Goal: Task Accomplishment & Management: Use online tool/utility

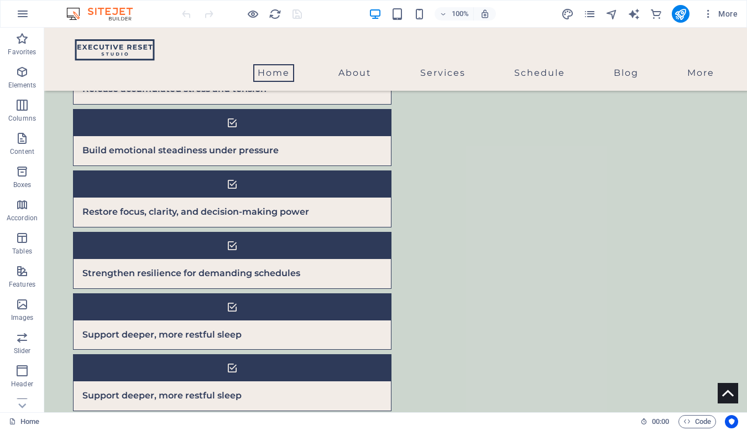
scroll to position [1270, 0]
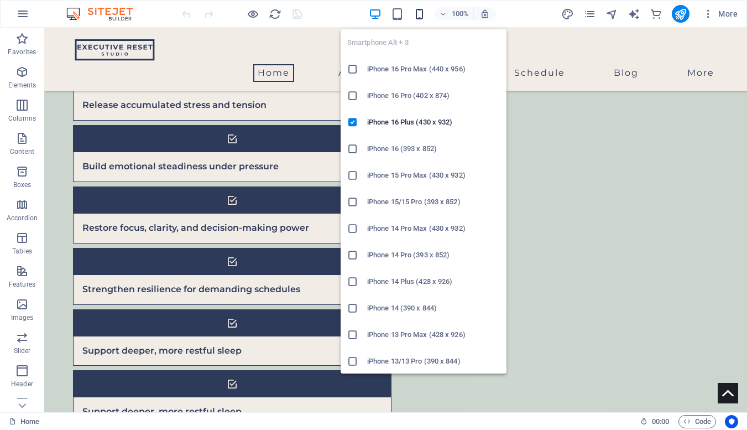
click at [0, 0] on icon "button" at bounding box center [0, 0] width 0 height 0
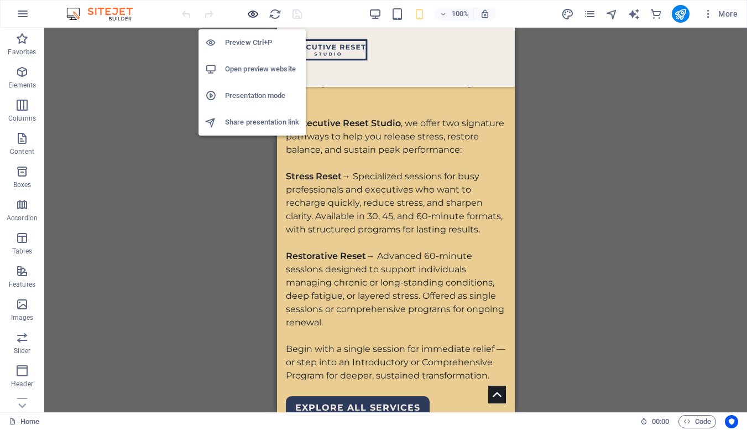
click at [254, 15] on icon "button" at bounding box center [253, 14] width 13 height 13
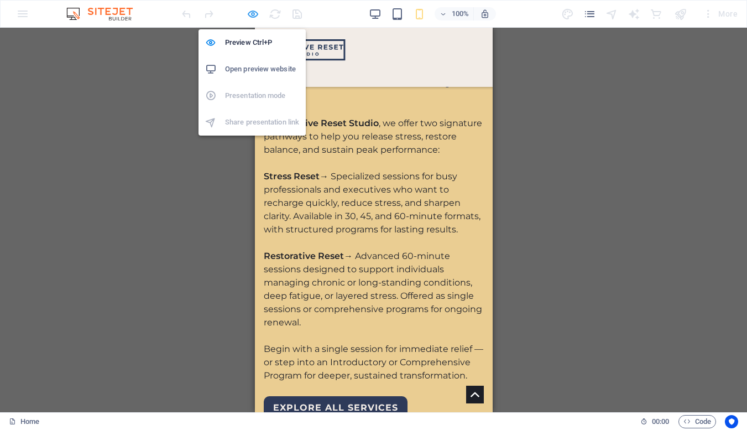
click at [257, 15] on icon "button" at bounding box center [253, 14] width 13 height 13
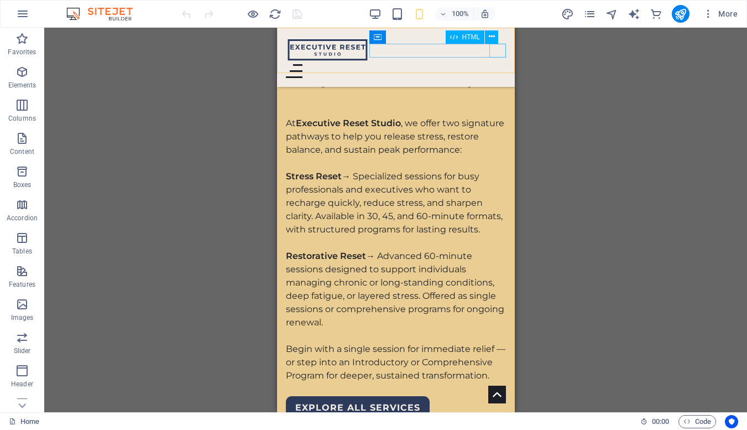
click at [497, 64] on div at bounding box center [395, 71] width 220 height 14
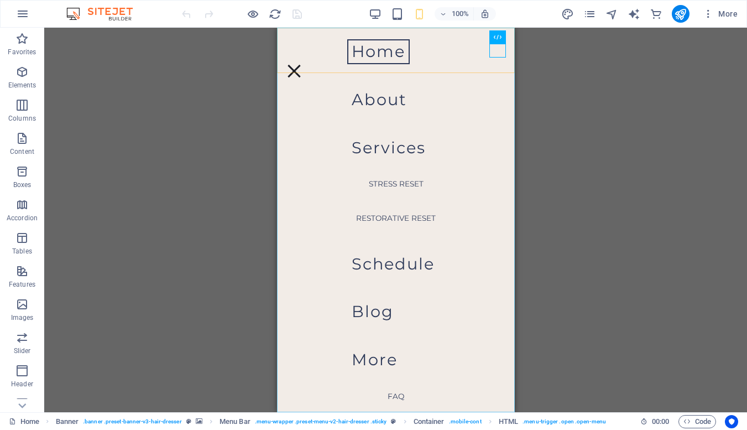
click at [397, 264] on nav "Home About Services Stress Reset Restorative Reset Schedule Blog More FAQ Conta…" at bounding box center [395, 220] width 238 height 384
click at [411, 262] on nav "Home About Services Stress Reset Restorative Reset Schedule Blog More FAQ Conta…" at bounding box center [395, 220] width 238 height 384
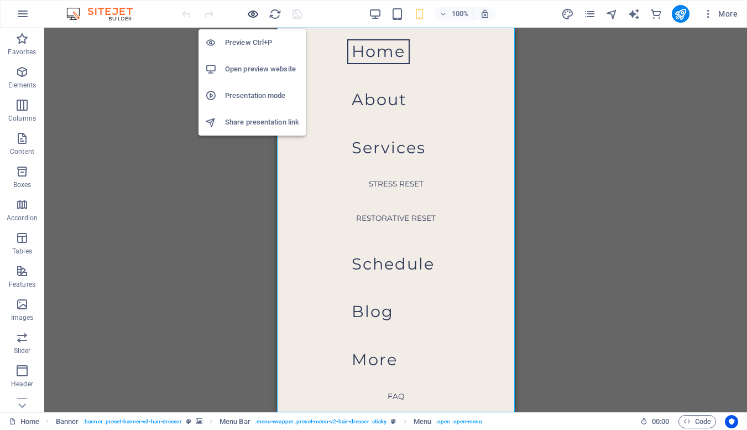
click at [252, 13] on icon "button" at bounding box center [253, 14] width 13 height 13
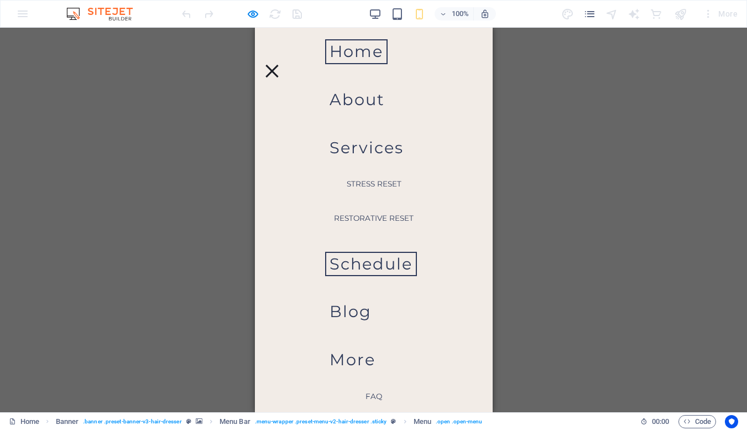
click at [399, 265] on link "Schedule" at bounding box center [370, 264] width 92 height 25
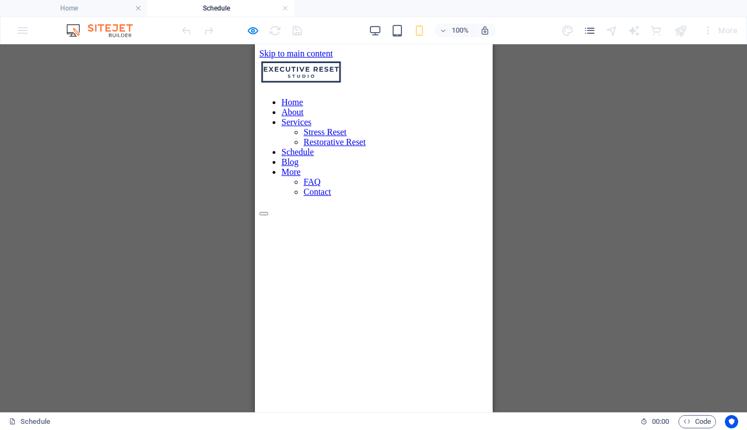
scroll to position [0, 0]
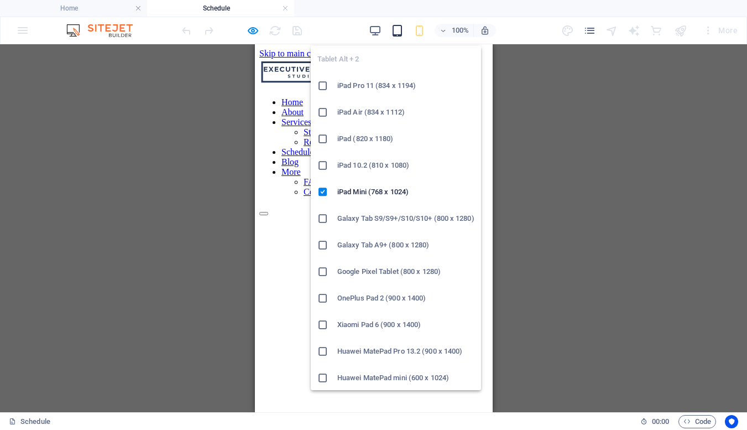
click at [398, 32] on icon "button" at bounding box center [397, 30] width 13 height 13
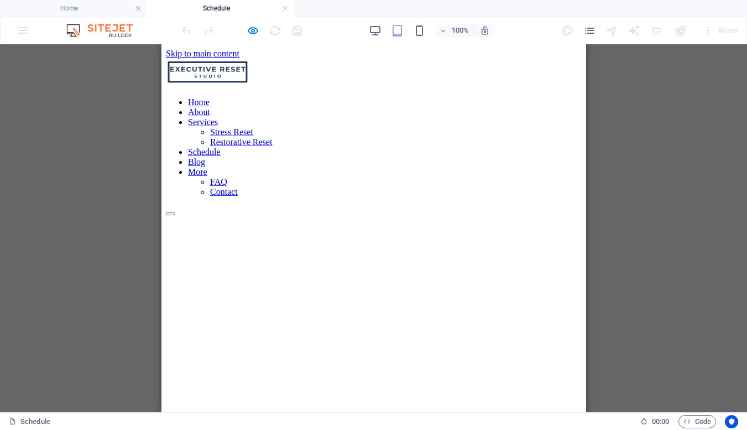
click at [247, 216] on div at bounding box center [373, 437] width 416 height 442
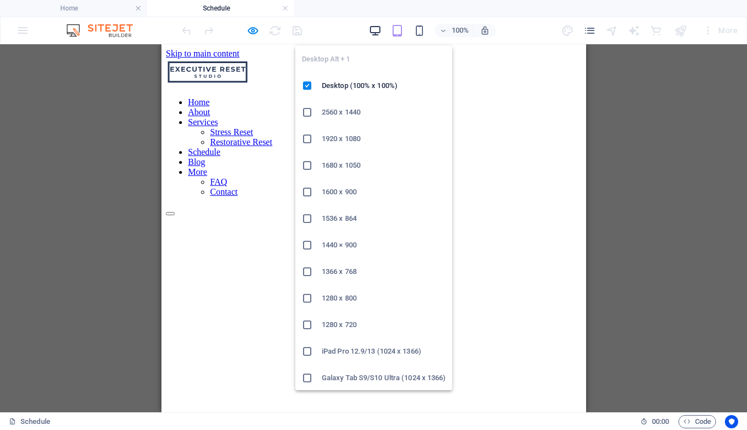
click at [376, 31] on icon "button" at bounding box center [375, 30] width 13 height 13
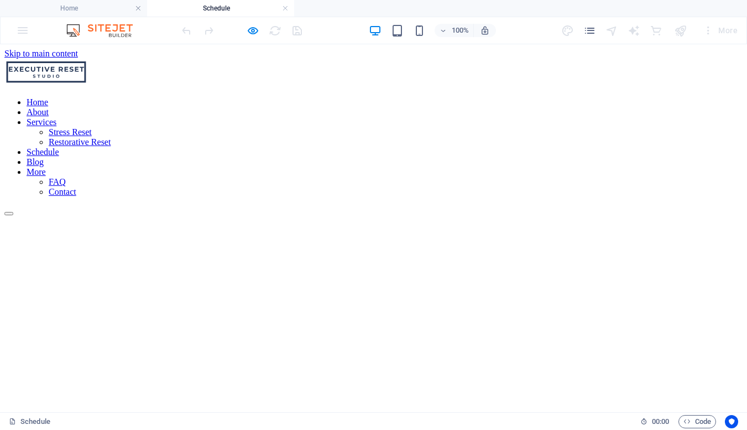
click at [604, 97] on nav "Home About Services Stress Reset Restorative Reset Schedule Blog More FAQ Conta…" at bounding box center [373, 147] width 738 height 100
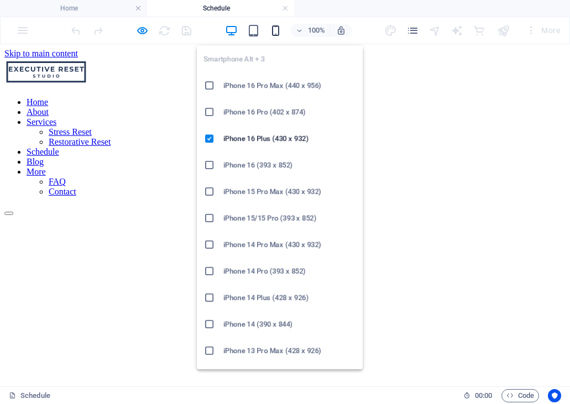
click at [279, 33] on icon "button" at bounding box center [275, 30] width 13 height 13
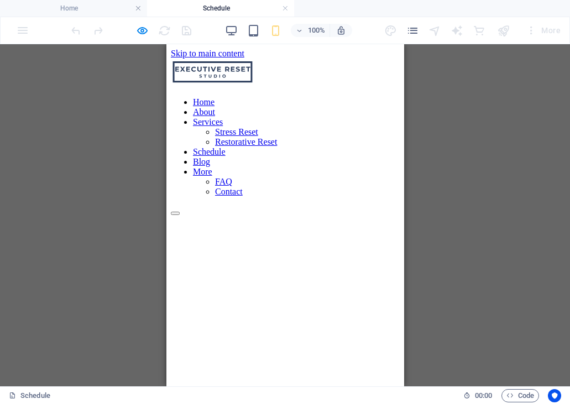
click at [392, 206] on div at bounding box center [284, 211] width 229 height 10
click at [384, 206] on div at bounding box center [284, 211] width 229 height 10
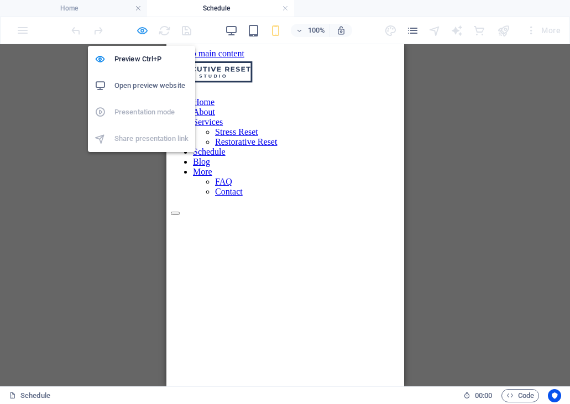
click at [139, 33] on icon "button" at bounding box center [142, 30] width 13 height 13
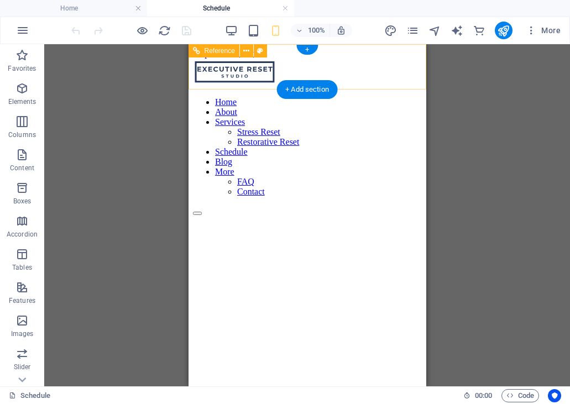
click at [411, 206] on div at bounding box center [306, 211] width 229 height 10
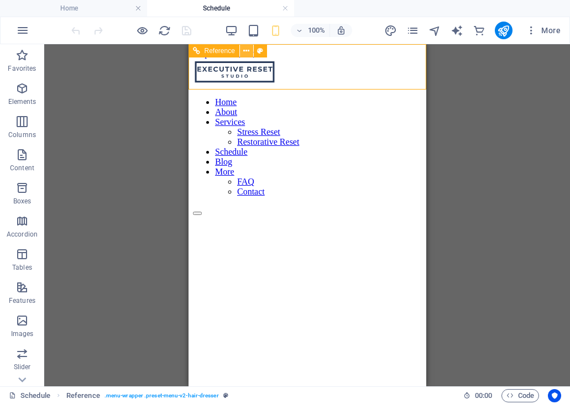
click at [249, 53] on icon at bounding box center [246, 51] width 6 height 12
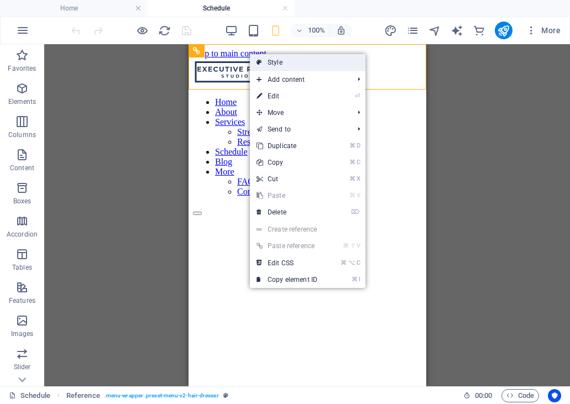
click at [281, 63] on link "Style" at bounding box center [308, 62] width 116 height 17
select select "rem"
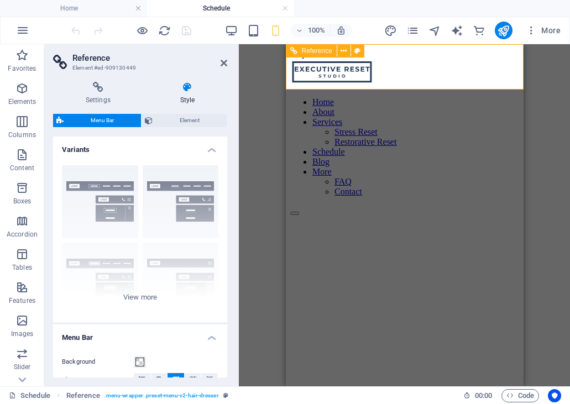
click at [507, 206] on div at bounding box center [404, 211] width 229 height 10
click at [508, 206] on div at bounding box center [404, 211] width 229 height 10
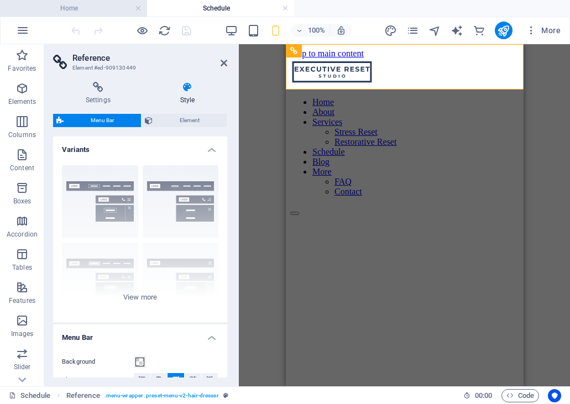
click at [108, 11] on h4 "Home" at bounding box center [73, 8] width 147 height 12
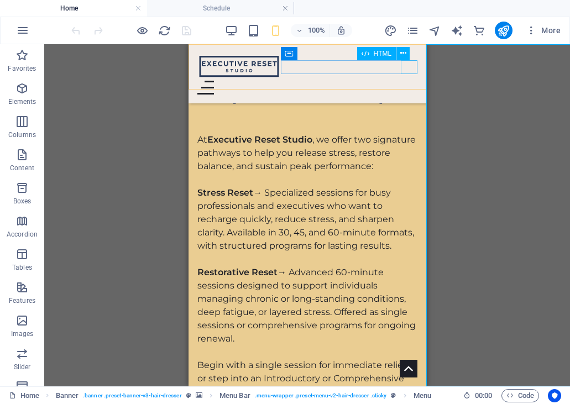
click at [412, 81] on div at bounding box center [307, 88] width 220 height 14
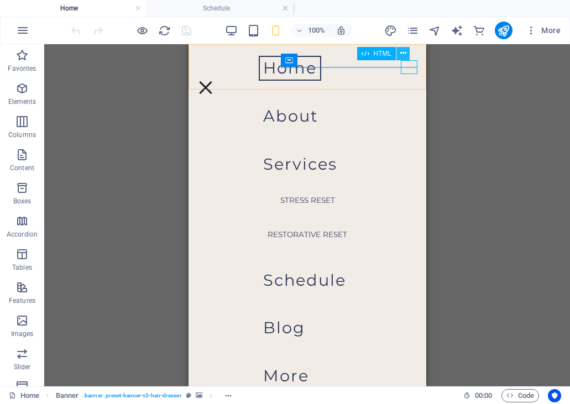
click at [407, 52] on button at bounding box center [402, 53] width 13 height 13
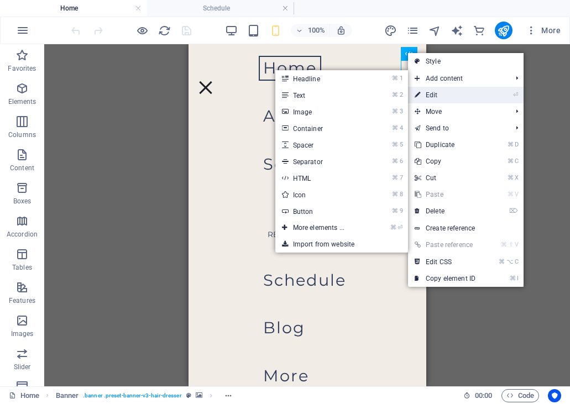
click at [443, 92] on link "⏎ Edit" at bounding box center [445, 95] width 74 height 17
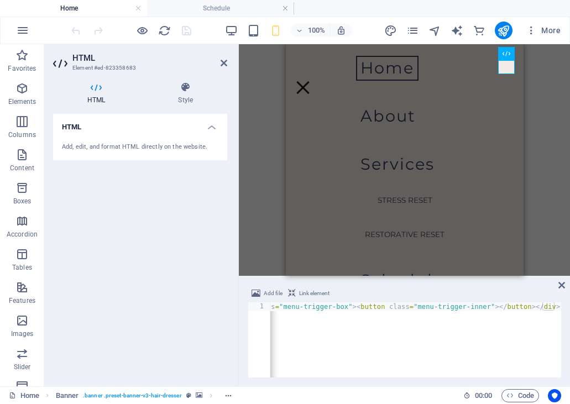
scroll to position [0, 38]
click at [561, 285] on icon at bounding box center [561, 285] width 7 height 9
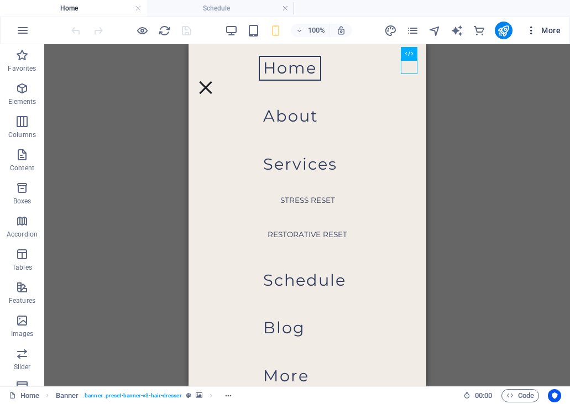
click at [532, 34] on icon "button" at bounding box center [531, 30] width 11 height 11
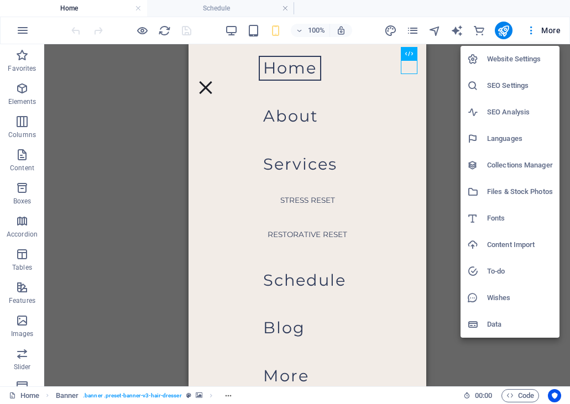
click at [546, 33] on div at bounding box center [285, 202] width 570 height 404
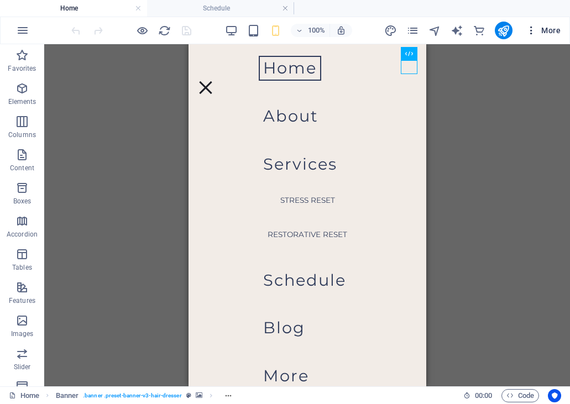
click at [550, 32] on span "More" at bounding box center [543, 30] width 35 height 11
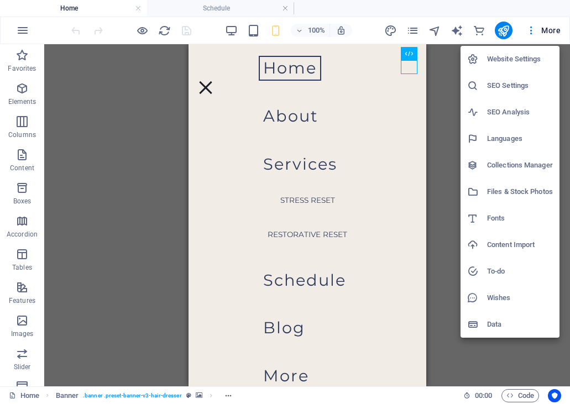
click at [147, 33] on div at bounding box center [285, 202] width 570 height 404
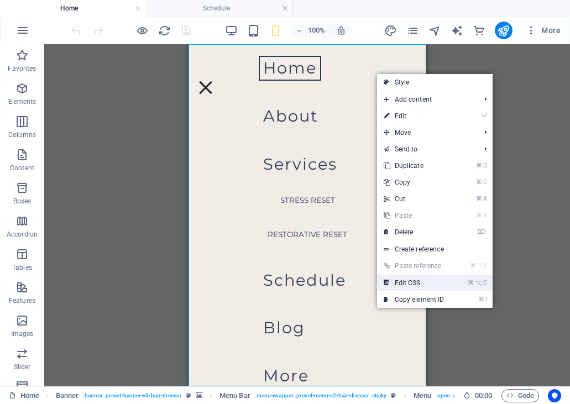
click at [431, 281] on link "⌘ ⌥ C Edit CSS" at bounding box center [414, 283] width 74 height 17
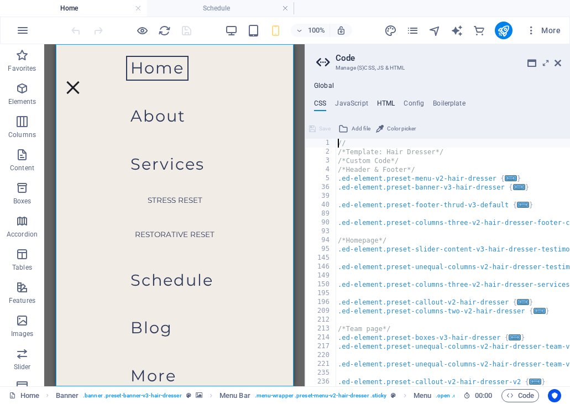
click at [385, 101] on h4 "HTML" at bounding box center [386, 106] width 18 height 12
type textarea "<a href="#main-content" class="wv-link-content button">Skip to main content</a>"
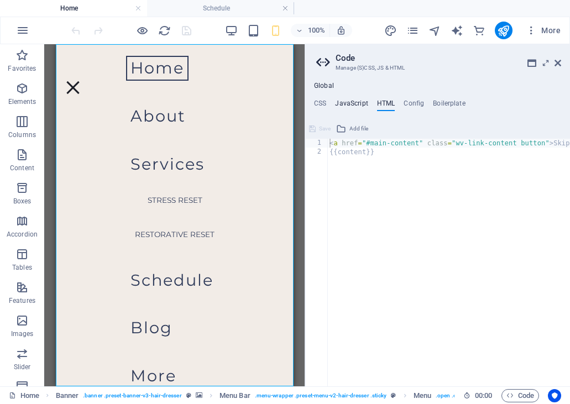
click at [359, 103] on h4 "JavaScript" at bounding box center [351, 106] width 33 height 12
type textarea "/* JS for preset "Menu V2" */"
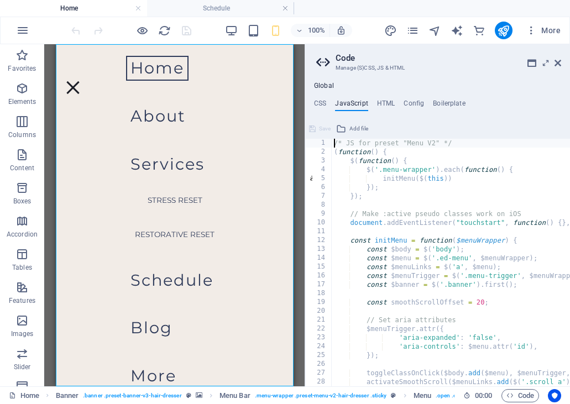
click at [313, 102] on ul "CSS JavaScript HTML Config Boilerplate" at bounding box center [437, 106] width 265 height 12
click at [320, 106] on h4 "CSS" at bounding box center [320, 106] width 12 height 12
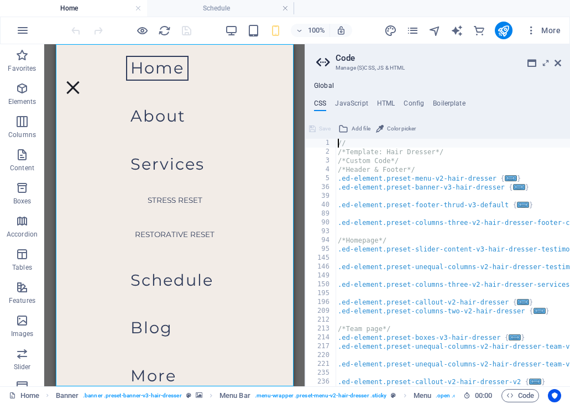
scroll to position [0, 0]
click at [423, 102] on h4 "Config" at bounding box center [414, 106] width 20 height 12
type textarea "$color-background: #f2ece7;"
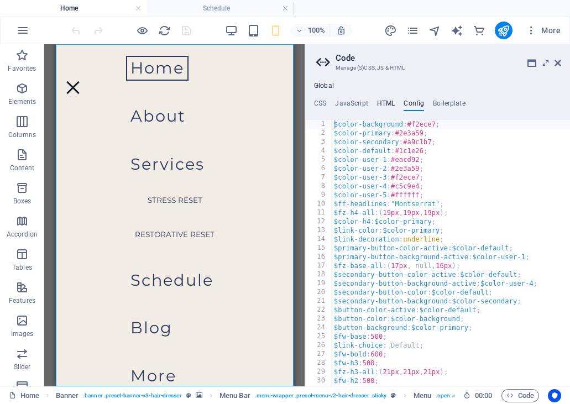
click at [381, 102] on h4 "HTML" at bounding box center [386, 106] width 18 height 12
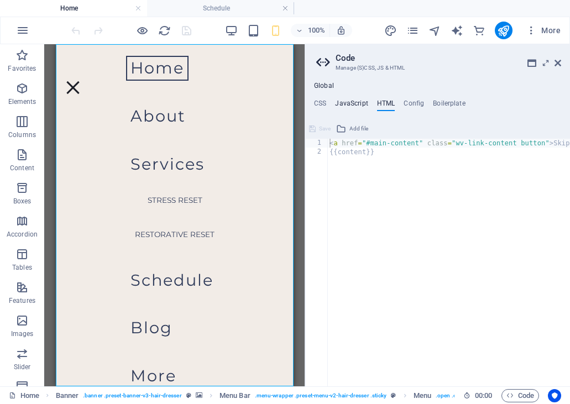
click at [362, 107] on h4 "JavaScript" at bounding box center [351, 106] width 33 height 12
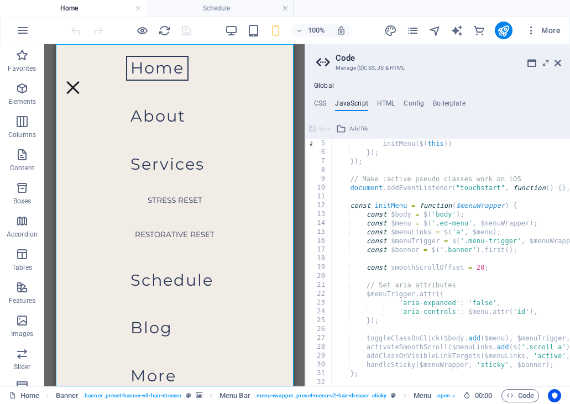
scroll to position [42, 0]
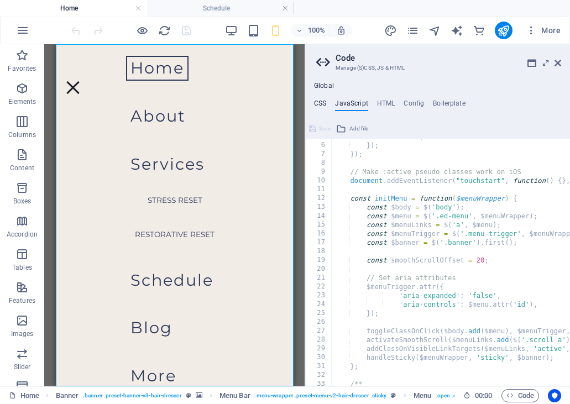
click at [323, 101] on h4 "CSS" at bounding box center [320, 106] width 12 height 12
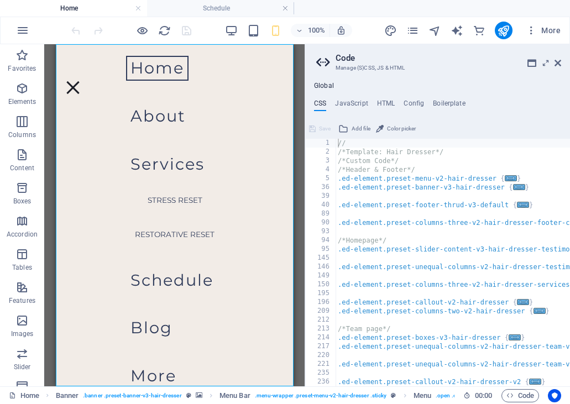
click at [326, 86] on h4 "Global" at bounding box center [324, 86] width 20 height 9
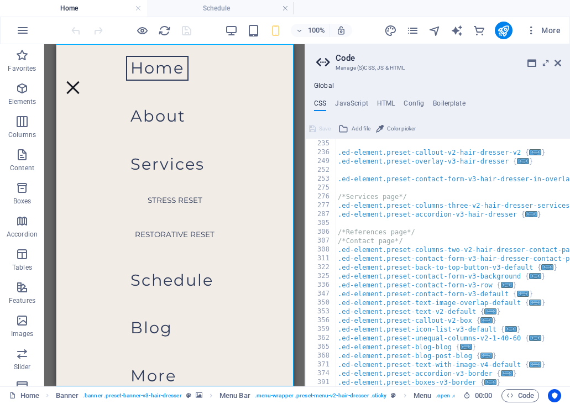
scroll to position [229, 0]
click at [557, 63] on icon at bounding box center [557, 63] width 7 height 9
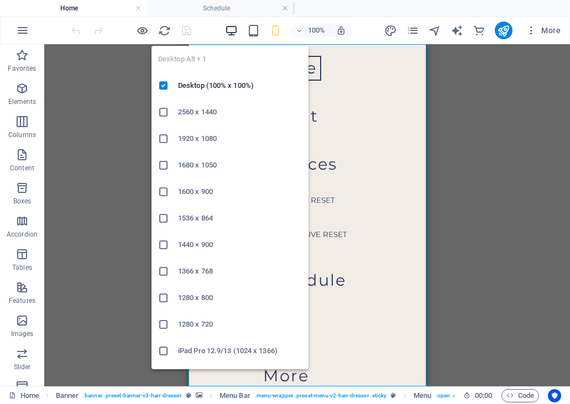
click at [232, 32] on icon "button" at bounding box center [231, 30] width 13 height 13
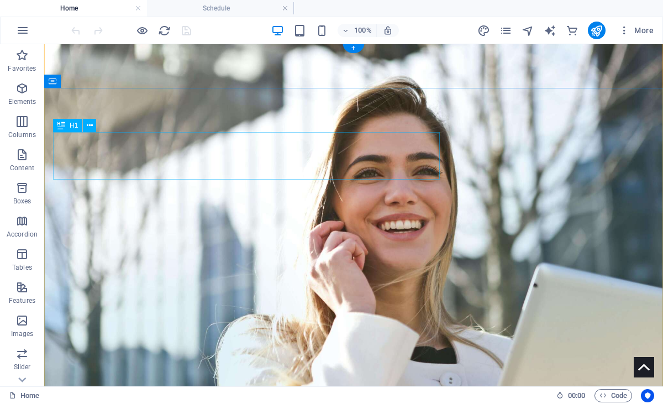
scroll to position [1, 0]
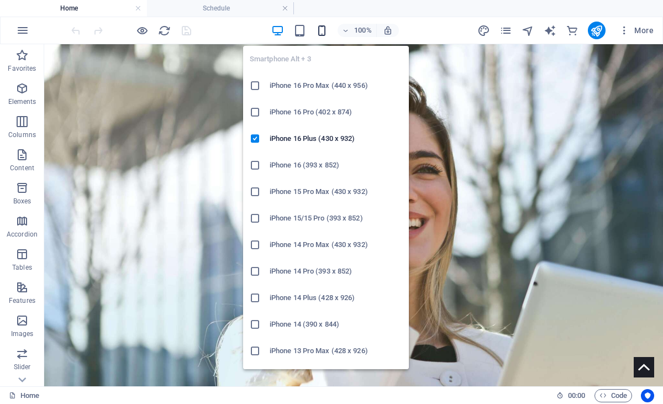
click at [320, 35] on icon "button" at bounding box center [322, 30] width 13 height 13
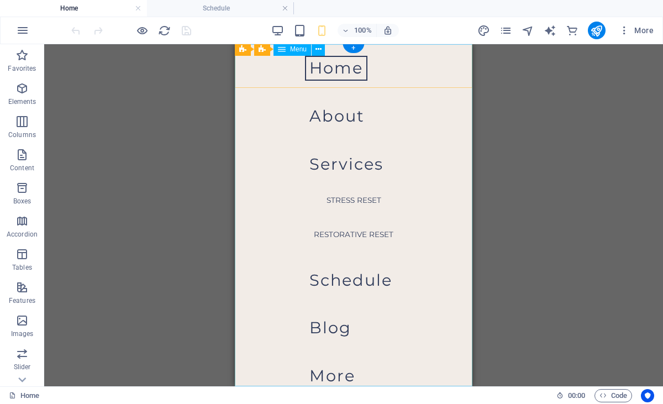
scroll to position [0, 0]
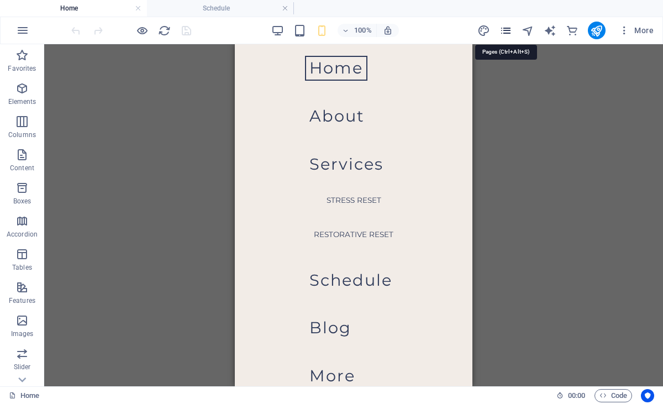
click at [510, 30] on icon "pages" at bounding box center [506, 30] width 13 height 13
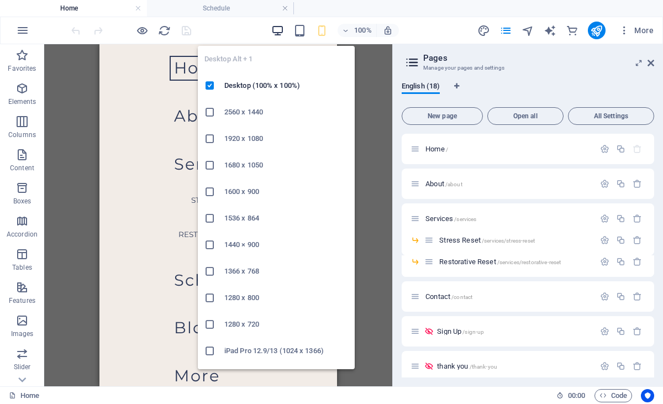
click at [279, 32] on icon "button" at bounding box center [277, 30] width 13 height 13
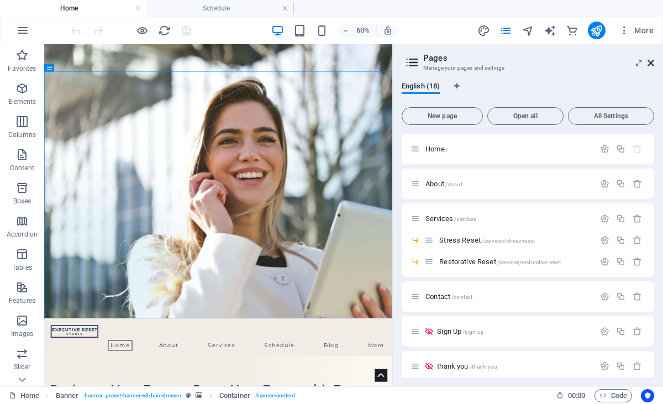
click at [650, 62] on icon at bounding box center [651, 63] width 7 height 9
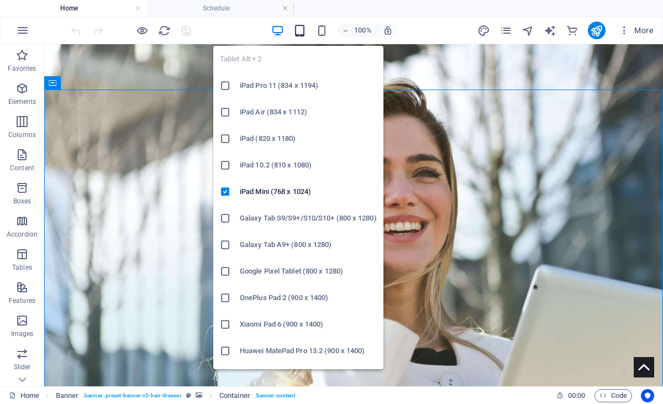
click at [298, 34] on icon "button" at bounding box center [300, 30] width 13 height 13
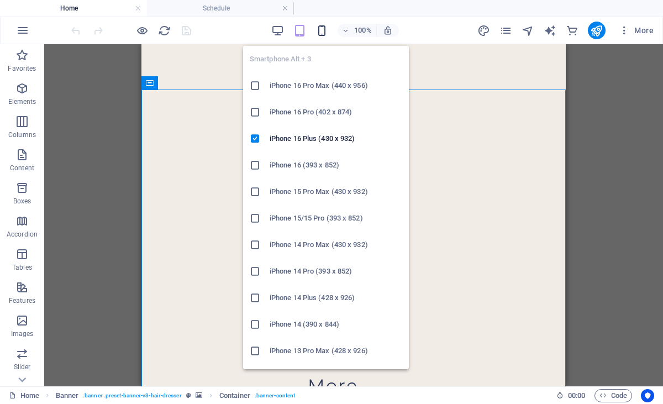
click at [320, 31] on icon "button" at bounding box center [322, 30] width 13 height 13
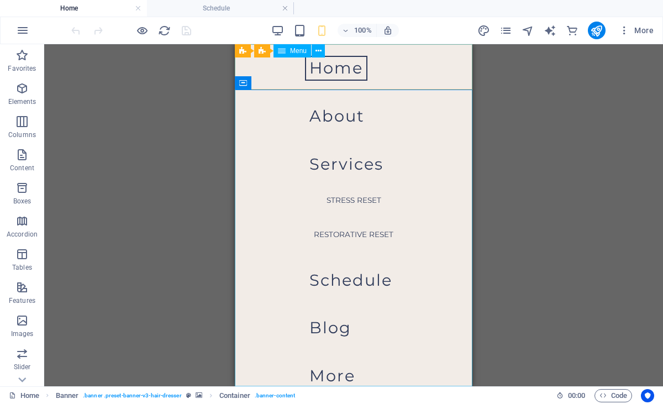
click at [224, 320] on span "Menu" at bounding box center [220, 324] width 9 height 9
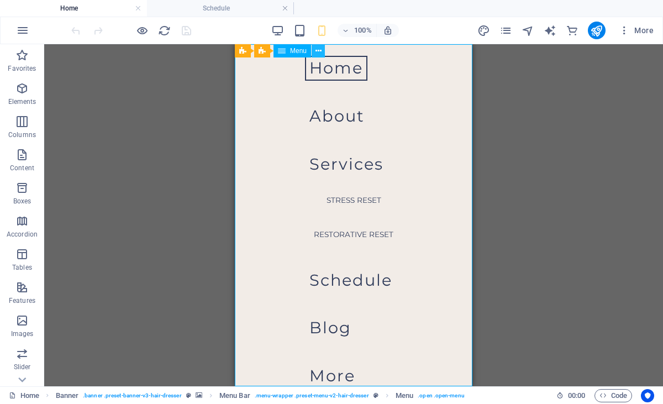
click at [317, 51] on icon at bounding box center [319, 51] width 6 height 12
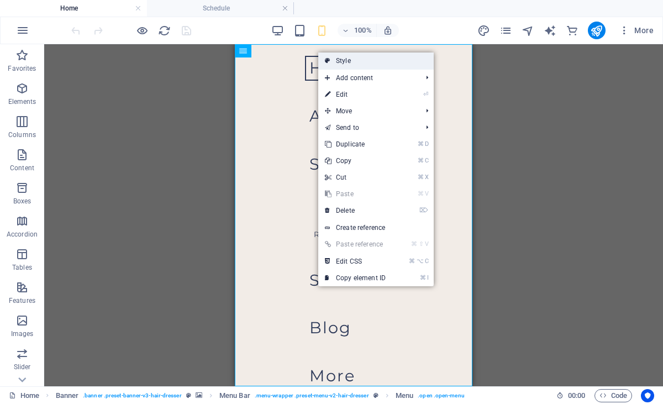
click at [345, 63] on link "Style" at bounding box center [376, 61] width 116 height 17
select select "rem"
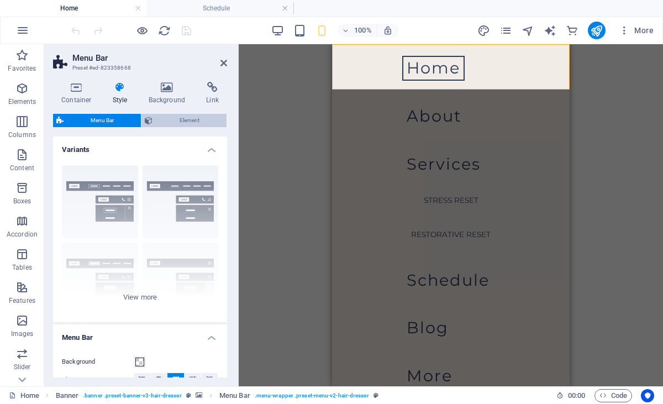
click at [173, 119] on span "Element" at bounding box center [189, 120] width 67 height 13
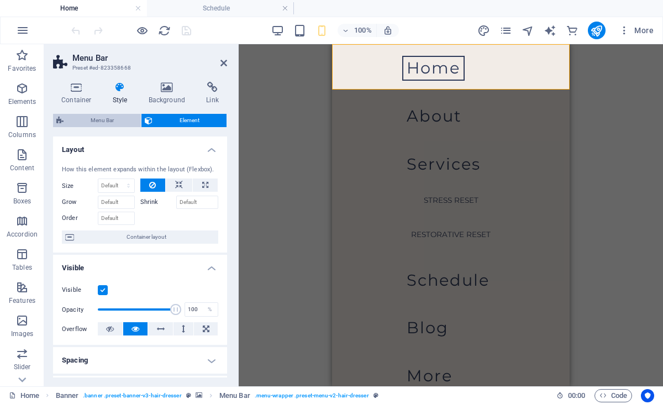
click at [119, 120] on span "Menu Bar" at bounding box center [102, 120] width 71 height 13
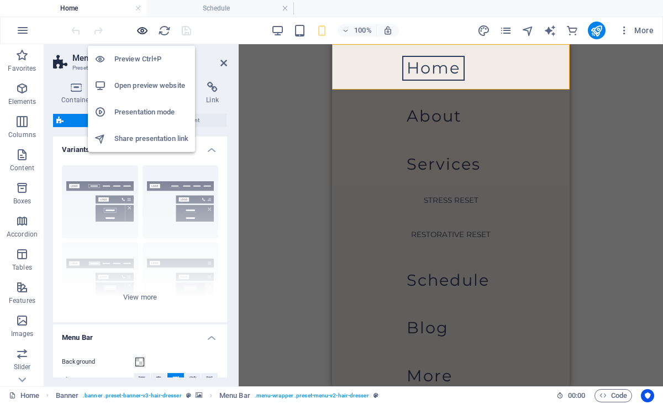
click at [140, 28] on icon "button" at bounding box center [142, 30] width 13 height 13
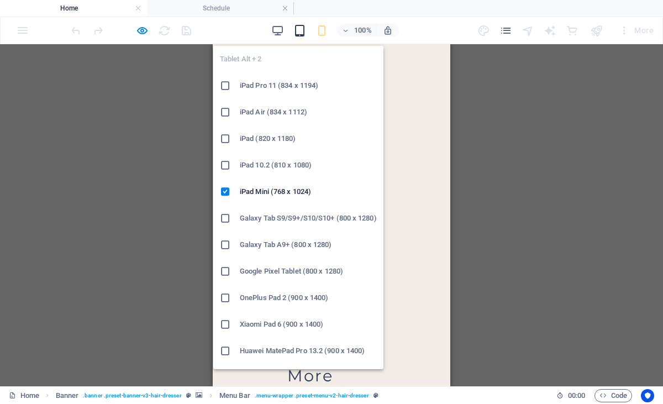
click at [297, 33] on icon "button" at bounding box center [300, 30] width 13 height 13
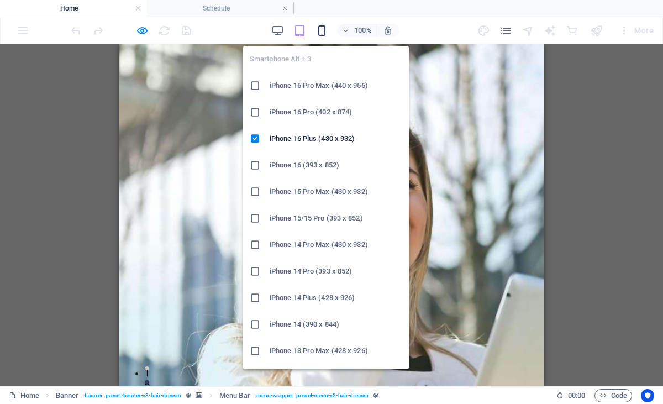
click at [321, 27] on icon "button" at bounding box center [322, 30] width 13 height 13
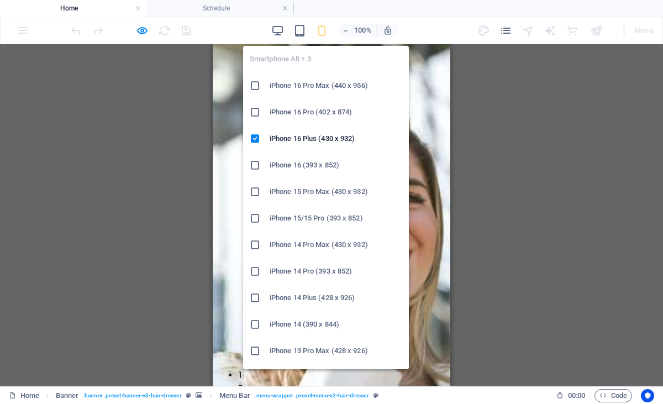
click at [321, 32] on icon "button" at bounding box center [322, 30] width 13 height 13
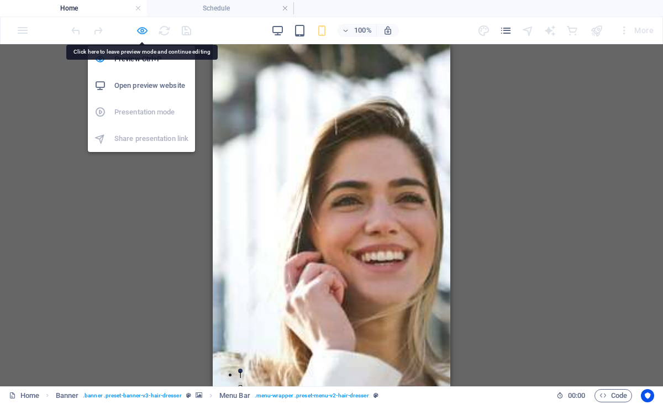
click at [141, 30] on icon "button" at bounding box center [142, 30] width 13 height 13
select select "rem"
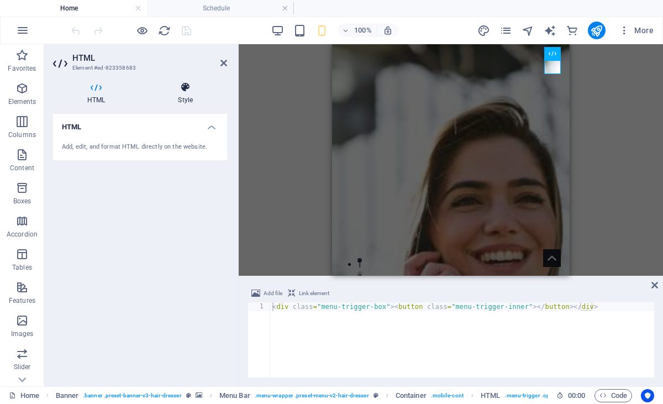
click at [186, 85] on icon at bounding box center [185, 87] width 83 height 11
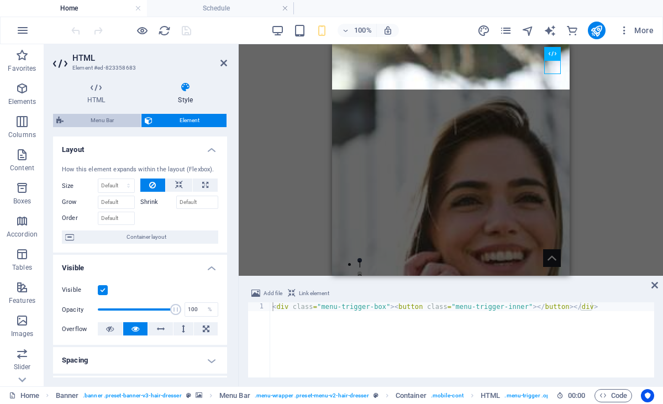
click at [109, 117] on span "Menu Bar" at bounding box center [102, 120] width 71 height 13
select select "rem"
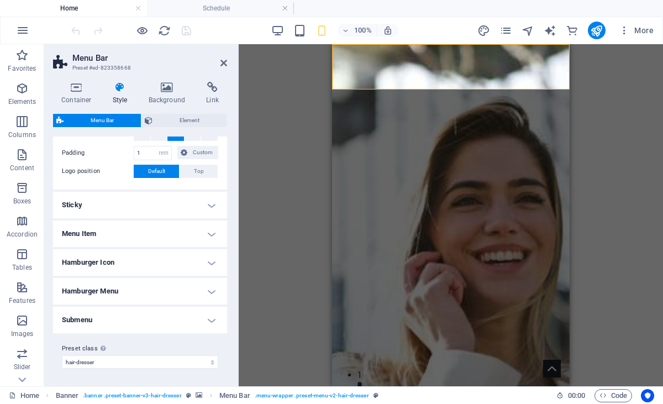
scroll to position [246, 0]
click at [213, 264] on h4 "Hamburger Icon" at bounding box center [140, 263] width 174 height 27
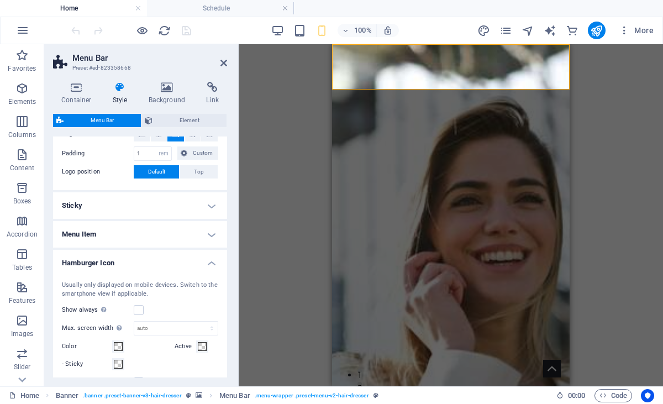
click at [212, 264] on h4 "Hamburger Icon" at bounding box center [140, 260] width 174 height 20
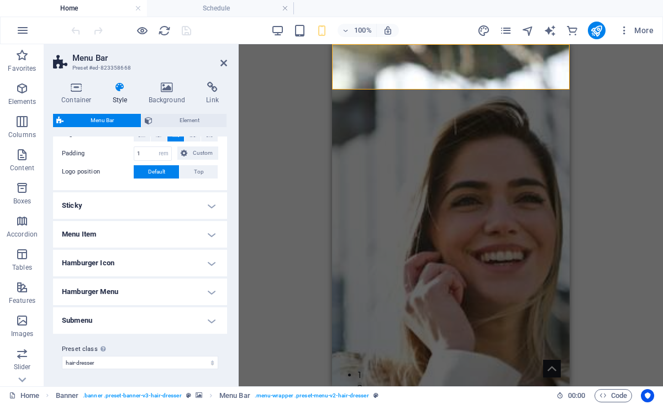
click at [212, 293] on h4 "Hamburger Menu" at bounding box center [140, 292] width 174 height 27
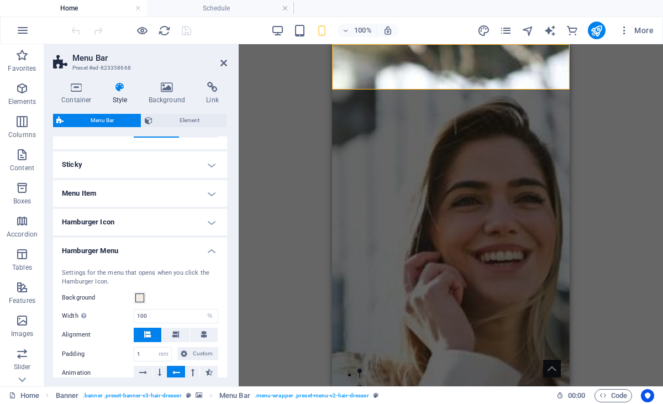
scroll to position [283, 0]
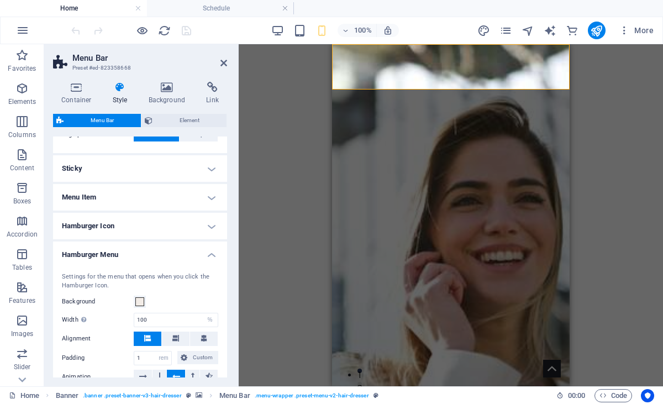
click at [213, 198] on h4 "Menu Item" at bounding box center [140, 197] width 174 height 27
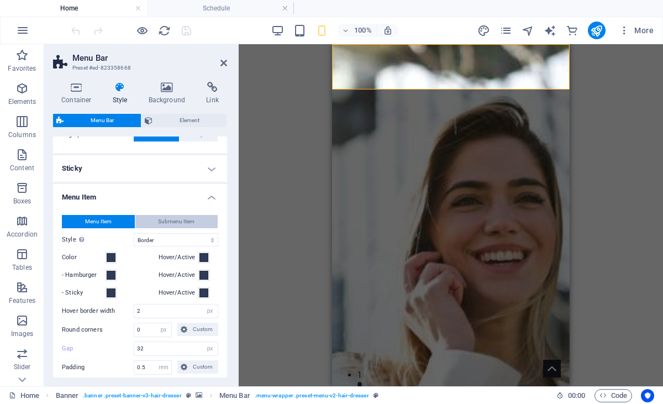
click at [184, 219] on span "Submenu Item" at bounding box center [176, 221] width 36 height 13
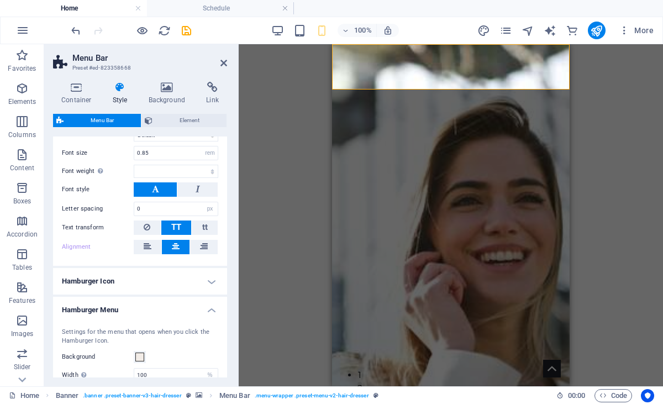
scroll to position [517, 0]
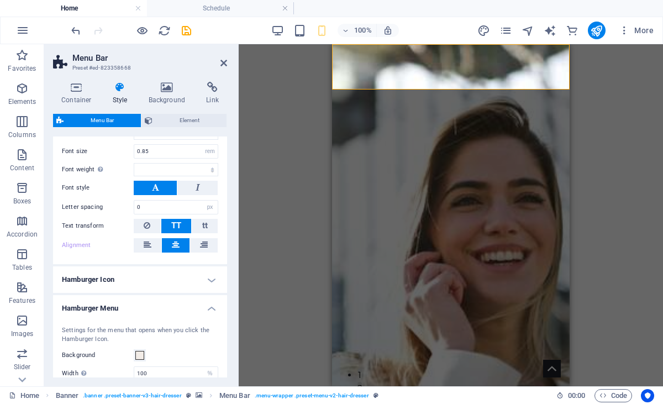
click at [211, 282] on h4 "Hamburger Icon" at bounding box center [140, 279] width 174 height 27
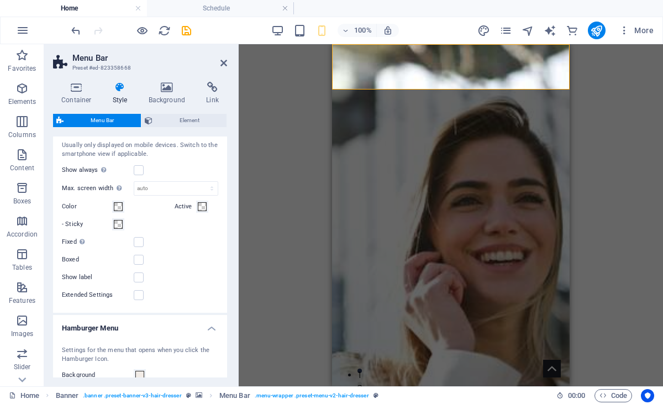
scroll to position [679, 0]
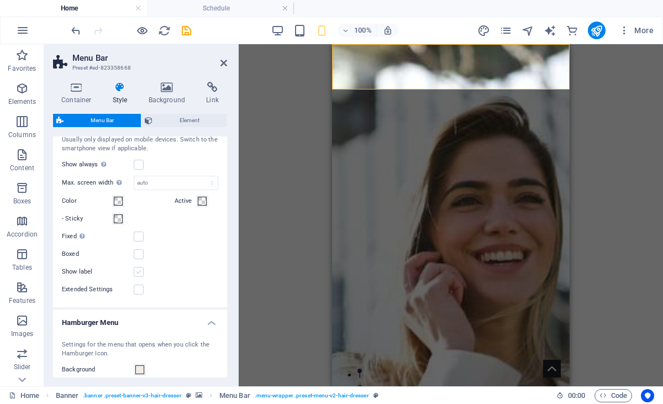
click at [141, 273] on label at bounding box center [139, 272] width 10 height 10
click at [0, 0] on input "Show label" at bounding box center [0, 0] width 0 height 0
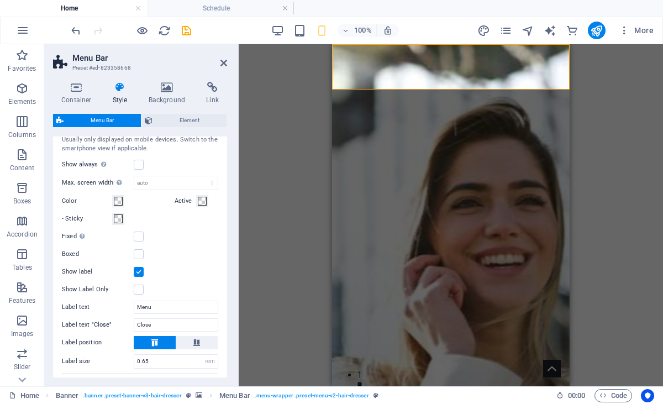
select select
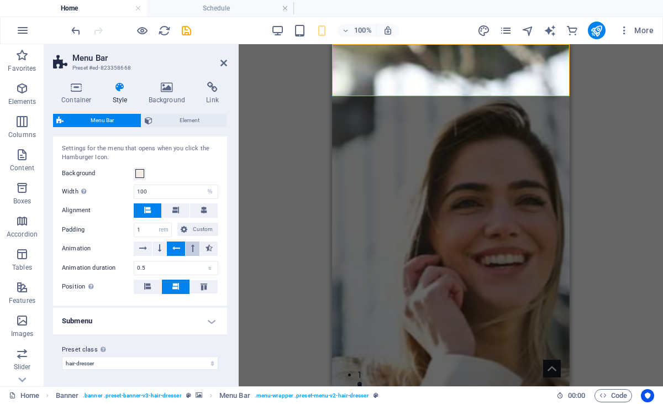
scroll to position [970, 0]
click at [208, 322] on h4 "Submenu" at bounding box center [140, 321] width 174 height 27
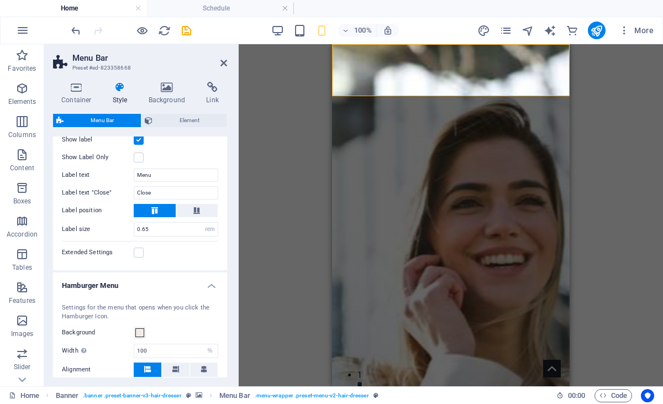
scroll to position [809, 0]
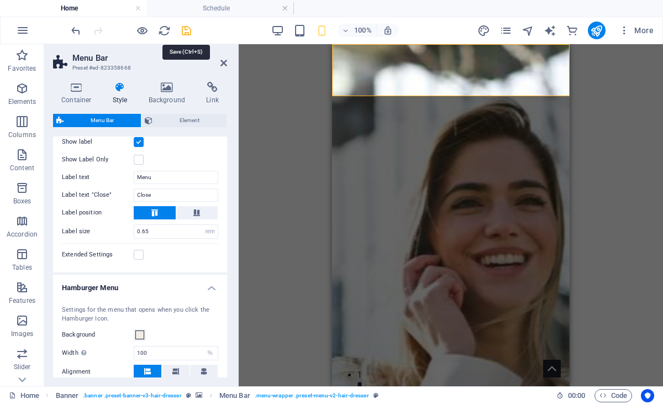
click at [185, 30] on icon "save" at bounding box center [186, 30] width 13 height 13
select select "rem"
select select "hover_box_bottom"
select select "px"
select select "rem"
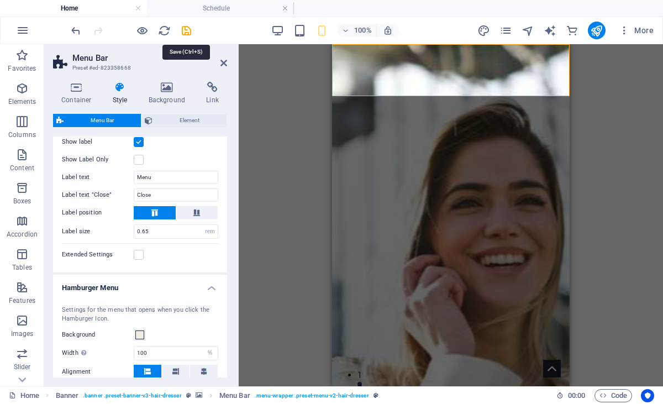
select select "rem"
select select
select select "px"
select select "rem"
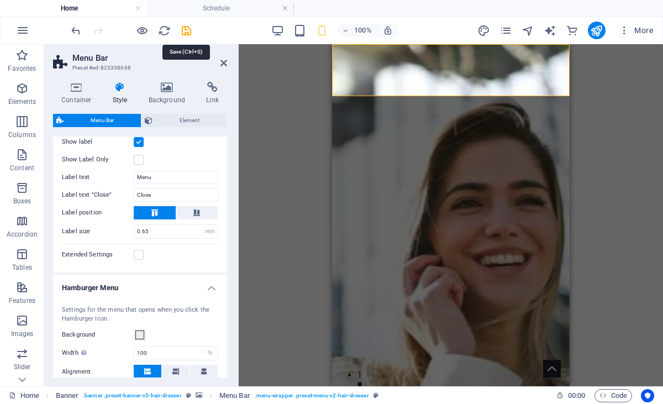
select select "%"
select select "rem"
select select "px"
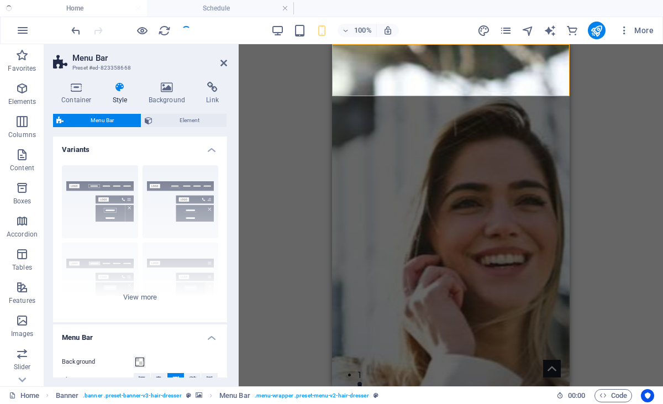
select select
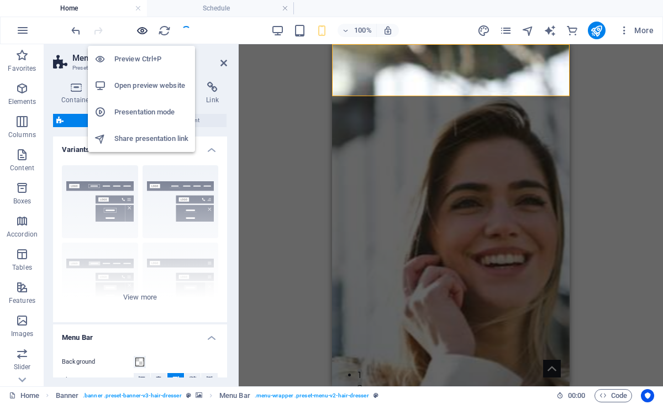
click at [145, 29] on icon "button" at bounding box center [142, 30] width 13 height 13
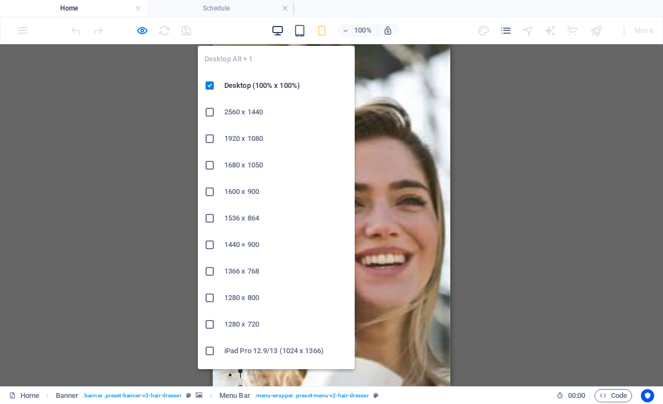
click at [279, 31] on icon "button" at bounding box center [277, 30] width 13 height 13
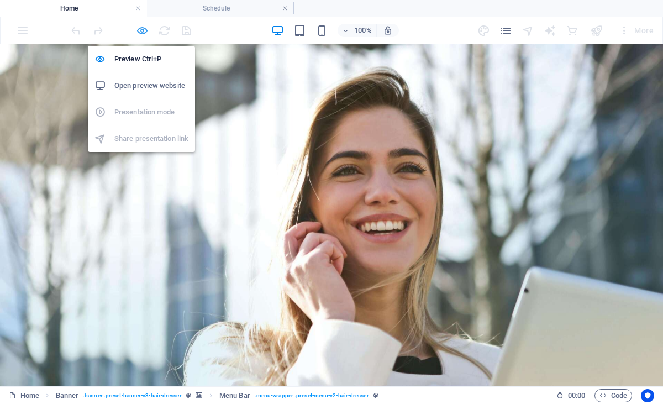
click at [142, 29] on icon "button" at bounding box center [142, 30] width 13 height 13
select select "rem"
select select "hover_box_bottom"
select select "px"
select select "rem"
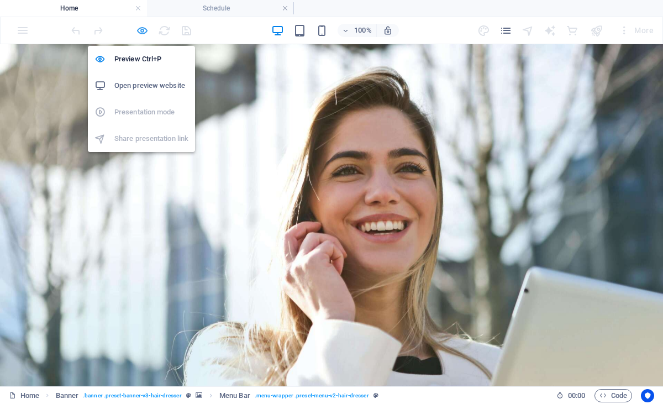
select select "rem"
select select
select select "px"
select select "rem"
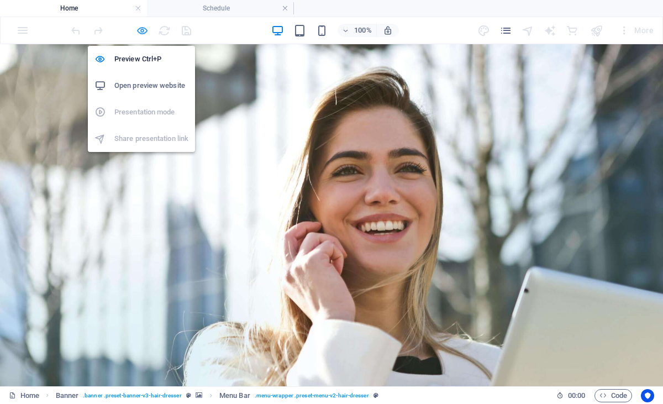
select select "%"
select select "rem"
select select "px"
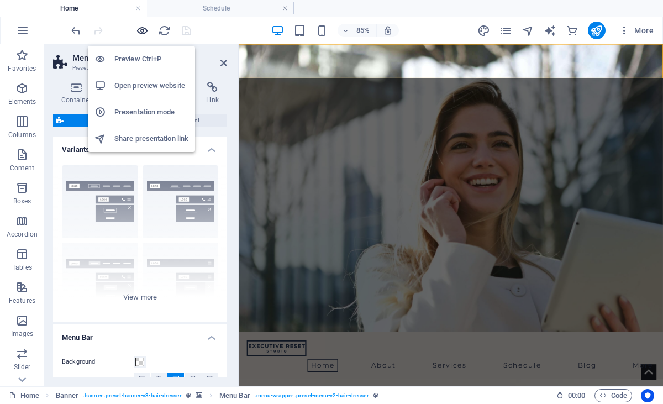
select select
select select "DISABLED_OPTION_VALUE"
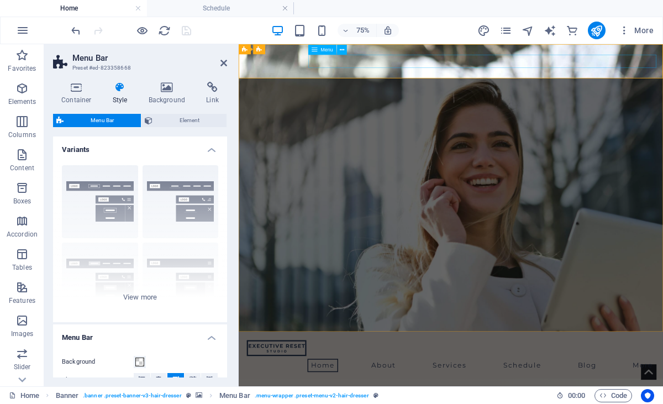
click at [227, 65] on icon at bounding box center [224, 63] width 7 height 9
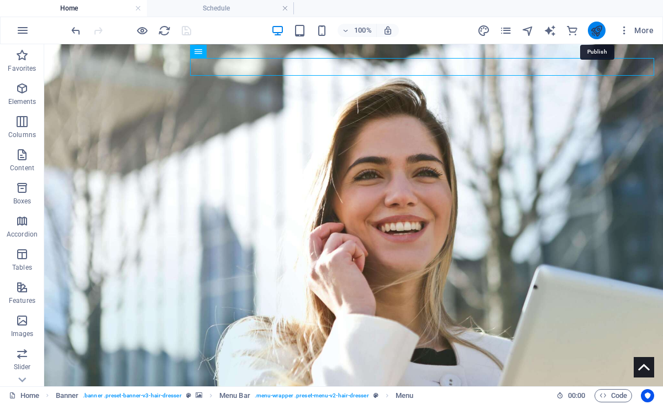
click at [599, 31] on icon "publish" at bounding box center [596, 30] width 13 height 13
select select "rem"
select select "hover_box_bottom"
select select "px"
select select "rem"
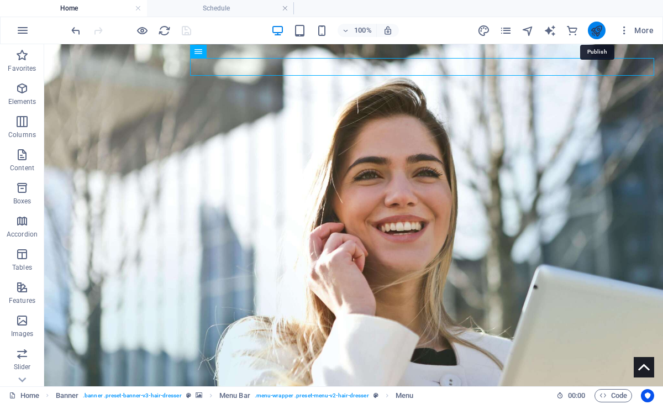
select select "rem"
select select
select select "px"
select select "rem"
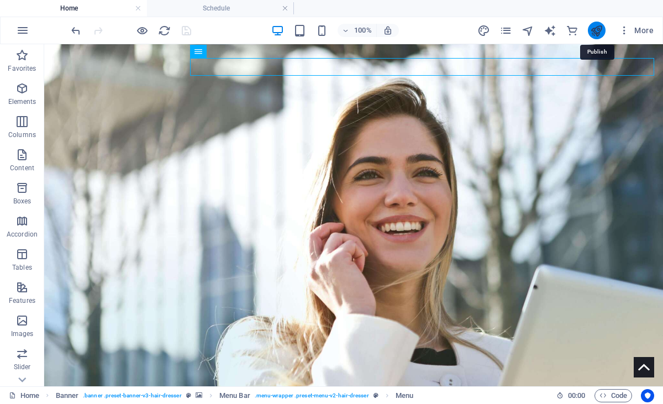
select select "rem"
select select "px"
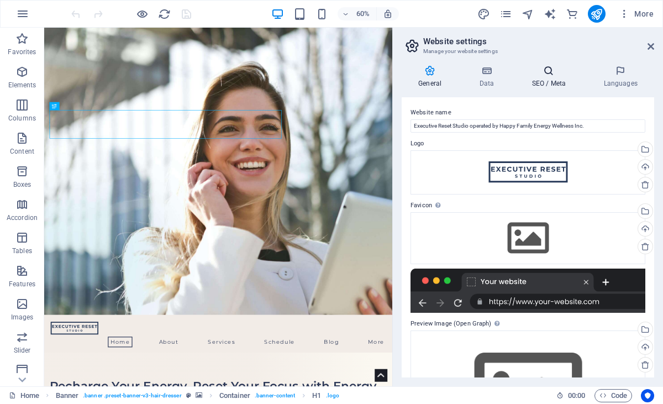
click at [0, 0] on icon at bounding box center [0, 0] width 0 height 0
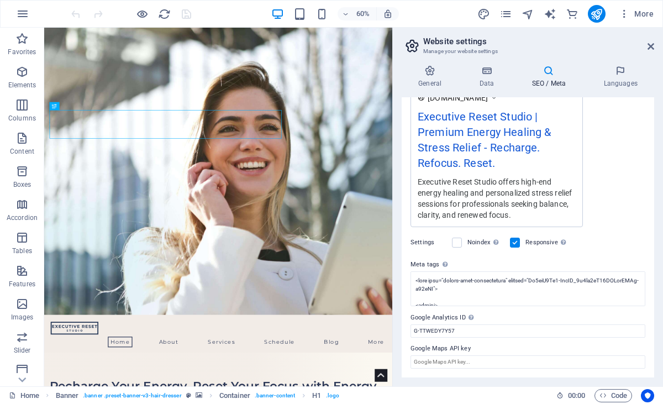
scroll to position [206, 0]
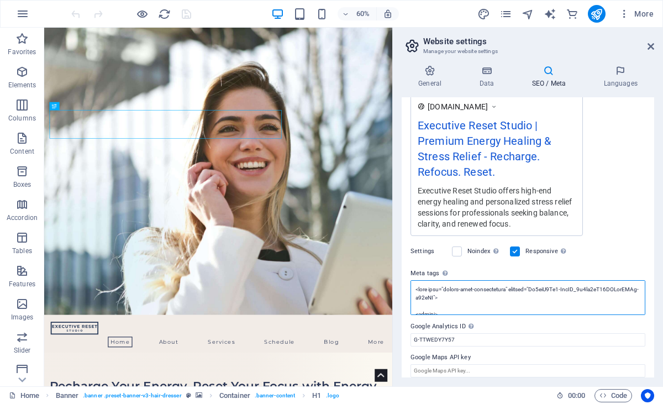
click at [573, 291] on textarea "Meta tags Enter HTML code here that will be placed inside the tags of your webs…" at bounding box center [528, 297] width 235 height 35
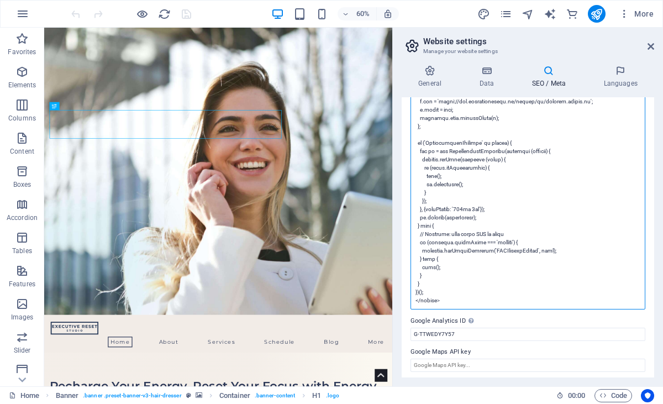
scroll to position [504, 0]
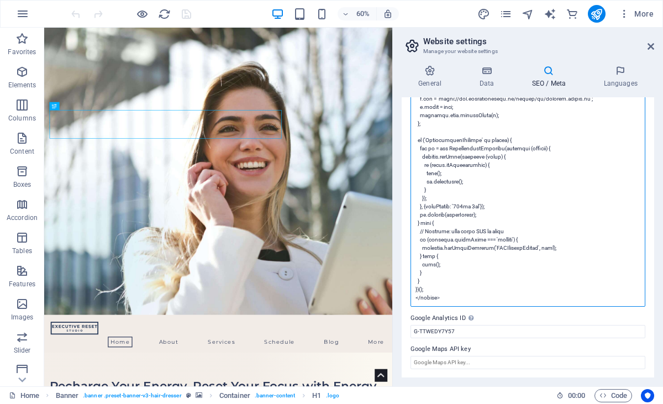
drag, startPoint x: 416, startPoint y: 237, endPoint x: 520, endPoint y: 311, distance: 127.6
click at [520, 311] on div "SEO Title The title of your website - make it something that stands out in sear…" at bounding box center [528, 237] width 253 height 280
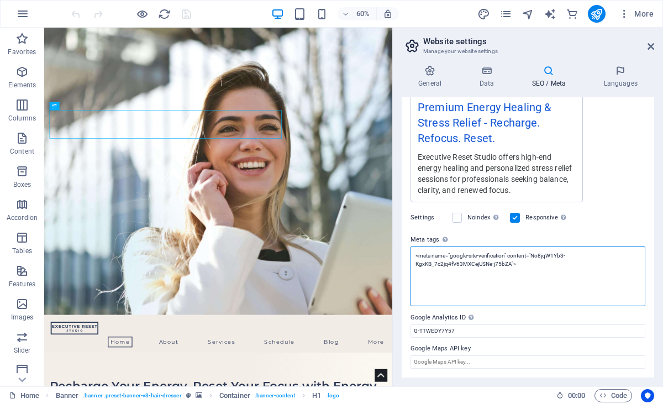
scroll to position [197, 0]
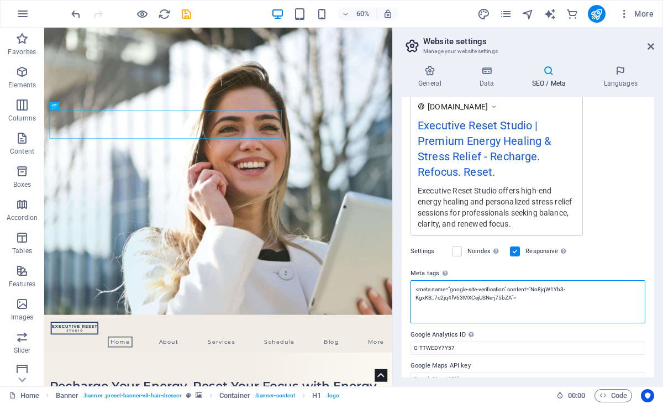
click at [428, 320] on textarea "<meta name="google-site-verification" content="No8jqW1Yb3-KgxKB_7c2jq4fV63MXCej…" at bounding box center [528, 301] width 235 height 43
type textarea "<meta name="google-site-verification" content="No8jqW1Yb3-KgxKB_7c2jq4fV63MXCej…"
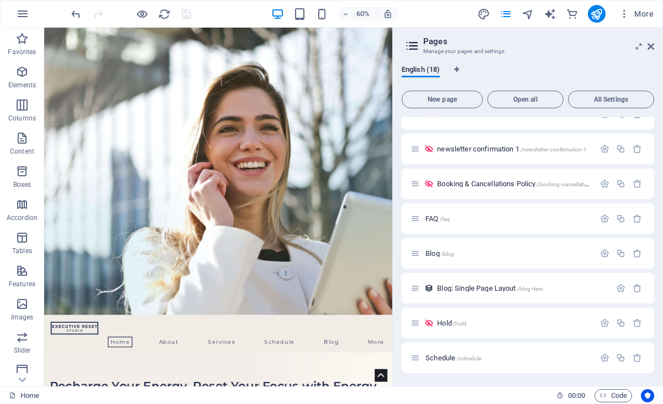
scroll to position [340, 0]
click at [451, 358] on span "Schedule /schedule" at bounding box center [454, 358] width 56 height 8
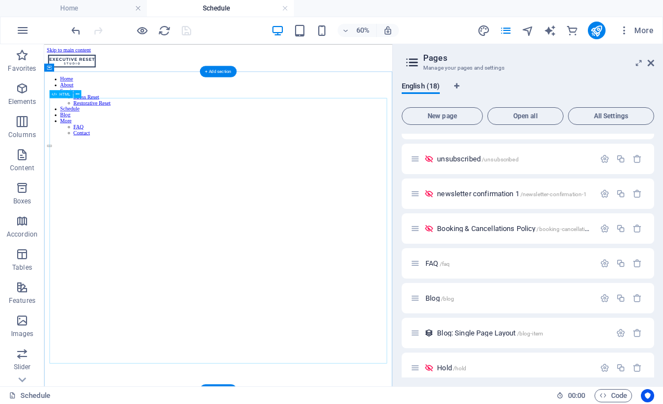
scroll to position [0, 0]
click at [653, 61] on icon at bounding box center [651, 63] width 7 height 9
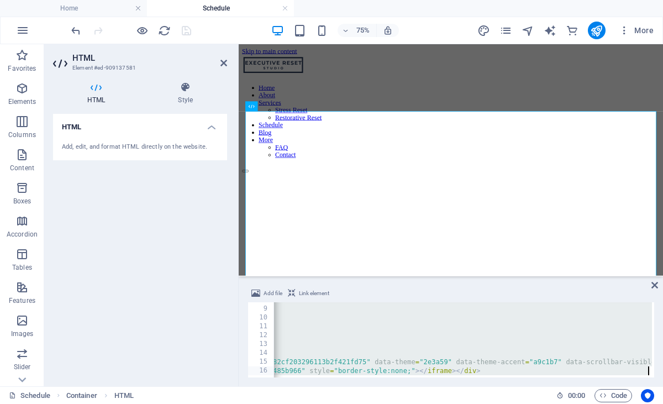
scroll to position [0, 528]
drag, startPoint x: 275, startPoint y: 308, endPoint x: 430, endPoint y: 401, distance: 180.5
click at [430, 386] on section "Favorites Elements Columns Content Boxes Accordion Tables Features Images Slide…" at bounding box center [331, 215] width 663 height 342
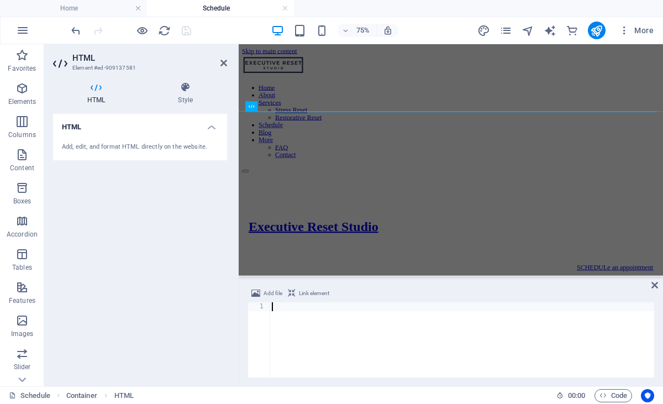
click at [354, 332] on div at bounding box center [462, 347] width 385 height 91
click at [522, 216] on div at bounding box center [521, 216] width 557 height 0
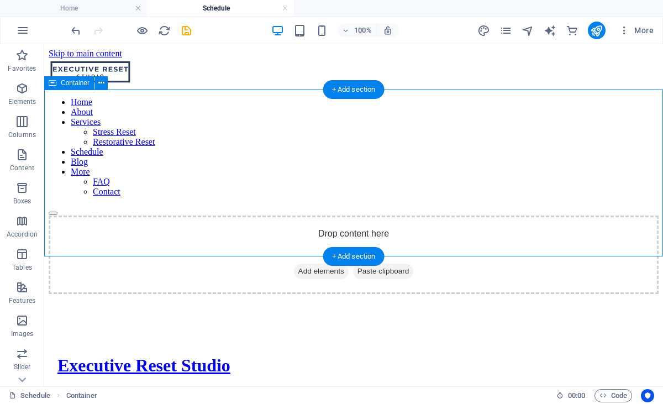
click at [318, 264] on span "Add elements" at bounding box center [321, 271] width 55 height 15
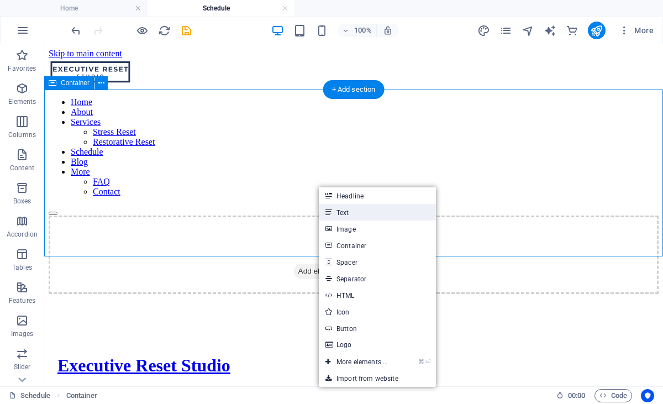
click at [344, 217] on link "Text" at bounding box center [377, 212] width 117 height 17
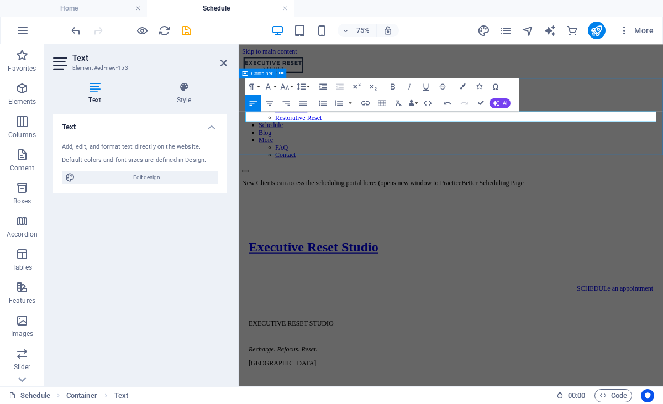
click at [403, 224] on div "New Clients can access the scheduling portal here: (opens new window to Practic…" at bounding box center [521, 229] width 557 height 10
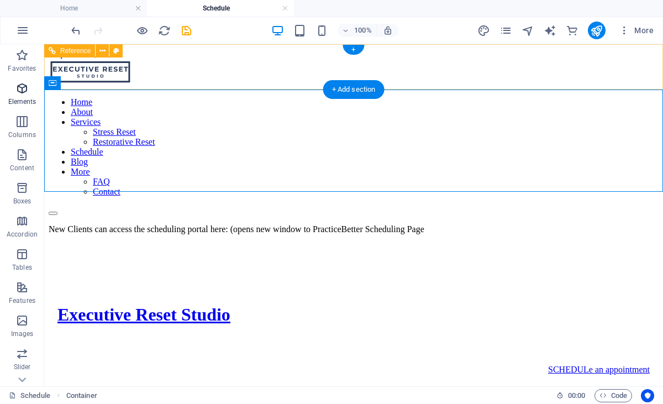
click at [25, 87] on icon "button" at bounding box center [21, 88] width 13 height 13
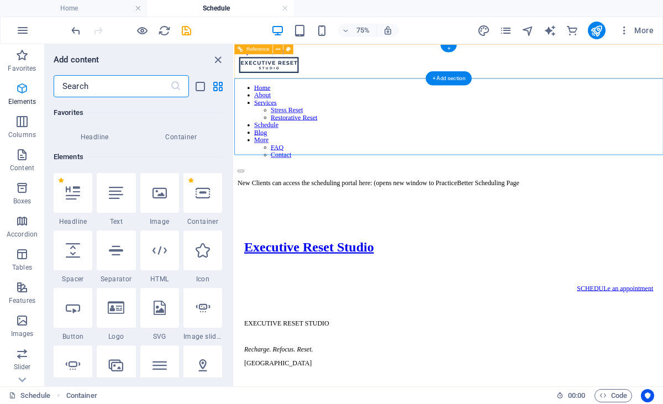
scroll to position [118, 0]
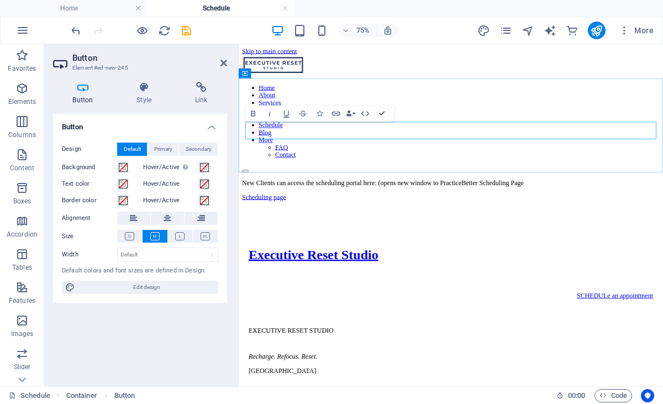
click at [302, 243] on link "Scheduling page" at bounding box center [272, 247] width 59 height 9
click at [338, 113] on icon "button" at bounding box center [336, 113] width 10 height 10
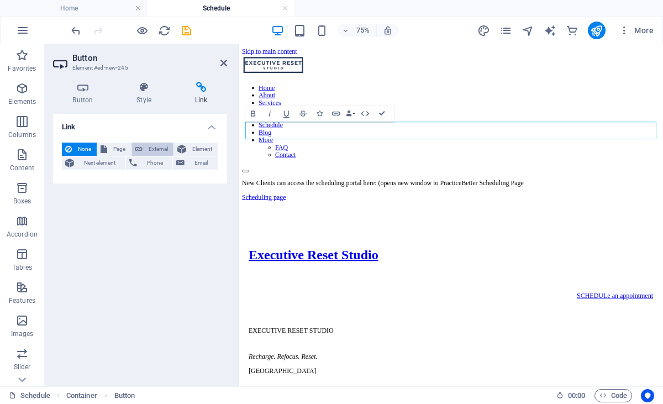
click at [156, 148] on span "External" at bounding box center [158, 149] width 24 height 13
select select "blank"
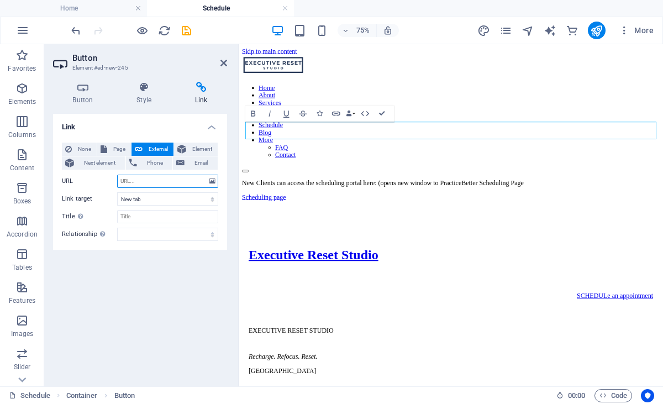
click at [141, 181] on input "URL" at bounding box center [167, 181] width 101 height 13
paste input "https://executiveresetstudio.practicebetter.io/#/682cf203296113b2f421fd75/booki…"
type input "https://executiveresetstudio.practicebetter.io/#/682cf203296113b2f421fd75/booki…"
click at [556, 224] on div "New Clients can access the scheduling portal here: (opens new window to Practic…" at bounding box center [521, 229] width 557 height 10
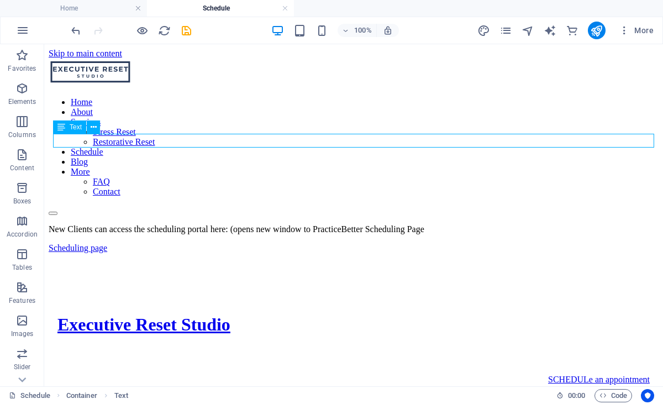
drag, startPoint x: 361, startPoint y: 141, endPoint x: 477, endPoint y: 117, distance: 118.1
click at [477, 224] on div "New Clients can access the scheduling portal here: (opens new window to Practic…" at bounding box center [354, 238] width 610 height 29
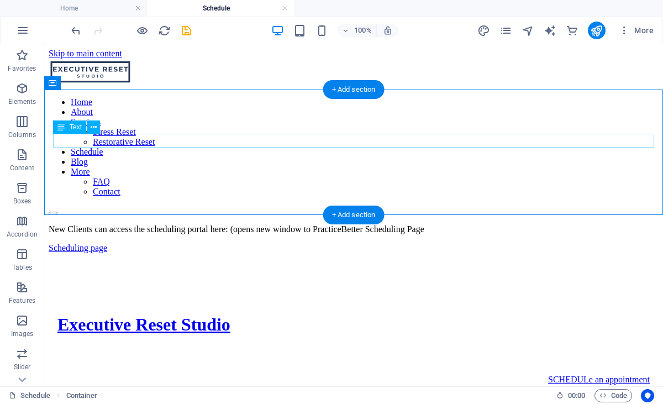
click at [390, 224] on div "New Clients can access the scheduling portal here: (opens new window to Practic…" at bounding box center [354, 229] width 610 height 10
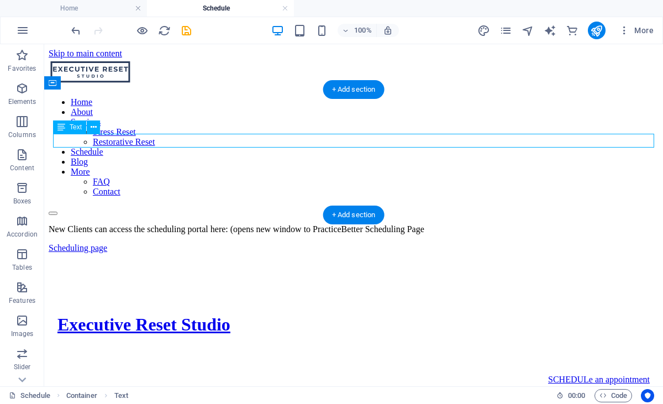
click at [390, 224] on div "New Clients can access the scheduling portal here: (opens new window to Practic…" at bounding box center [354, 229] width 610 height 10
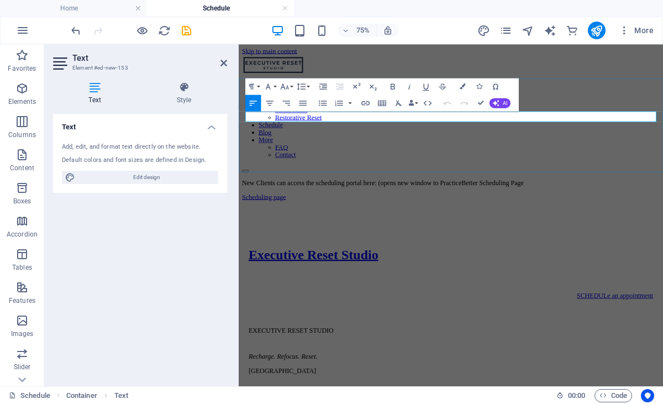
click at [511, 224] on p "New Clients can access the scheduling portal here: (opens new window to Practic…" at bounding box center [521, 229] width 557 height 10
drag, startPoint x: 524, startPoint y: 139, endPoint x: 531, endPoint y: 137, distance: 8.0
click at [524, 224] on p "New Clients can access the scheduling portal here: (opens new window to Practic…" at bounding box center [521, 229] width 557 height 10
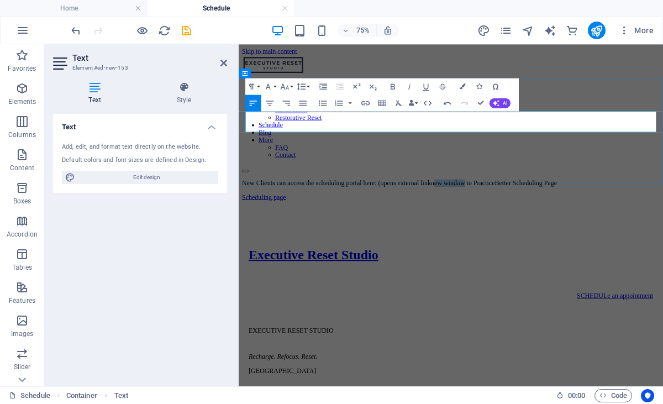
drag, startPoint x: 587, startPoint y: 140, endPoint x: 643, endPoint y: 135, distance: 56.6
click at [643, 224] on p "New Clients can access the scheduling portal here: (opens external link new win…" at bounding box center [521, 229] width 557 height 10
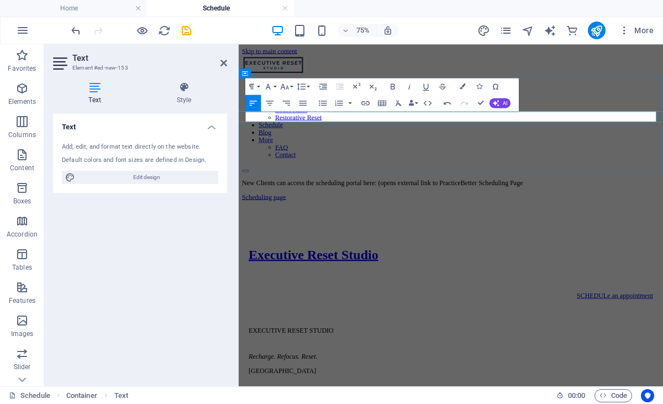
drag, startPoint x: 672, startPoint y: 135, endPoint x: 672, endPoint y: 144, distance: 8.3
click at [663, 224] on p "New Clients can access the scheduling portal here: (opens external link to Prac…" at bounding box center [521, 229] width 557 height 10
click at [663, 224] on div "New Clients can access the scheduling portal here: (opens external link to Prac…" at bounding box center [521, 238] width 557 height 29
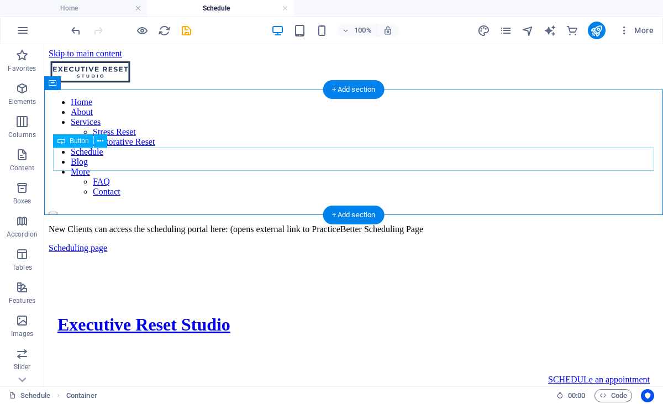
click at [257, 243] on div "Scheduling page" at bounding box center [354, 248] width 610 height 10
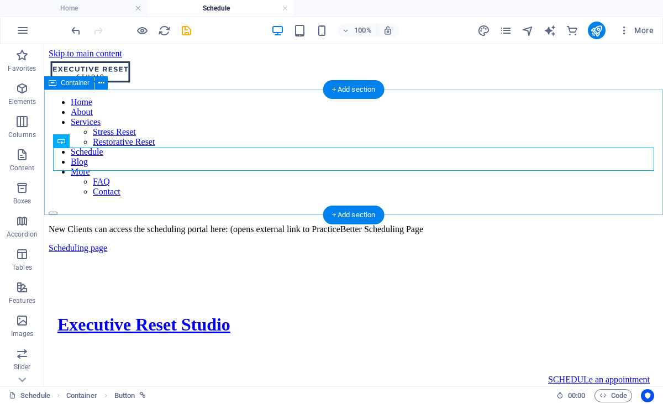
click at [178, 224] on div "New Clients can access the scheduling portal here: (opens external link to Prac…" at bounding box center [354, 238] width 610 height 29
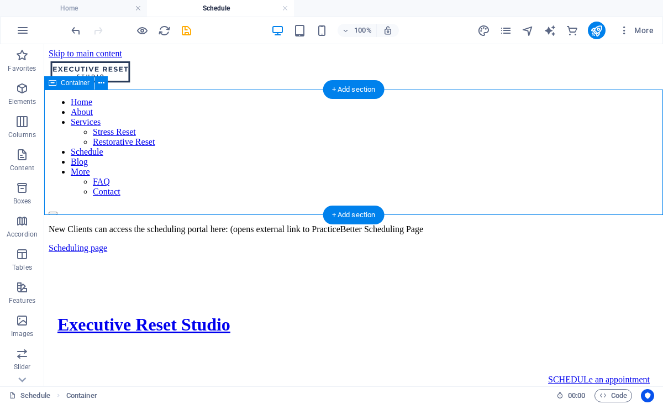
click at [261, 224] on div "New Clients can access the scheduling portal here: (opens external link to Prac…" at bounding box center [354, 238] width 610 height 29
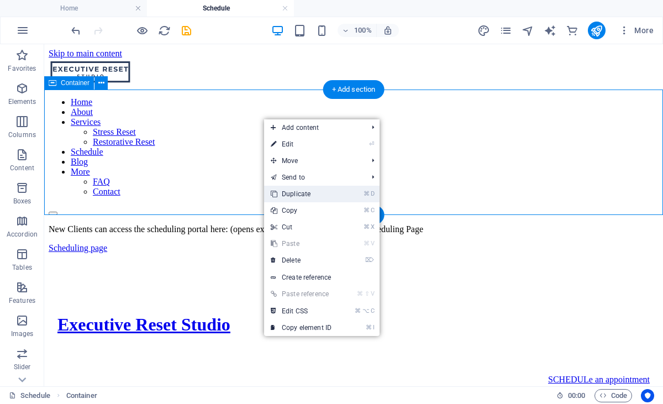
click at [319, 195] on link "⌘ D Duplicate" at bounding box center [301, 194] width 74 height 17
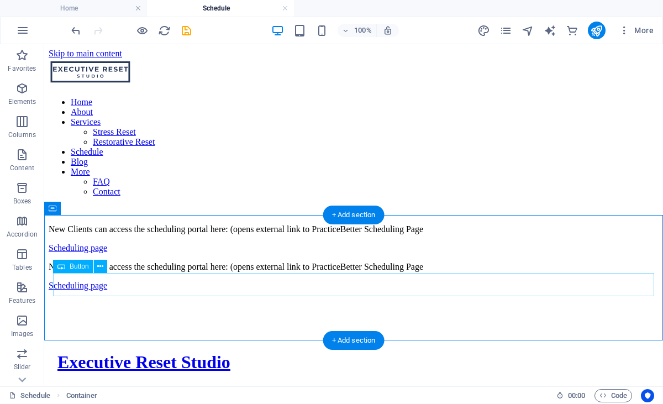
drag, startPoint x: 65, startPoint y: 229, endPoint x: 110, endPoint y: 267, distance: 59.2
click at [107, 269] on div "Button" at bounding box center [83, 267] width 61 height 14
click at [110, 267] on div "Button" at bounding box center [83, 267] width 61 height 14
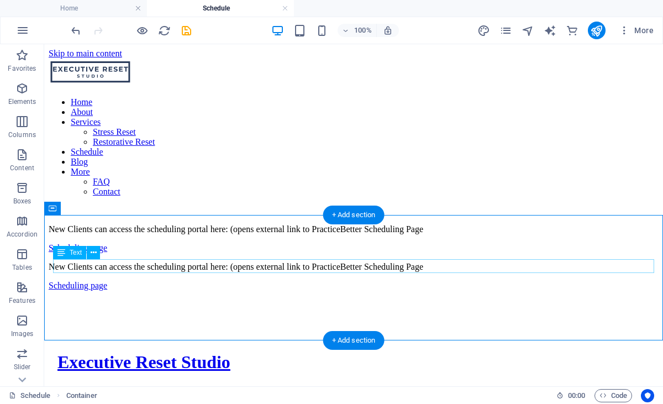
click at [98, 265] on div "New Clients can access the scheduling portal here: (opens external link to Prac…" at bounding box center [354, 267] width 610 height 10
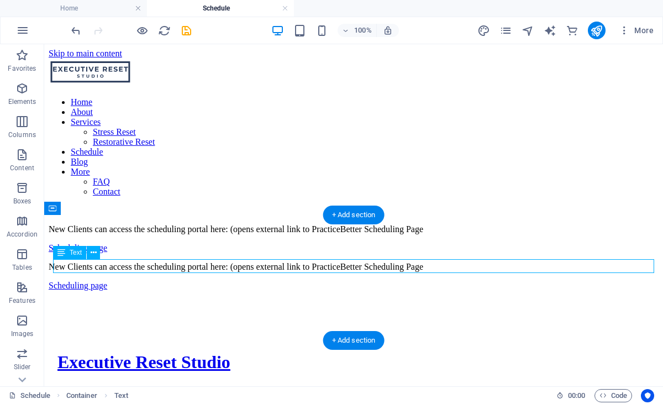
click at [117, 263] on div "New Clients can access the scheduling portal here: (opens external link to Prac…" at bounding box center [354, 267] width 610 height 10
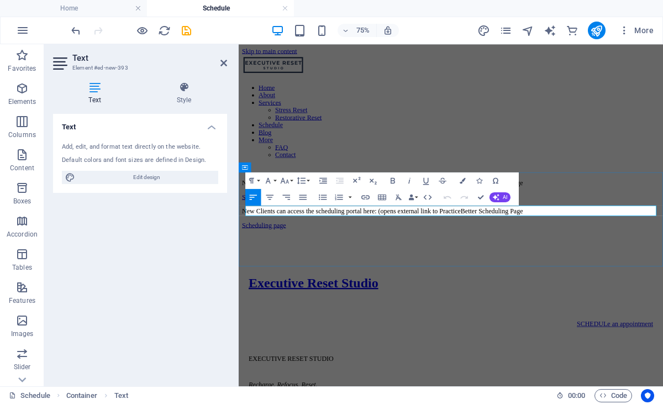
click at [316, 269] on p "New Clients can access the scheduling portal here: (opens external link to Prac…" at bounding box center [521, 267] width 557 height 10
drag, startPoint x: 396, startPoint y: 266, endPoint x: 782, endPoint y: 268, distance: 385.9
click at [663, 268] on p "Existing Clients can access the scheduling portal here: (opens external link to…" at bounding box center [521, 267] width 557 height 10
click at [663, 291] on div "Existing Clients can access their client portal here Scheduling page" at bounding box center [521, 276] width 557 height 29
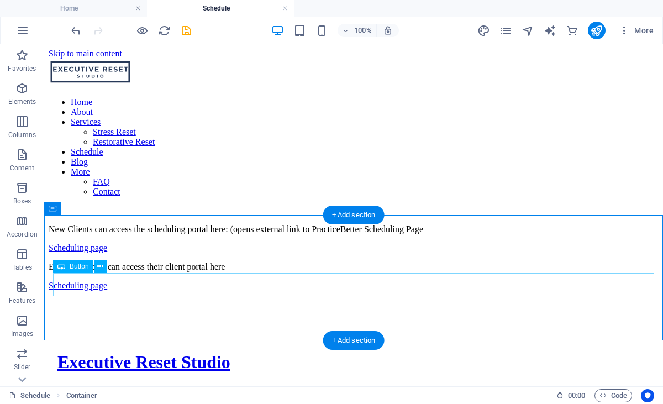
click at [152, 290] on div "Scheduling page" at bounding box center [354, 286] width 610 height 10
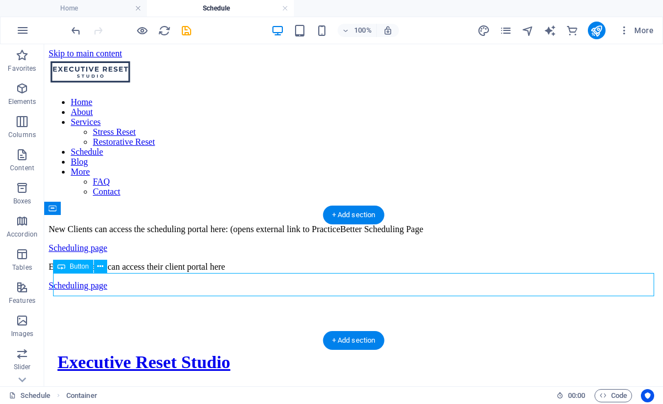
click at [152, 290] on div "Scheduling page" at bounding box center [354, 286] width 610 height 10
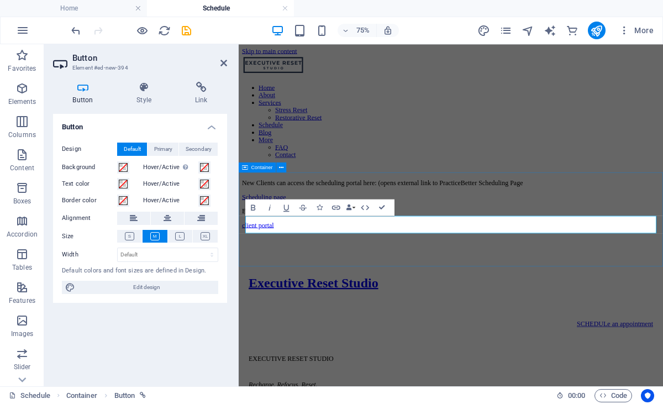
click at [367, 291] on div "Existing Clients can access their client portal here client portal" at bounding box center [521, 276] width 557 height 29
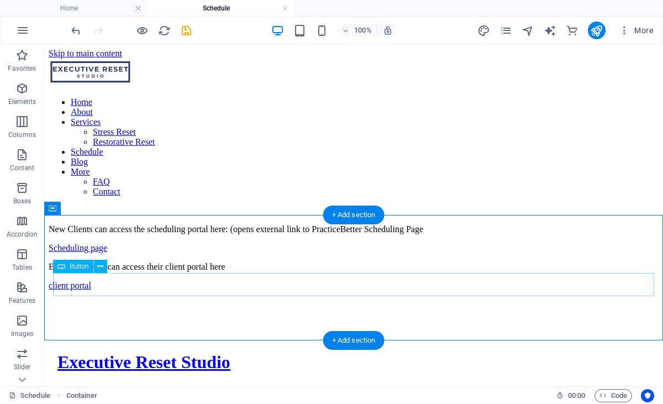
click at [135, 287] on div "client portal" at bounding box center [354, 286] width 610 height 10
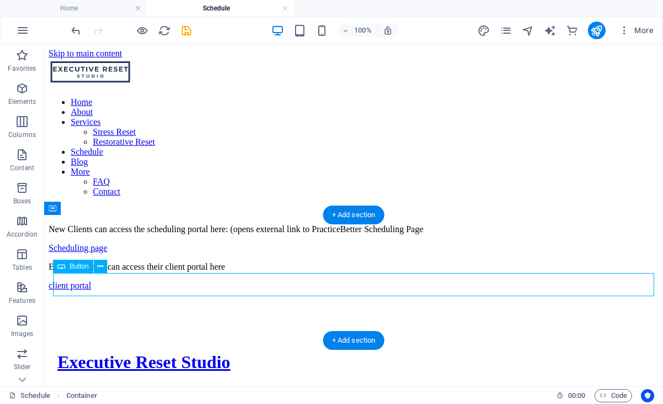
click at [135, 287] on div "client portal" at bounding box center [354, 286] width 610 height 10
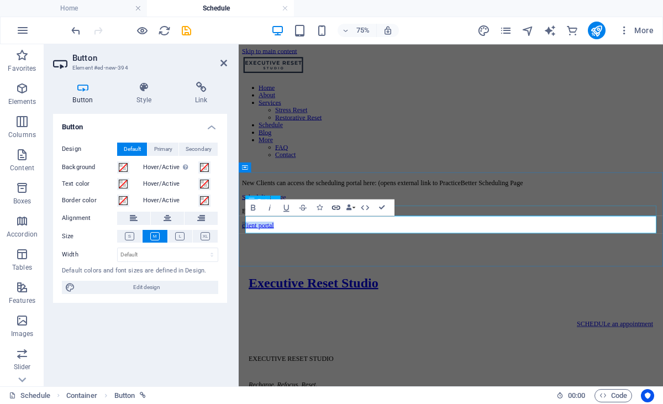
click at [337, 206] on icon "button" at bounding box center [336, 208] width 8 height 4
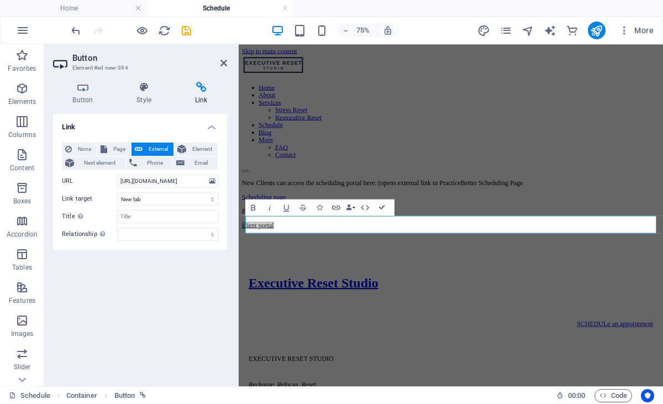
click at [159, 145] on span "External" at bounding box center [158, 149] width 24 height 13
click at [124, 182] on input "https://executiveresetstudio.practicebetter.io/#/682cf203296113b2f421fd75/booki…" at bounding box center [167, 181] width 101 height 13
drag, startPoint x: 172, startPoint y: 180, endPoint x: 221, endPoint y: 184, distance: 48.2
click at [221, 184] on div "None Page External Element Next element Phone Email Page Home About Services --…" at bounding box center [140, 192] width 174 height 116
paste input "signin"
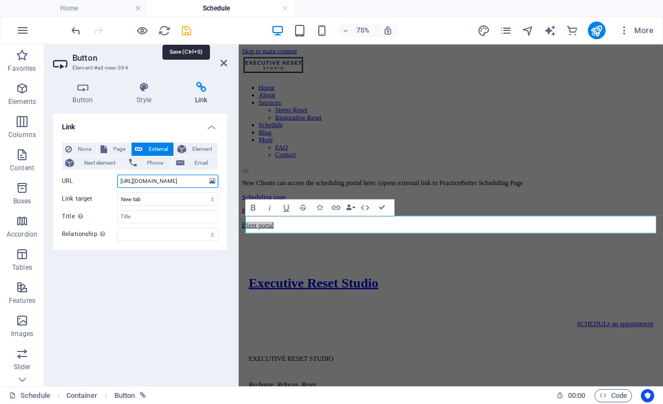
type input "https://executiveresetstudio.practicebetter.io/#/signin"
click at [186, 32] on icon "save" at bounding box center [186, 30] width 13 height 13
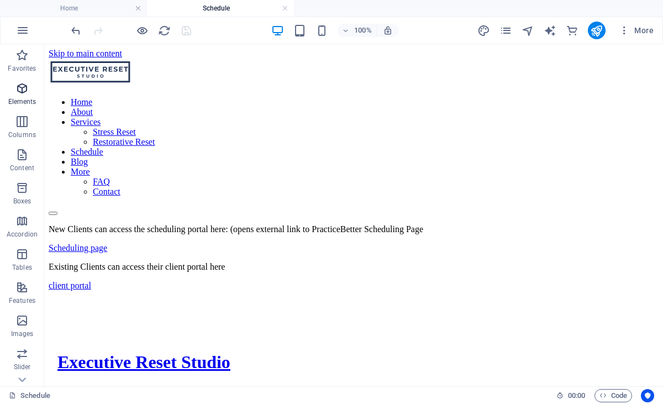
click at [28, 97] on span "Elements" at bounding box center [22, 95] width 44 height 27
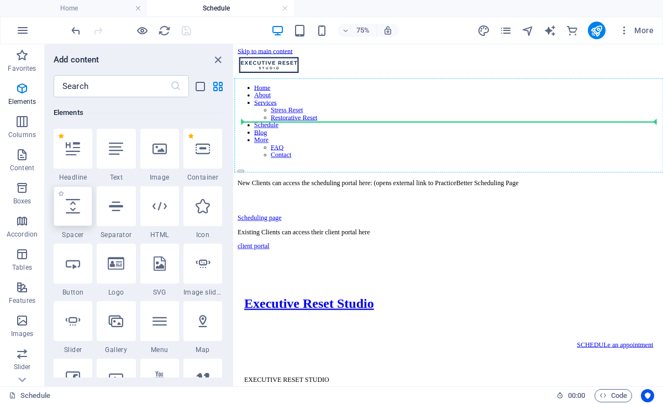
select select "px"
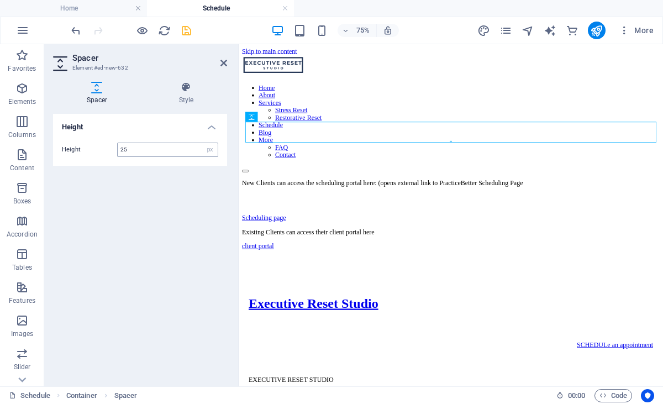
type input "25"
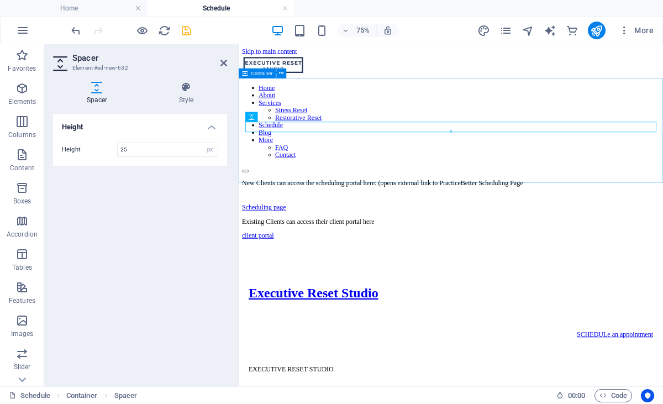
click at [463, 224] on div "New Clients can access the scheduling portal here: (opens external link to Prac…" at bounding box center [521, 245] width 557 height 43
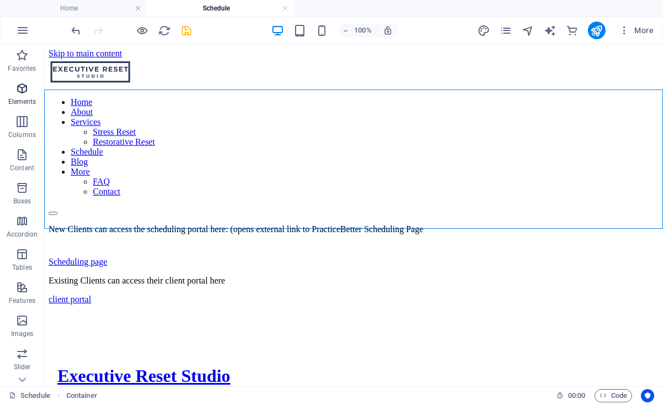
click at [25, 88] on icon "button" at bounding box center [21, 88] width 13 height 13
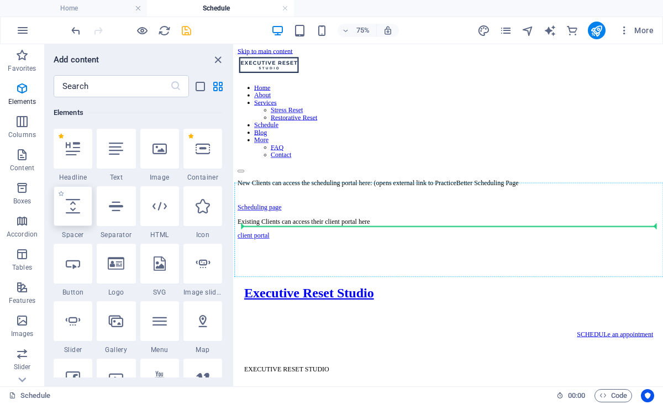
select select "px"
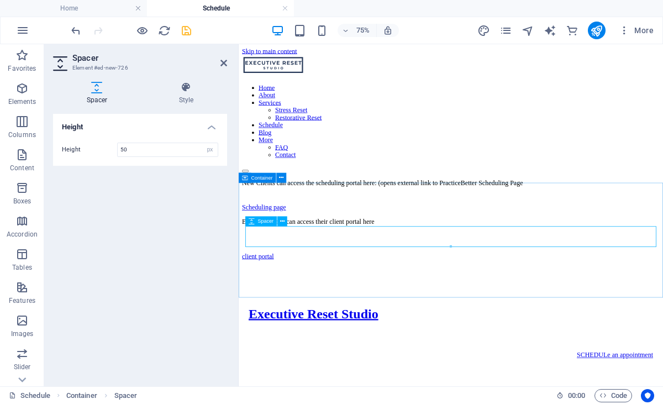
click at [405, 296] on div at bounding box center [521, 309] width 557 height 28
click at [159, 149] on input "50" at bounding box center [168, 149] width 100 height 13
drag, startPoint x: 153, startPoint y: 150, endPoint x: 111, endPoint y: 151, distance: 42.0
click at [111, 151] on div "Height 50 px rem vh vw" at bounding box center [140, 150] width 156 height 14
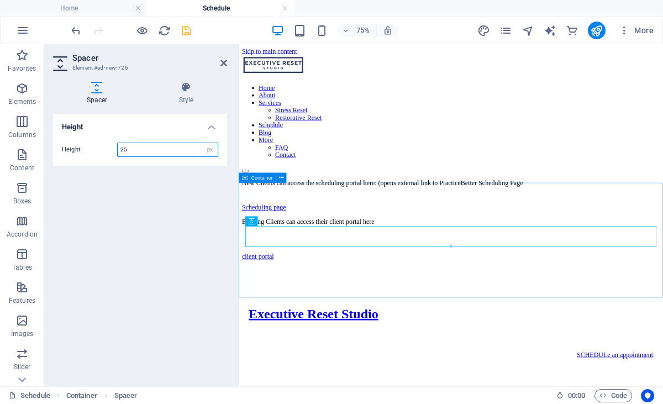
type input "25"
click at [414, 332] on div "Existing Clients can access their client portal here client portal" at bounding box center [521, 304] width 557 height 56
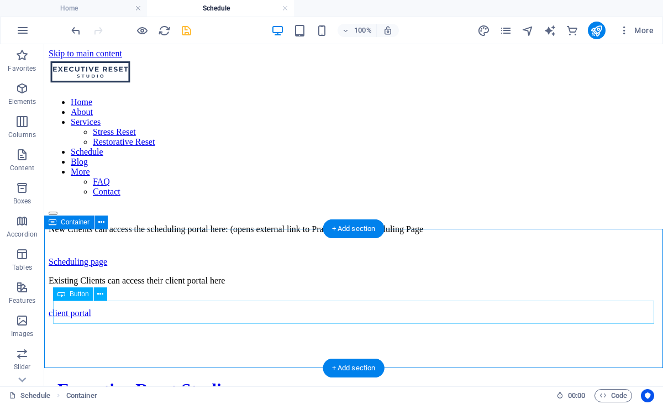
click at [88, 313] on div "client portal" at bounding box center [354, 313] width 610 height 10
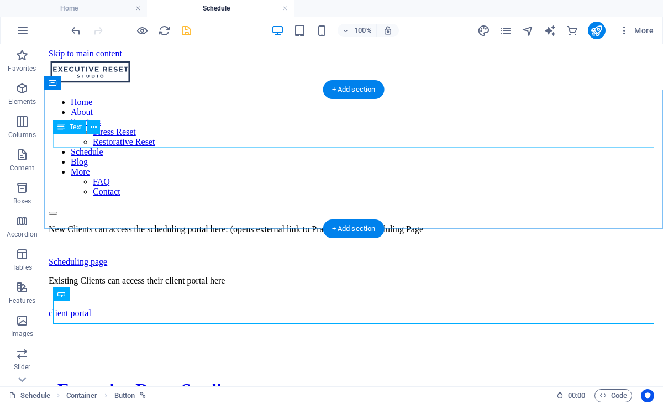
click at [247, 224] on div "New Clients can access the scheduling portal here: (opens external link to Prac…" at bounding box center [354, 229] width 610 height 10
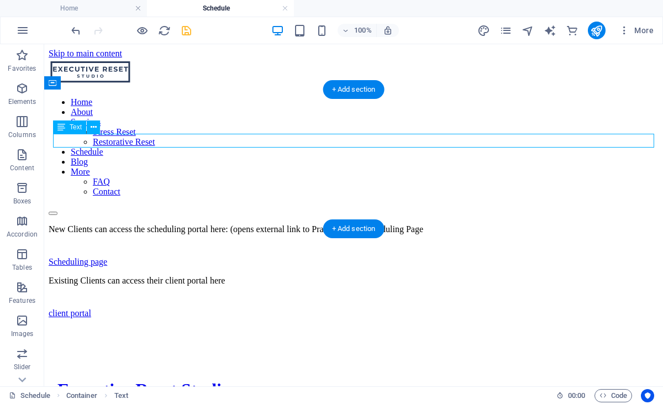
click at [271, 224] on div "New Clients can access the scheduling portal here: (opens external link to Prac…" at bounding box center [354, 229] width 610 height 10
click at [270, 224] on div "New Clients can access the scheduling portal here: (opens external link to Prac…" at bounding box center [354, 229] width 610 height 10
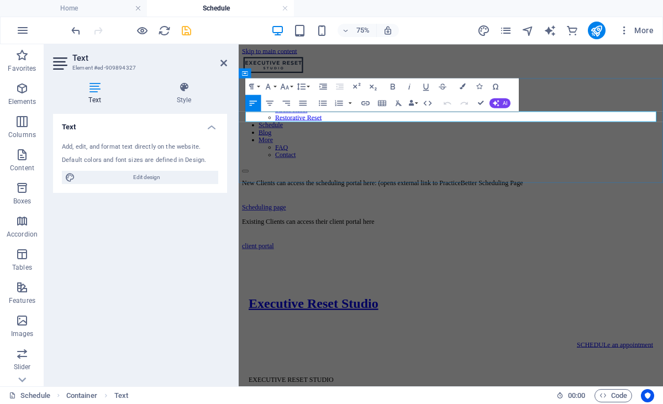
click at [436, 224] on p "New Clients can access the scheduling portal here: (opens external link to Prac…" at bounding box center [521, 229] width 557 height 10
click at [459, 224] on p "New Clients can access the scheduling portal here: (opens external link to Prac…" at bounding box center [521, 229] width 557 height 10
click at [517, 257] on div "Scheduling page" at bounding box center [521, 262] width 557 height 10
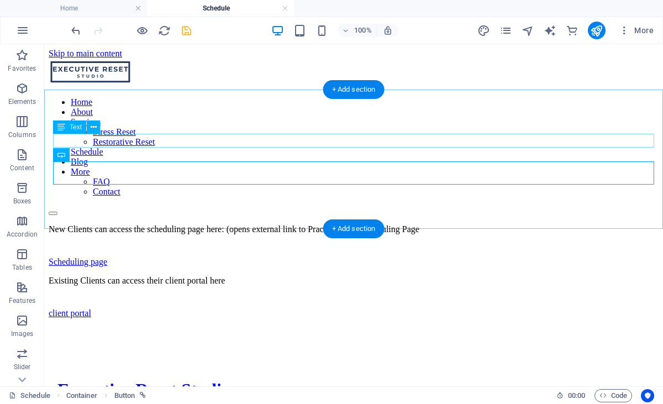
click at [268, 224] on div "New Clients can access the scheduling page here: (opens external link to Practi…" at bounding box center [354, 229] width 610 height 10
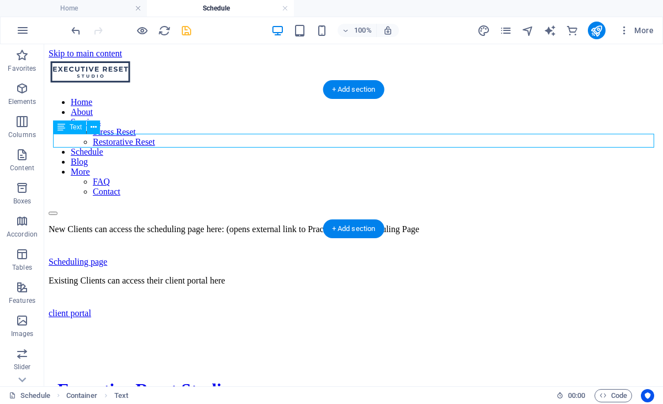
click at [273, 224] on div "New Clients can access the scheduling page here: (opens external link to Practi…" at bounding box center [354, 229] width 610 height 10
drag, startPoint x: 273, startPoint y: 140, endPoint x: 96, endPoint y: 173, distance: 179.9
click at [273, 224] on div "New Clients can access the scheduling page here: (opens external link to Practi…" at bounding box center [354, 229] width 610 height 10
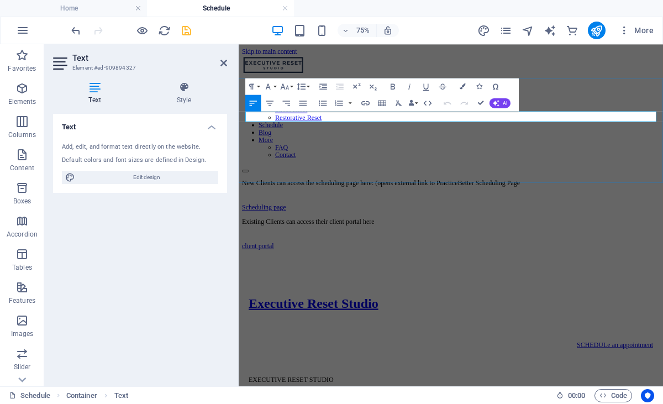
click at [464, 224] on p "New Clients can access the scheduling page here: (opens external link to Practi…" at bounding box center [521, 229] width 557 height 10
drag, startPoint x: 460, startPoint y: 139, endPoint x: 479, endPoint y: 134, distance: 20.0
click at [479, 224] on p "New Clients can access the scheduling page here: (opens external link to Practi…" at bounding box center [521, 229] width 557 height 10
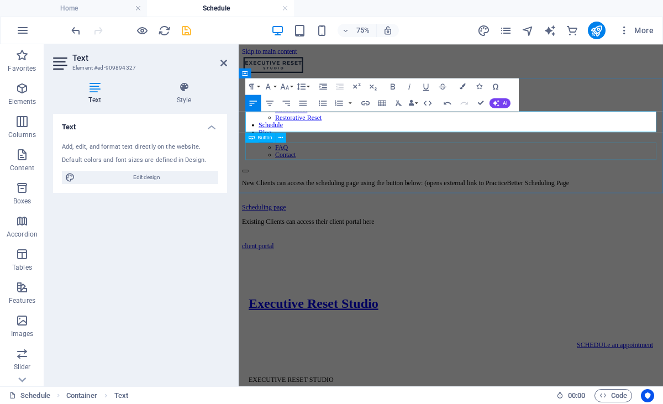
click at [455, 257] on div "Scheduling page" at bounding box center [521, 262] width 557 height 10
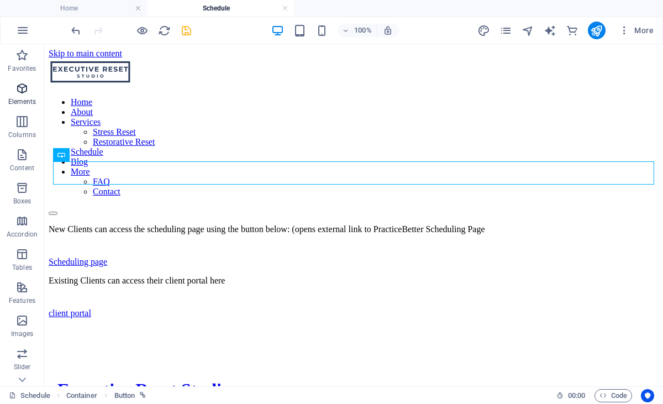
click at [22, 93] on icon "button" at bounding box center [21, 88] width 13 height 13
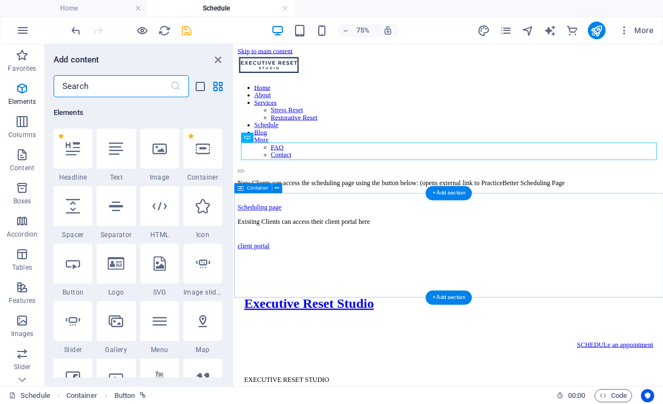
click at [438, 276] on div "Existing Clients can access their client portal here client portal" at bounding box center [520, 297] width 563 height 43
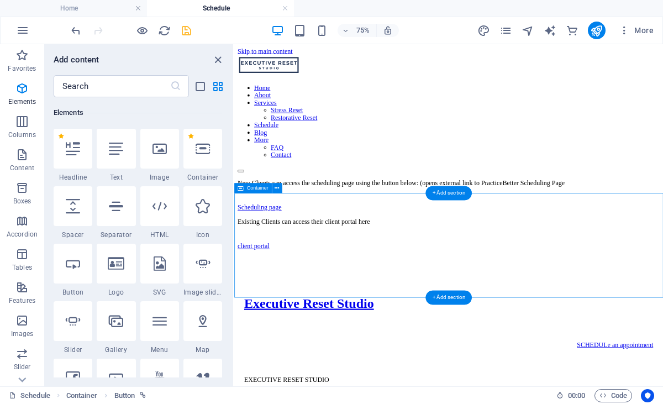
click at [439, 276] on div "Existing Clients can access their client portal here client portal" at bounding box center [520, 297] width 563 height 43
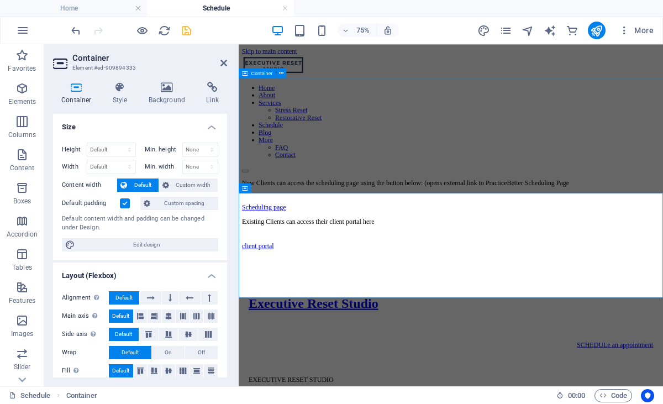
click at [514, 224] on div "New Clients can access the scheduling page using the button below: (opens exter…" at bounding box center [521, 245] width 557 height 43
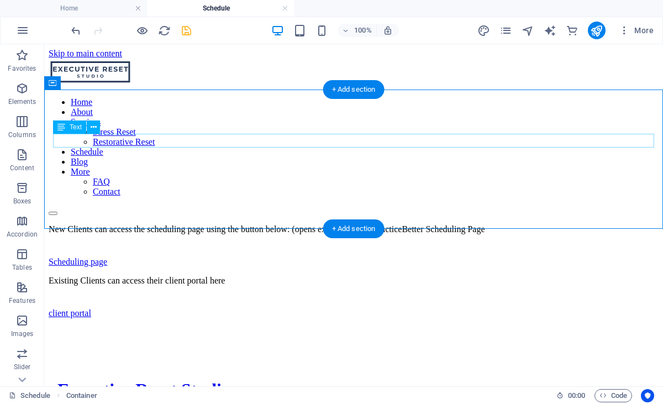
click at [425, 224] on div "New Clients can access the scheduling page using the button below: (opens exter…" at bounding box center [354, 229] width 610 height 10
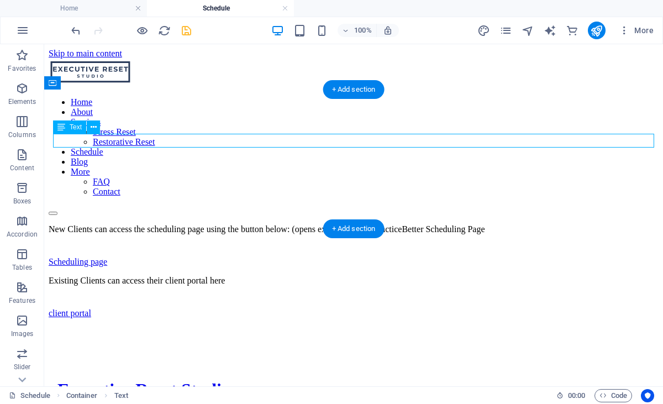
click at [425, 224] on div "New Clients can access the scheduling page using the button below: (opens exter…" at bounding box center [354, 229] width 610 height 10
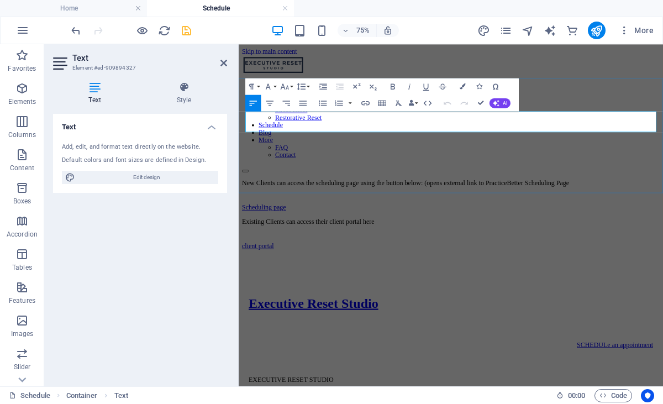
click at [581, 224] on p "New Clients can access the scheduling page using the button below: (opens exter…" at bounding box center [521, 229] width 557 height 10
drag, startPoint x: 575, startPoint y: 140, endPoint x: 759, endPoint y: 135, distance: 184.1
click at [663, 224] on p "New Clients can access the scheduling page using the button below: (opens exter…" at bounding box center [521, 229] width 557 height 10
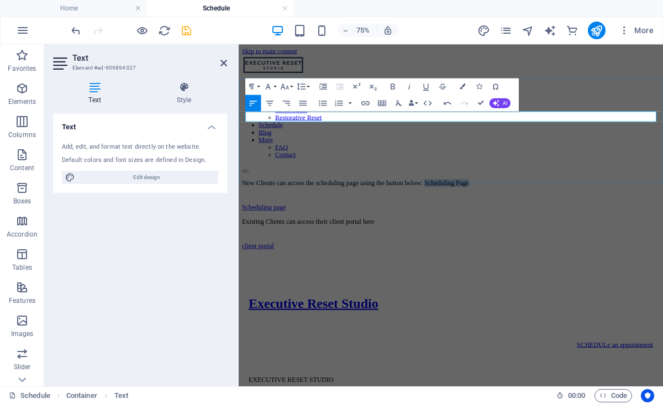
drag, startPoint x: 666, startPoint y: 140, endPoint x: 612, endPoint y: 148, distance: 54.8
click at [575, 224] on p "New Clients can access the scheduling page using the button below: Scheduling P…" at bounding box center [521, 229] width 557 height 10
click at [577, 224] on div "New Clients can access the scheduling page using the button below: Scheduling p…" at bounding box center [521, 245] width 557 height 43
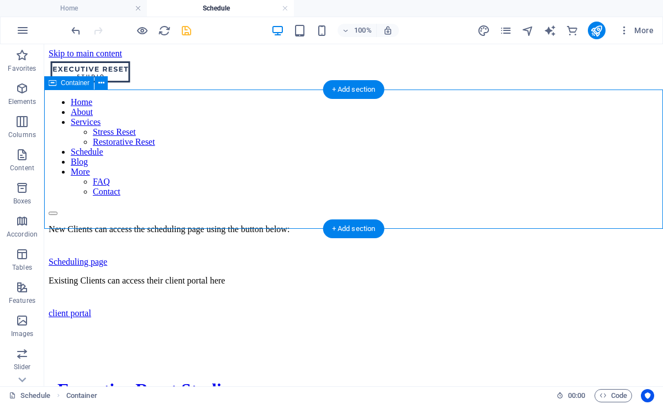
click at [159, 224] on div "New Clients can access the scheduling page using the button below: Scheduling p…" at bounding box center [354, 245] width 610 height 43
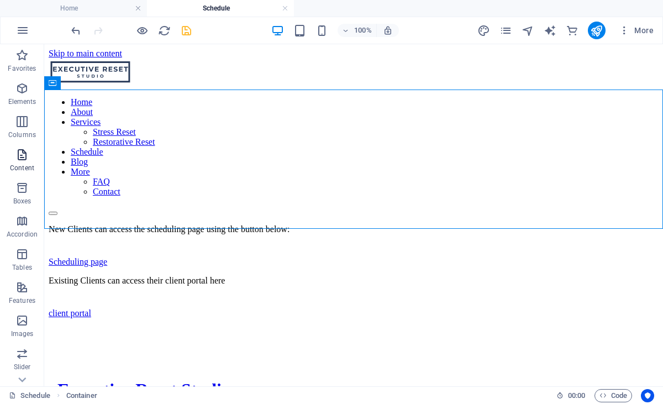
click at [23, 155] on icon "button" at bounding box center [21, 154] width 13 height 13
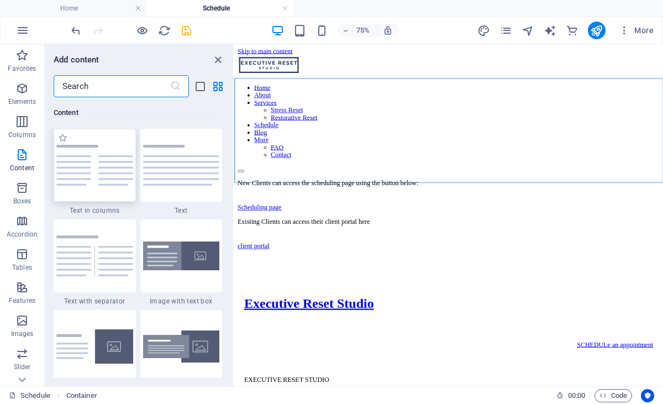
scroll to position [1960, 0]
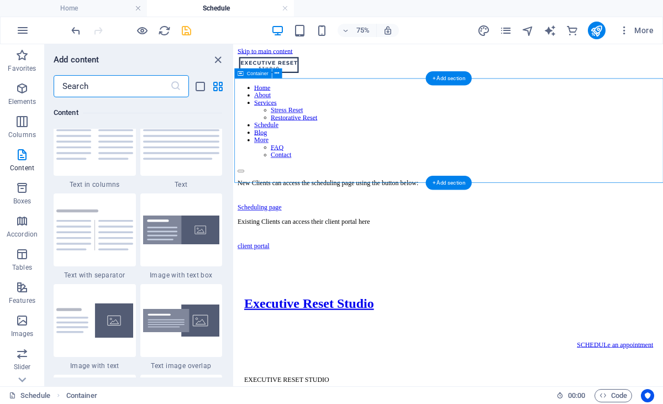
click at [341, 224] on div "New Clients can access the scheduling page using the button below: Scheduling p…" at bounding box center [520, 245] width 563 height 43
click at [632, 224] on div "New Clients can access the scheduling page using the button below: Scheduling p…" at bounding box center [520, 245] width 563 height 43
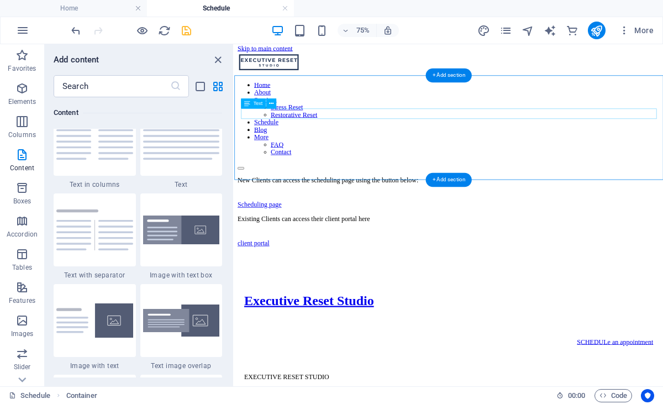
click at [476, 221] on div "New Clients can access the scheduling page using the button below:" at bounding box center [520, 226] width 563 height 10
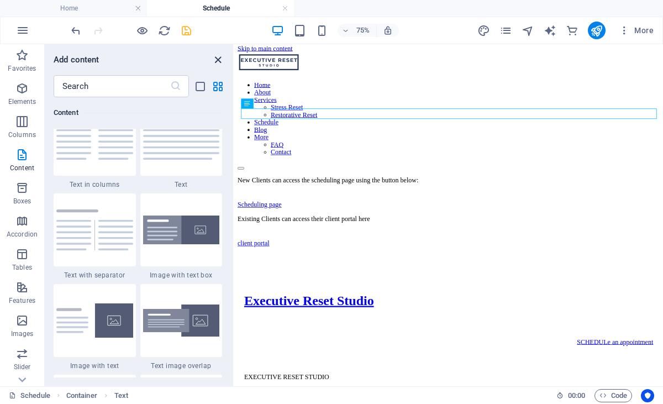
click at [222, 59] on icon "close panel" at bounding box center [218, 60] width 13 height 13
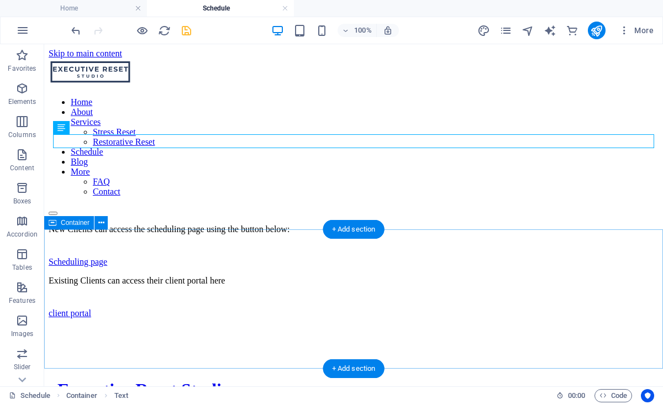
scroll to position [0, 0]
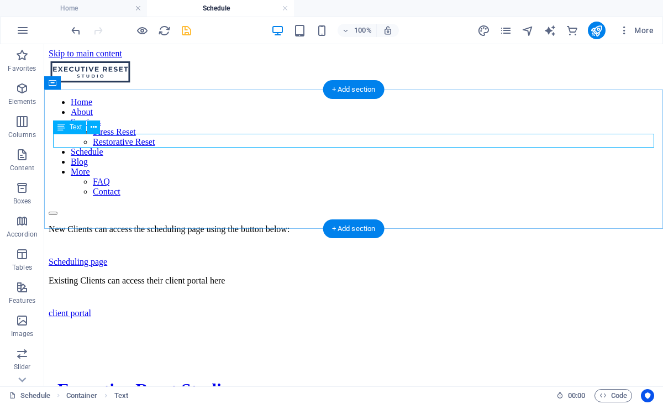
click at [199, 224] on div "New Clients can access the scheduling page using the button below:" at bounding box center [354, 229] width 610 height 10
click at [111, 224] on div "New Clients can access the scheduling page using the button below:" at bounding box center [354, 229] width 610 height 10
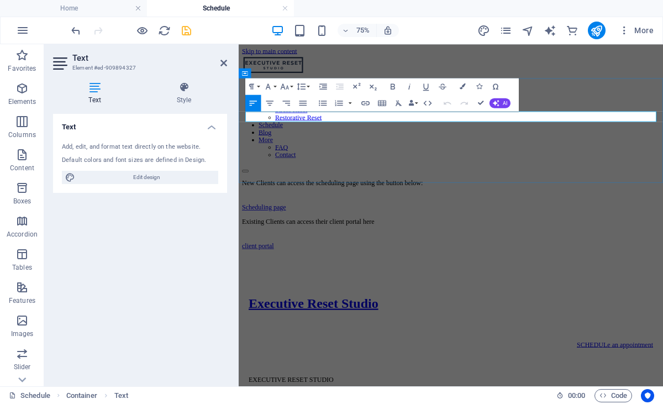
drag, startPoint x: 306, startPoint y: 140, endPoint x: 320, endPoint y: 137, distance: 14.8
click at [312, 224] on p "New Clients can access the scheduling page using the button below:" at bounding box center [521, 229] width 557 height 10
click at [536, 224] on p "New and existing clients can access the scheduling page using the button below:" at bounding box center [521, 229] width 557 height 10
drag, startPoint x: 385, startPoint y: 141, endPoint x: 414, endPoint y: 138, distance: 28.9
click at [414, 224] on p "New and existing clients can access the scheduling page using the button below:" at bounding box center [521, 229] width 557 height 10
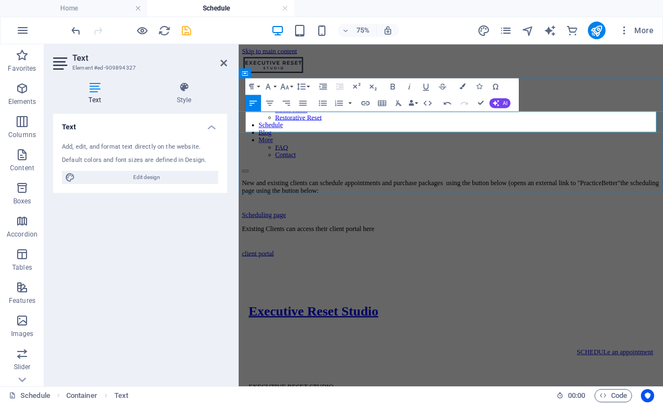
drag, startPoint x: 398, startPoint y: 155, endPoint x: 613, endPoint y: 156, distance: 215.0
click at [613, 224] on p "New and existing clients can schedule appointments and purchase packages using …" at bounding box center [521, 234] width 557 height 20
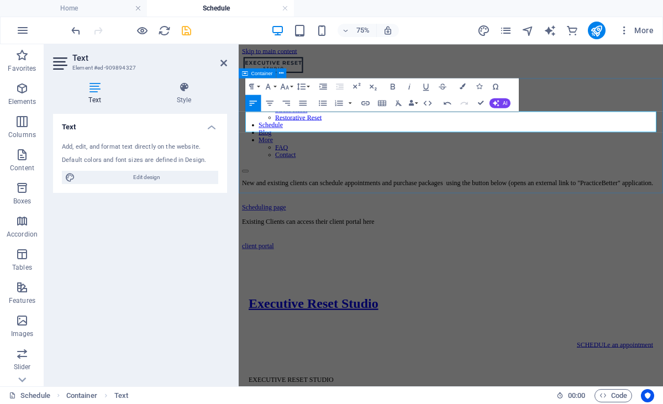
drag, startPoint x: 621, startPoint y: 222, endPoint x: 608, endPoint y: 224, distance: 12.9
click at [621, 224] on div "New and existing clients can schedule appointments and purchase packages using …" at bounding box center [521, 245] width 557 height 43
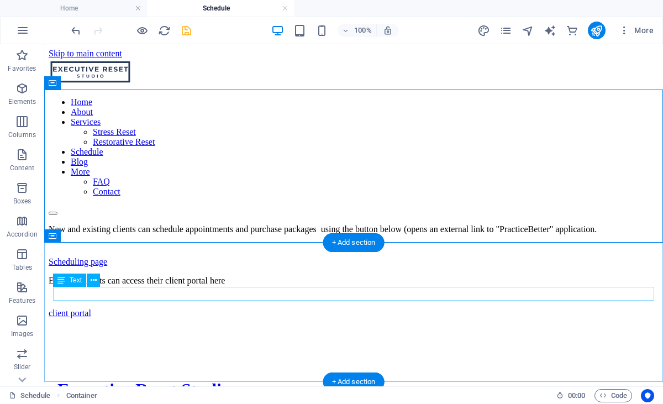
click at [238, 286] on div "Existing Clients can access their client portal here" at bounding box center [354, 281] width 610 height 10
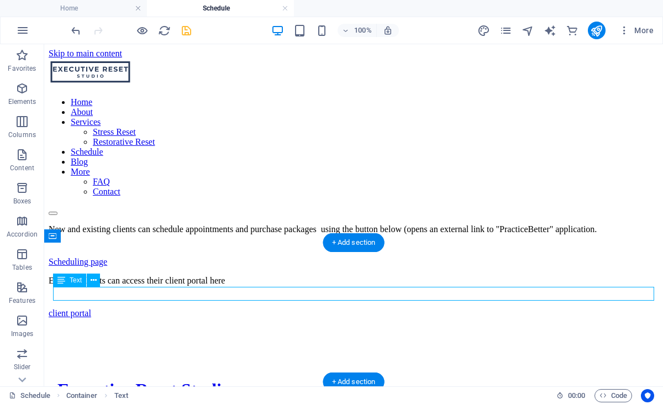
click at [238, 286] on div "Existing Clients can access their client portal here" at bounding box center [354, 281] width 610 height 10
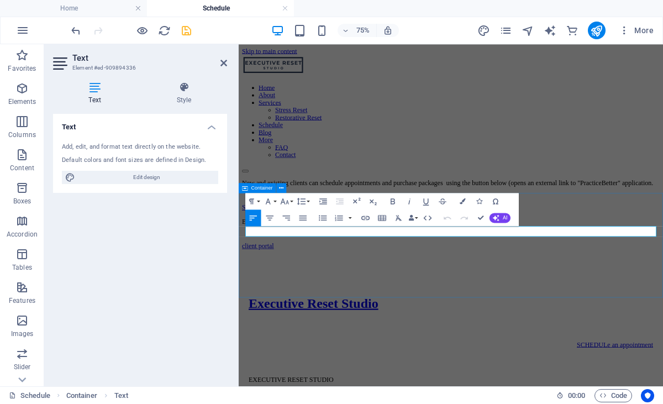
click at [432, 286] on p "Existing Clients can access their client portal here" at bounding box center [521, 281] width 557 height 10
drag, startPoint x: 375, startPoint y: 294, endPoint x: 396, endPoint y: 290, distance: 20.7
click at [396, 286] on p "Existing Clients can access their client portal here" at bounding box center [521, 281] width 557 height 10
click at [427, 286] on p "Existing Clients can access their client portal here" at bounding box center [521, 281] width 557 height 10
click at [497, 286] on p "Existing Clients can access their client portal here" at bounding box center [521, 281] width 557 height 10
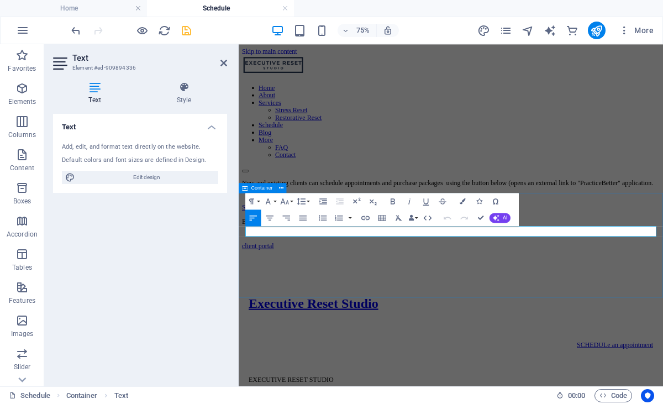
drag, startPoint x: 420, startPoint y: 349, endPoint x: 432, endPoint y: 349, distance: 11.6
click at [420, 318] on div "Existing Clients can access their client portal here client portal" at bounding box center [521, 297] width 557 height 43
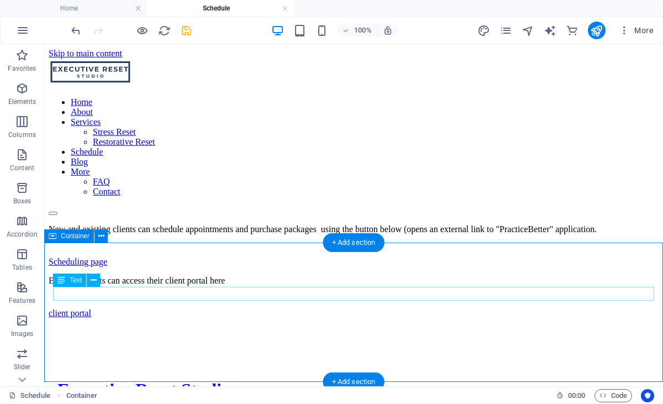
click at [278, 286] on div "Existing Clients can access their client portal here" at bounding box center [354, 281] width 610 height 10
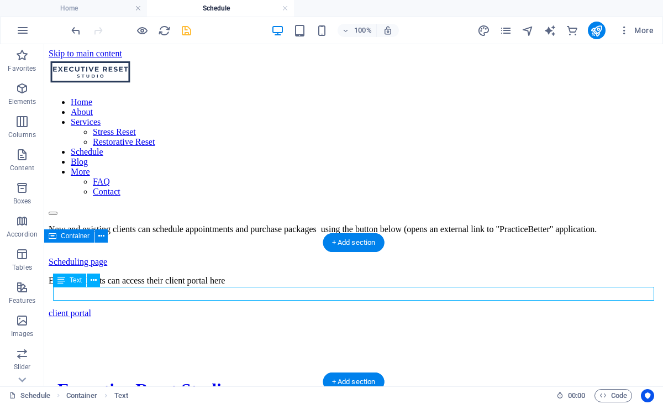
click at [289, 286] on div "Existing Clients can access their client portal here" at bounding box center [354, 281] width 610 height 10
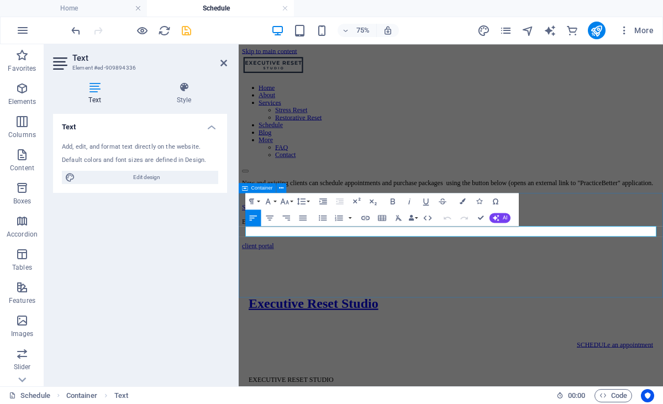
drag, startPoint x: 464, startPoint y: 292, endPoint x: 456, endPoint y: 294, distance: 8.6
click at [464, 286] on p "Existing Clients can access their client portal here" at bounding box center [521, 281] width 557 height 10
drag, startPoint x: 453, startPoint y: 296, endPoint x: 462, endPoint y: 292, distance: 9.4
click at [453, 286] on p "Existing Clients can access their client portal here" at bounding box center [521, 281] width 557 height 10
drag, startPoint x: 458, startPoint y: 296, endPoint x: 486, endPoint y: 295, distance: 28.2
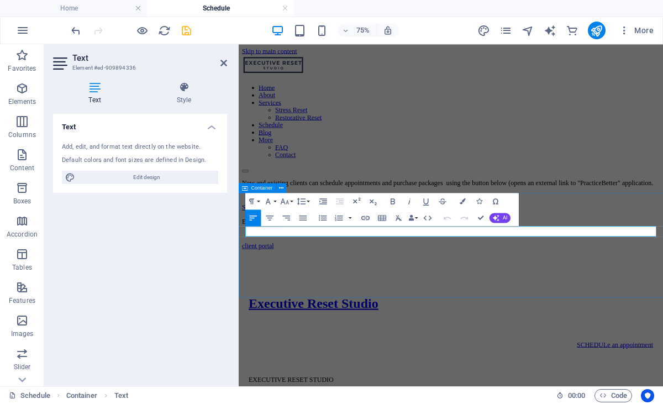
click at [486, 286] on p "Existing Clients can access their client portal here" at bounding box center [521, 281] width 557 height 10
click at [458, 286] on p "Existing Clients can access their client portal using this button" at bounding box center [521, 281] width 557 height 10
click at [663, 286] on p "Existing Clients can access their client portal to manage appointments, forms, …" at bounding box center [521, 281] width 557 height 10
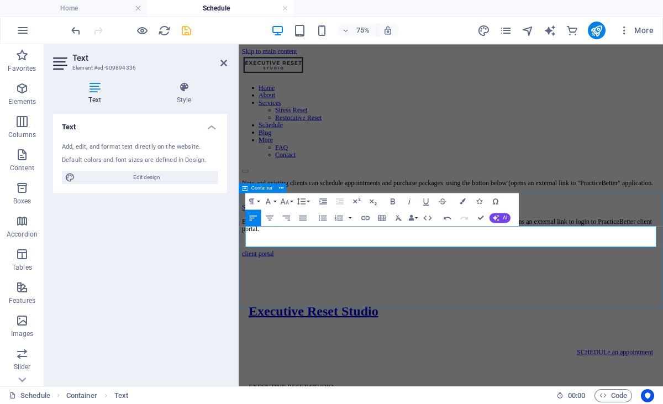
click at [358, 296] on p "Existing Clients can access their client portal to manage appointments, forms, …" at bounding box center [521, 286] width 557 height 20
click at [429, 294] on p "Existing Clients can access their client portal to manage appointments, forms, …" at bounding box center [521, 284] width 557 height 20
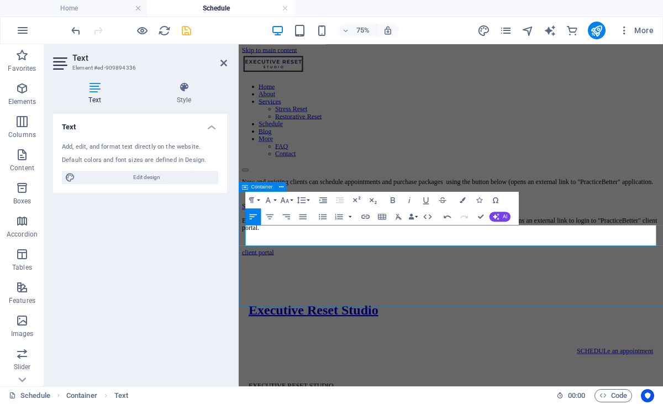
click at [488, 327] on div "Existing Clients can access their client portal to manage appointments, forms, …" at bounding box center [521, 300] width 557 height 53
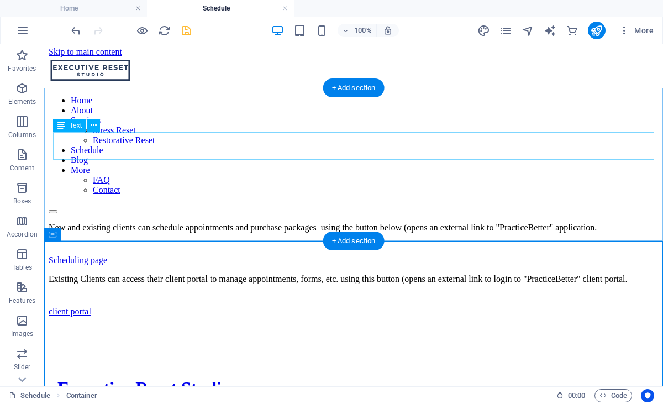
click at [412, 223] on div "New and existing clients can schedule appointments and purchase packages using …" at bounding box center [354, 228] width 610 height 10
drag, startPoint x: 412, startPoint y: 142, endPoint x: 275, endPoint y: 175, distance: 140.9
click at [412, 223] on div "New and existing clients can schedule appointments and purchase packages using …" at bounding box center [354, 228] width 610 height 10
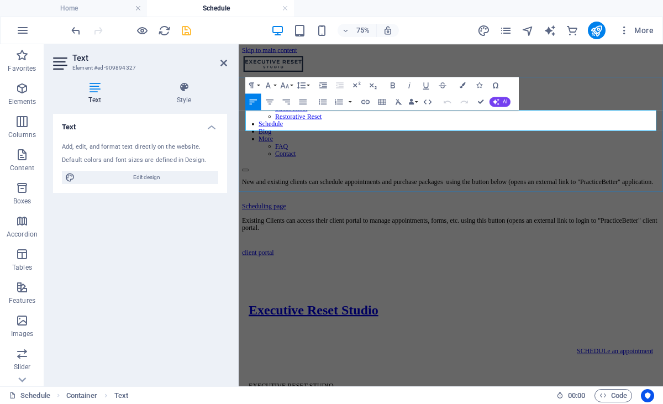
click at [615, 223] on p "New and existing clients can schedule appointments and purchase packages using …" at bounding box center [521, 228] width 557 height 10
click at [584, 327] on div "Existing Clients can access their client portal to manage appointments, forms, …" at bounding box center [521, 300] width 557 height 53
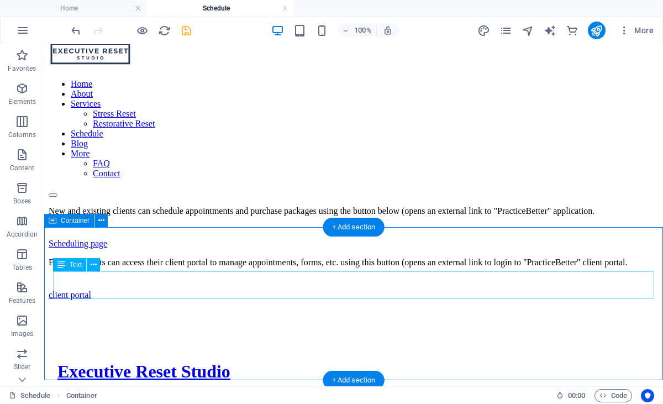
scroll to position [15, 0]
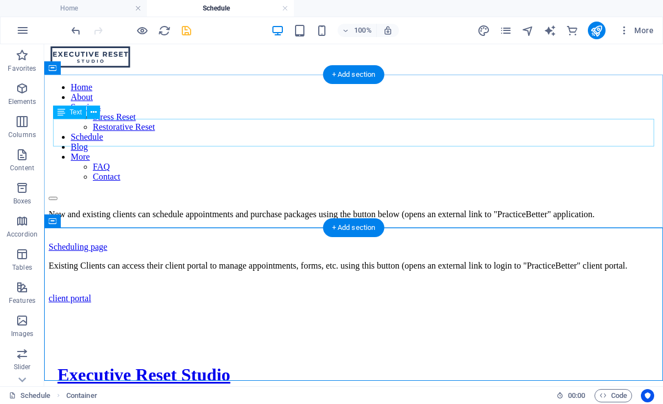
click at [206, 210] on div "New and existing clients can schedule appointments and purchase packages using …" at bounding box center [354, 215] width 610 height 10
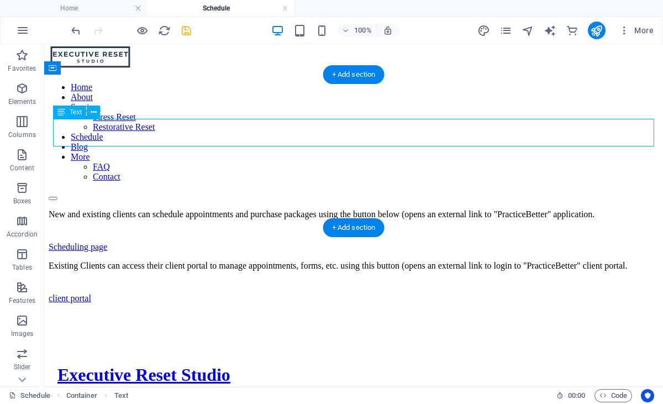
click at [214, 210] on div "New and existing clients can schedule appointments and purchase packages using …" at bounding box center [354, 215] width 610 height 10
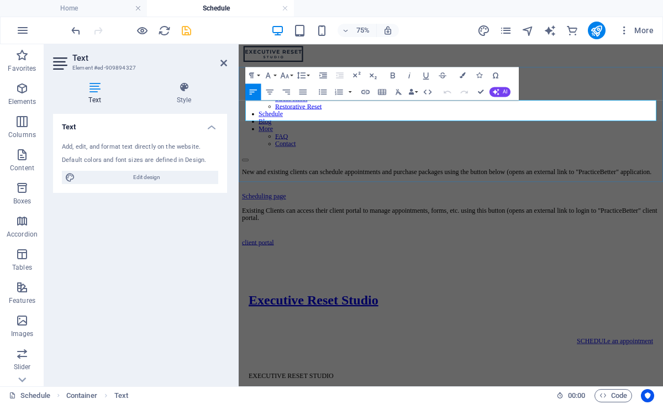
drag, startPoint x: 472, startPoint y: 139, endPoint x: 484, endPoint y: 137, distance: 12.9
click at [473, 210] on p "New and existing clients can schedule appointments and purchase packages using …" at bounding box center [521, 215] width 557 height 10
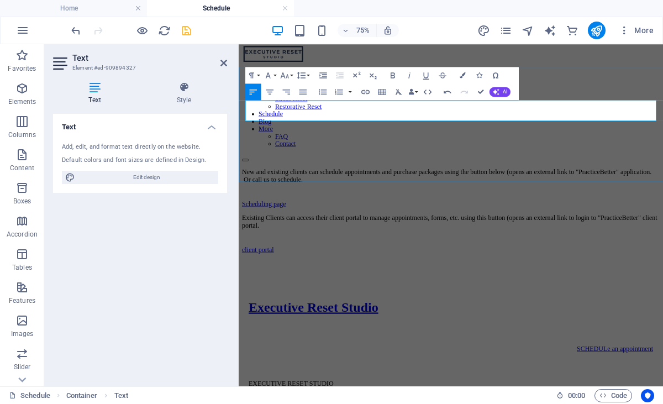
scroll to position [15, 1]
drag, startPoint x: 470, startPoint y: 138, endPoint x: 498, endPoint y: 135, distance: 27.8
click at [498, 210] on p "New and existing clients can schedule appointments and purchase packages using …" at bounding box center [521, 220] width 557 height 20
click at [367, 91] on icon "button" at bounding box center [365, 92] width 8 height 4
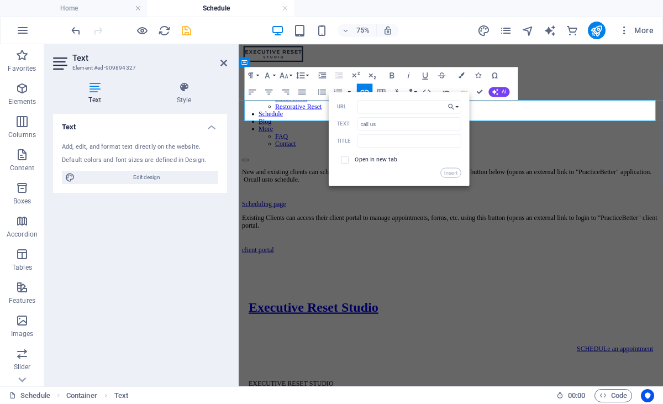
click at [616, 210] on p "New and existing clients can schedule appointments and purchase packages using …" at bounding box center [521, 220] width 557 height 20
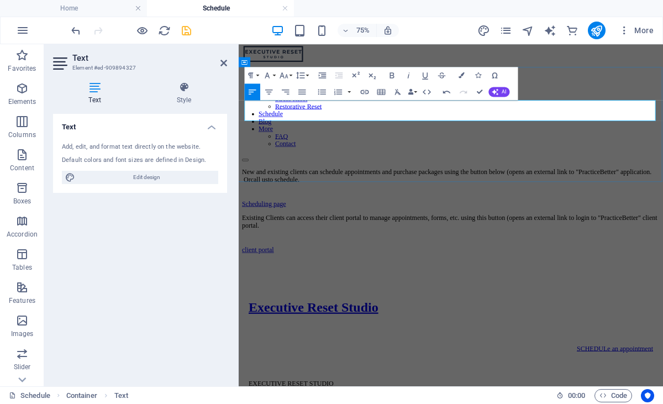
drag, startPoint x: 470, startPoint y: 140, endPoint x: 498, endPoint y: 137, distance: 27.2
click at [498, 210] on p "New and existing clients can schedule appointments and purchase packages using …" at bounding box center [521, 220] width 557 height 20
click at [571, 210] on p "New and existing clients can schedule appointments and purchase packages using …" at bounding box center [521, 220] width 557 height 20
drag, startPoint x: 456, startPoint y: 139, endPoint x: 559, endPoint y: 139, distance: 102.8
click at [563, 210] on p "New and existing clients can schedule appointments and purchase packages using …" at bounding box center [521, 220] width 557 height 20
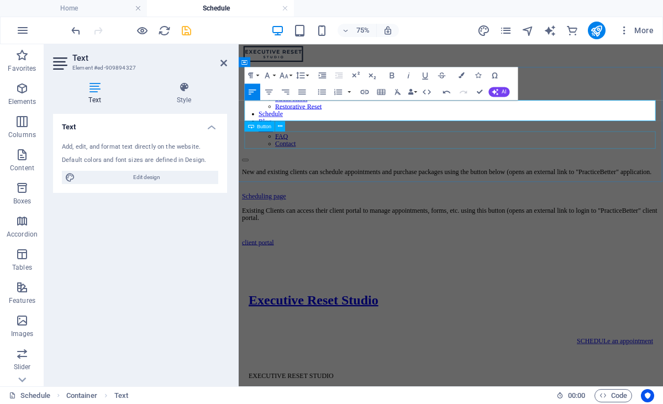
click at [509, 242] on div "Scheduling page" at bounding box center [521, 247] width 557 height 10
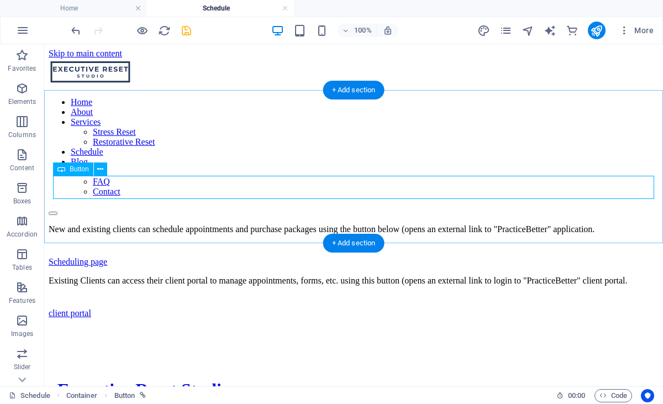
scroll to position [0, 0]
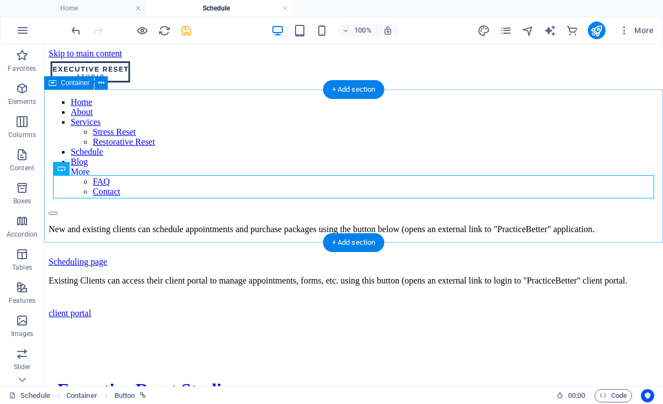
click at [224, 224] on div "New and existing clients can schedule appointments and purchase packages using …" at bounding box center [354, 245] width 610 height 43
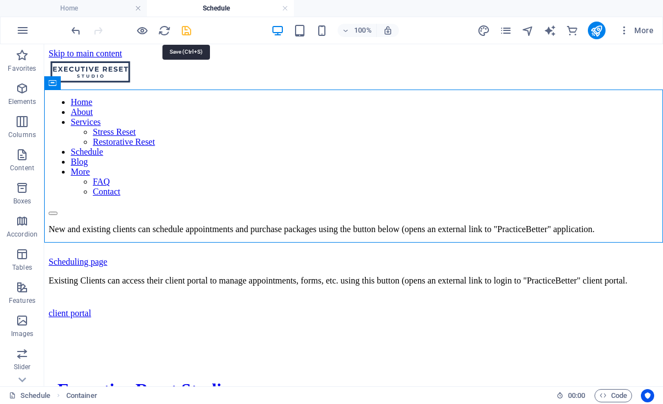
click at [187, 30] on icon "save" at bounding box center [186, 30] width 13 height 13
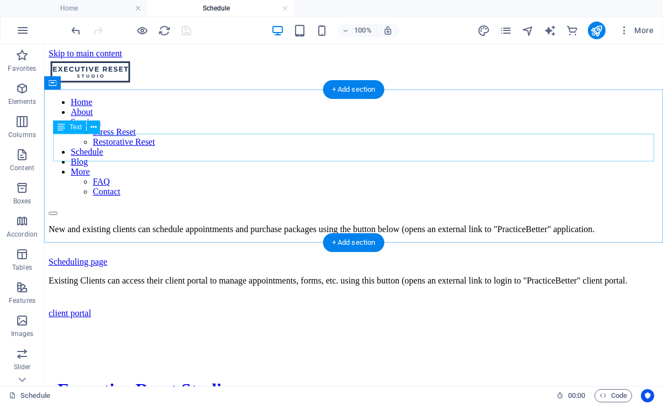
click at [235, 224] on div "New and existing clients can schedule appointments and purchase packages using …" at bounding box center [354, 229] width 610 height 10
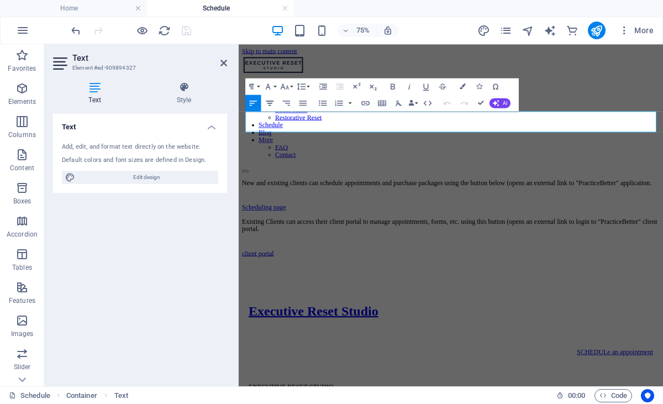
click at [272, 107] on icon "button" at bounding box center [270, 103] width 10 height 10
click at [402, 257] on div "Scheduling page" at bounding box center [521, 262] width 557 height 10
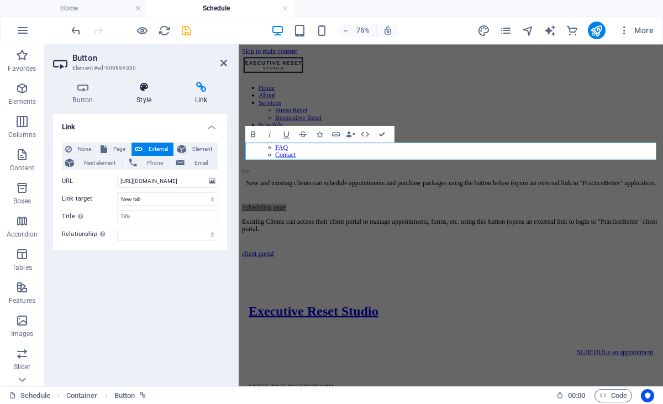
click at [145, 96] on h4 "Style" at bounding box center [146, 93] width 59 height 23
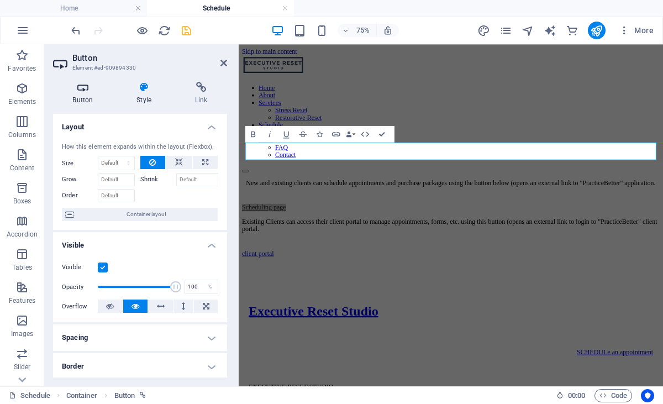
click at [83, 98] on h4 "Button" at bounding box center [85, 93] width 64 height 23
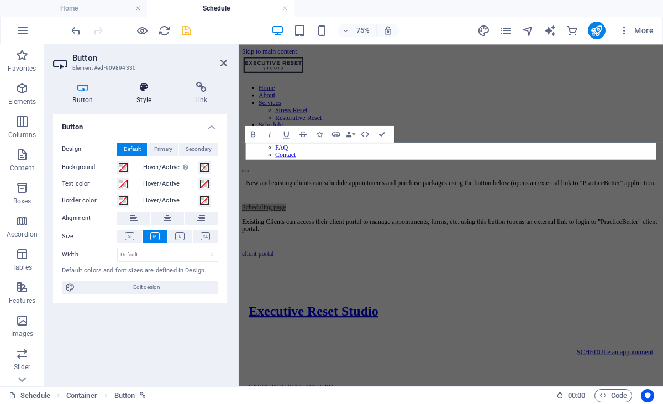
click at [148, 89] on icon at bounding box center [144, 87] width 54 height 11
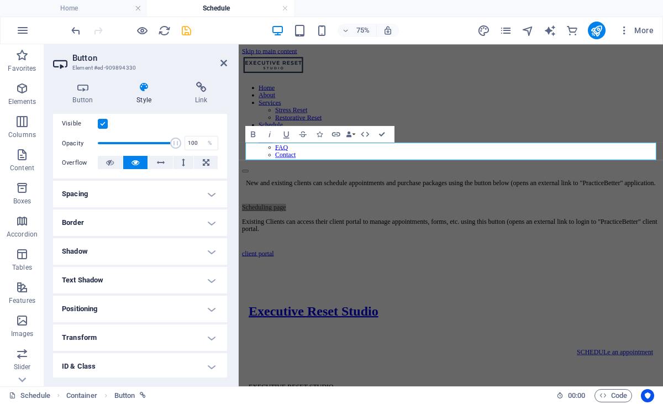
scroll to position [139, 0]
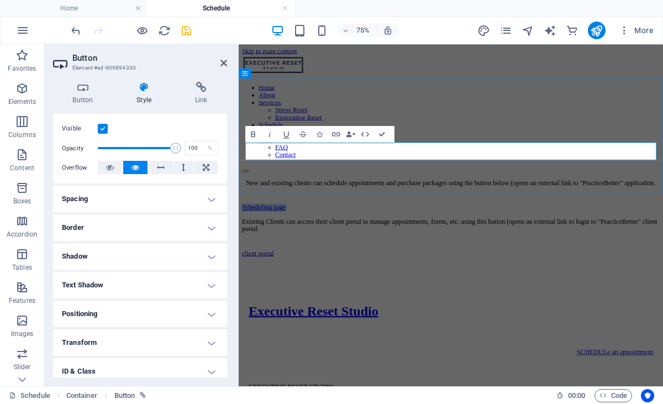
click at [395, 257] on div "Scheduling page" at bounding box center [521, 262] width 557 height 10
click at [495, 229] on div "New and existing clients can schedule appointments and purchase packages using …" at bounding box center [521, 245] width 557 height 43
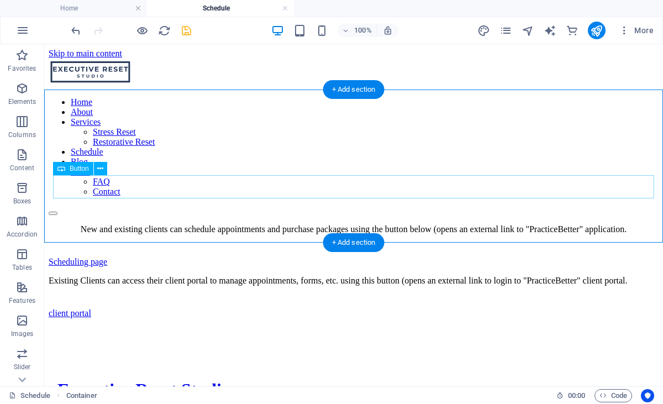
click at [185, 257] on div "Scheduling page" at bounding box center [354, 262] width 610 height 10
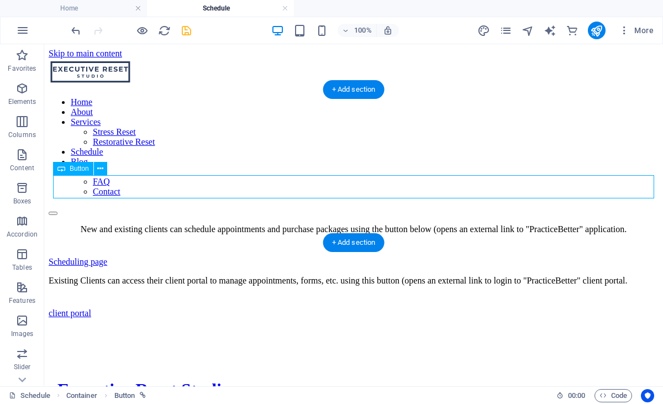
click at [185, 257] on div "Scheduling page" at bounding box center [354, 262] width 610 height 10
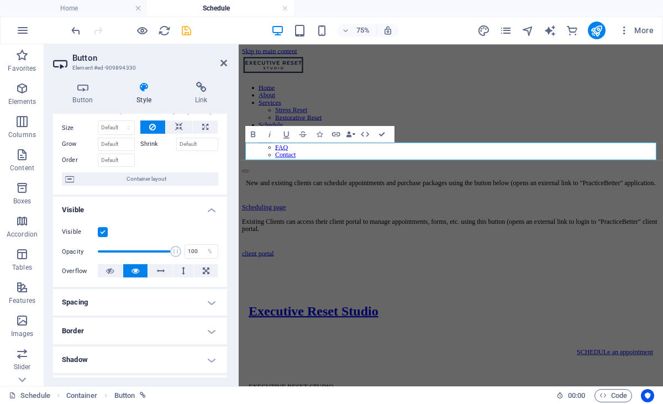
scroll to position [17, 0]
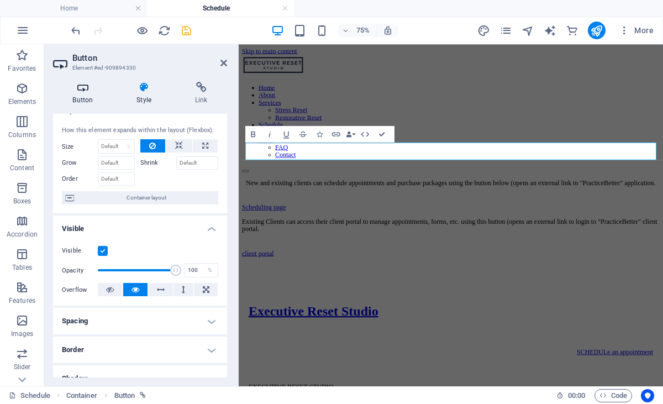
click at [76, 93] on h4 "Button" at bounding box center [85, 93] width 64 height 23
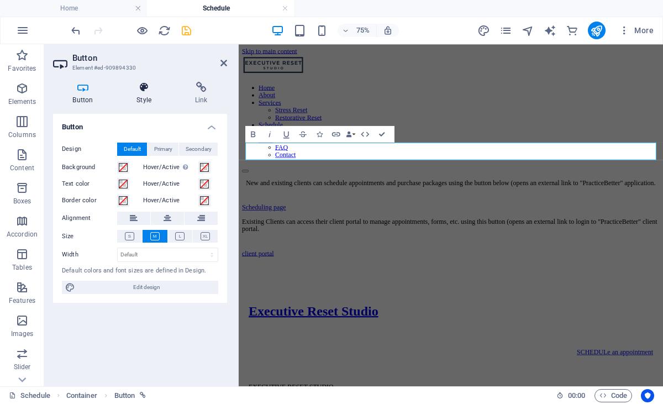
click at [146, 102] on h4 "Style" at bounding box center [146, 93] width 59 height 23
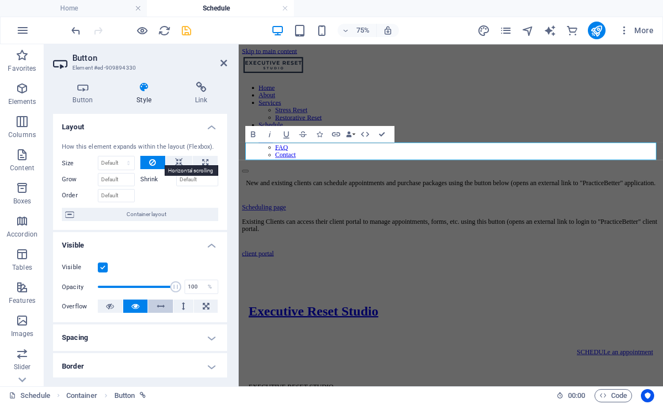
scroll to position [0, 0]
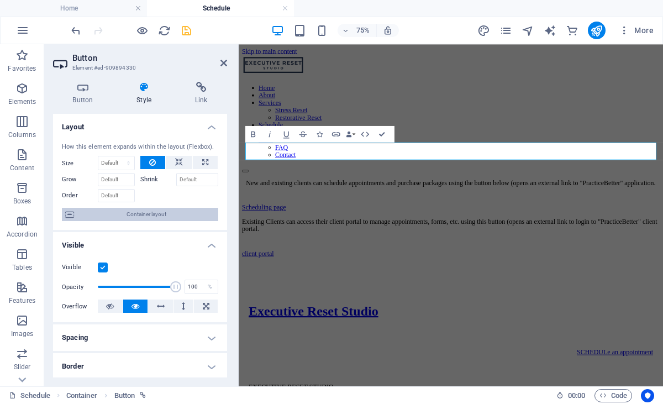
click at [170, 216] on span "Container layout" at bounding box center [146, 214] width 138 height 13
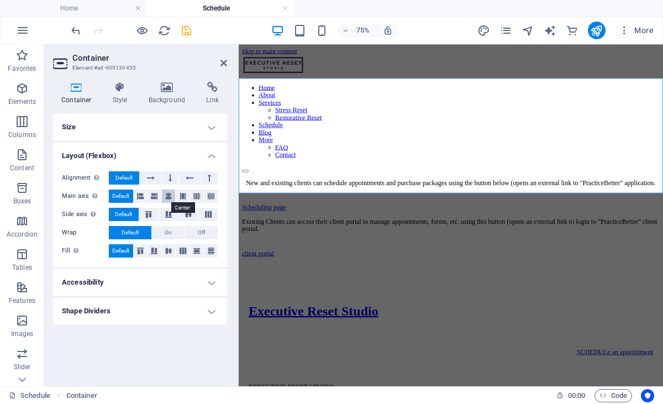
click at [169, 197] on icon at bounding box center [168, 196] width 7 height 13
click at [124, 196] on span "Default" at bounding box center [120, 196] width 17 height 13
click at [580, 224] on div "New and existing clients can schedule appointments and purchase packages using …" at bounding box center [521, 245] width 557 height 43
click at [589, 328] on div "Existing Clients can access their client portal to manage appointments, forms, …" at bounding box center [521, 302] width 557 height 53
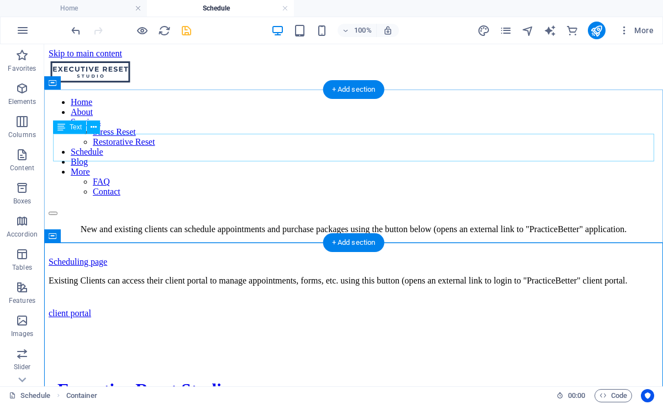
click at [365, 224] on div "New and existing clients can schedule appointments and purchase packages using …" at bounding box center [354, 229] width 610 height 10
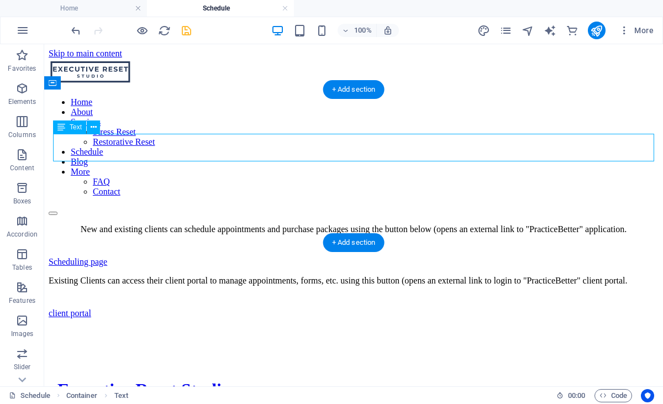
click at [365, 224] on div "New and existing clients can schedule appointments and purchase packages using …" at bounding box center [354, 229] width 610 height 10
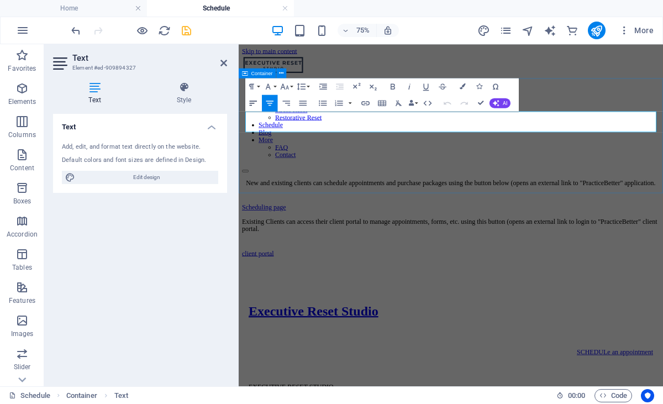
click at [257, 105] on icon "button" at bounding box center [253, 103] width 10 height 10
click at [397, 296] on div "Existing Clients can access their client portal to manage appointments, forms, …" at bounding box center [521, 286] width 557 height 20
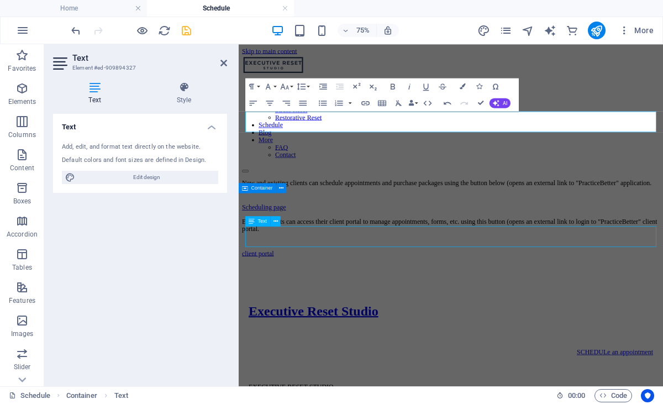
click at [397, 296] on div "Existing Clients can access their client portal to manage appointments, forms, …" at bounding box center [521, 286] width 557 height 20
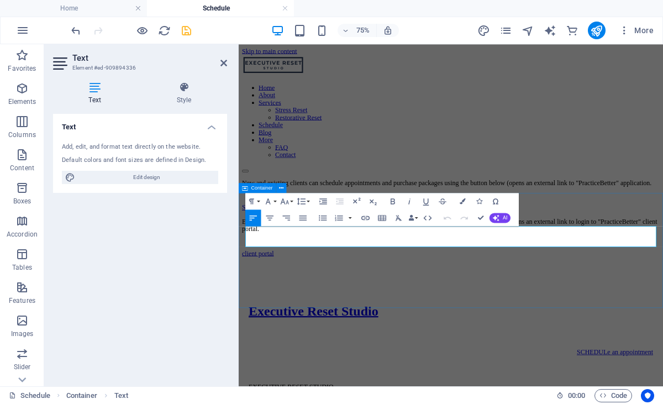
click at [250, 218] on icon "button" at bounding box center [254, 218] width 8 height 5
click at [556, 328] on div "Existing Clients can access their client portal to manage appointments, forms, …" at bounding box center [521, 302] width 557 height 53
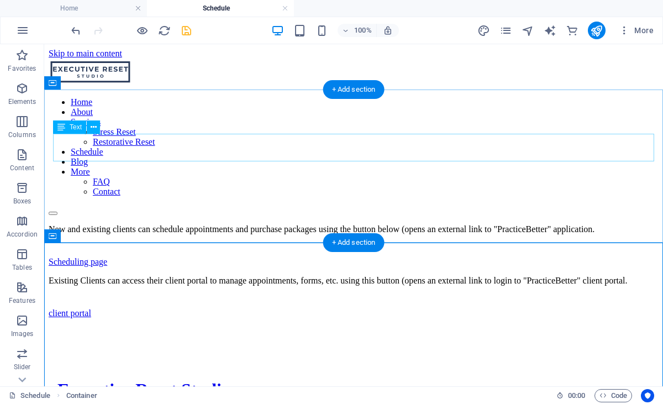
click at [408, 224] on div "New and existing clients can schedule appointments and purchase packages using …" at bounding box center [354, 229] width 610 height 10
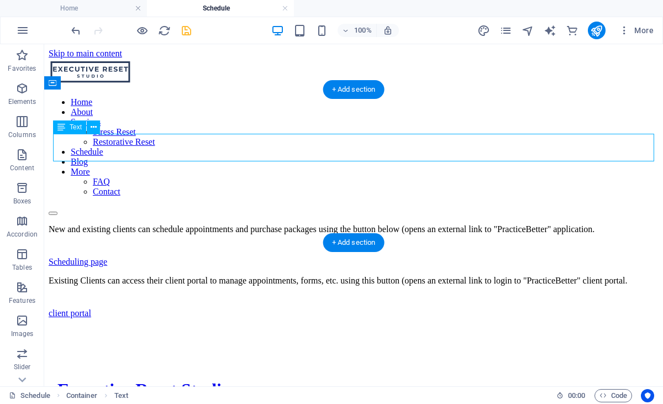
click at [408, 224] on div "New and existing clients can schedule appointments and purchase packages using …" at bounding box center [354, 229] width 610 height 10
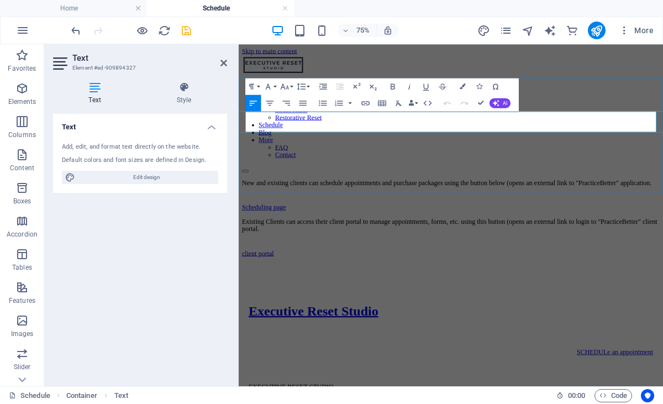
click at [568, 224] on p "New and existing clients can schedule appointments and purchase packages using …" at bounding box center [521, 229] width 557 height 10
drag, startPoint x: 566, startPoint y: 143, endPoint x: 613, endPoint y: 137, distance: 46.8
click at [613, 224] on p "New and existing clients can schedule appointments and purchase packages using …" at bounding box center [521, 229] width 557 height 10
click at [644, 318] on div at bounding box center [521, 312] width 557 height 14
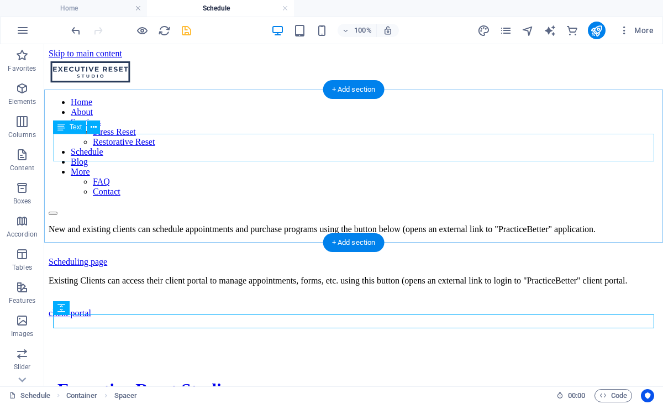
click at [206, 224] on div "New and existing clients can schedule appointments and purchase programs using …" at bounding box center [354, 229] width 610 height 10
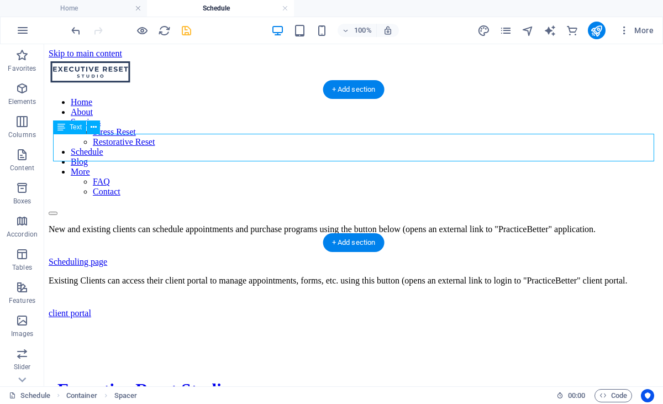
click at [206, 224] on div "New and existing clients can schedule appointments and purchase programs using …" at bounding box center [354, 229] width 610 height 10
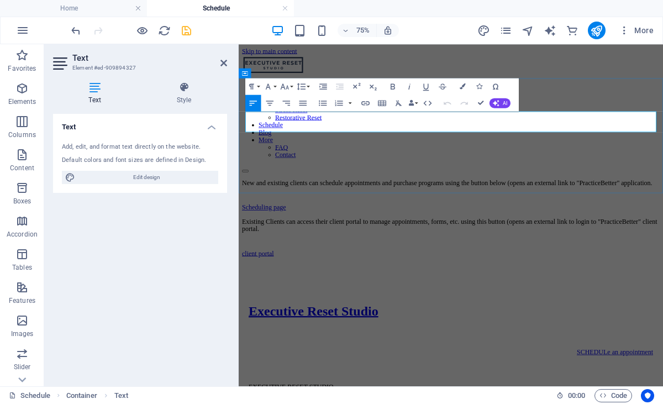
drag, startPoint x: 395, startPoint y: 154, endPoint x: 402, endPoint y: 152, distance: 7.0
click at [399, 224] on p "New and existing clients can schedule appointments and purchase programs using …" at bounding box center [521, 229] width 557 height 10
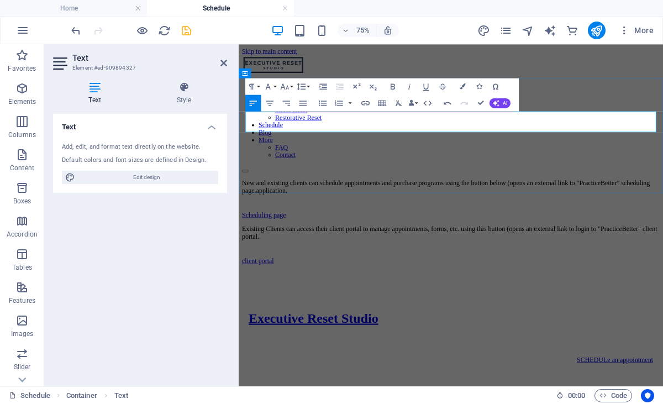
drag, startPoint x: 538, startPoint y: 155, endPoint x: 484, endPoint y: 155, distance: 54.2
click at [484, 224] on p "New and existing clients can schedule appointments and purchase programs using …" at bounding box center [521, 234] width 557 height 20
click at [604, 236] on div "New and existing clients can schedule appointments and purchase programs using …" at bounding box center [521, 250] width 557 height 53
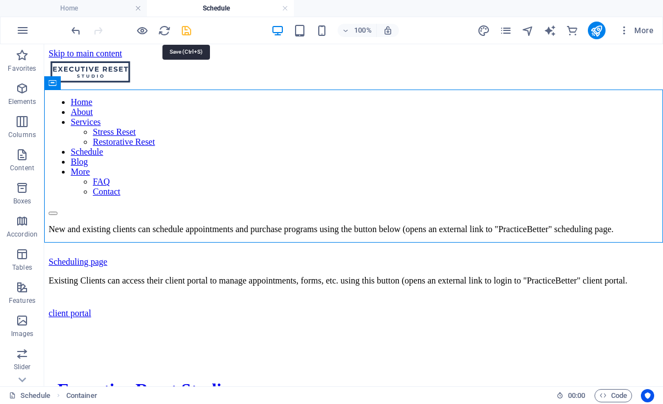
click at [188, 32] on icon "save" at bounding box center [186, 30] width 13 height 13
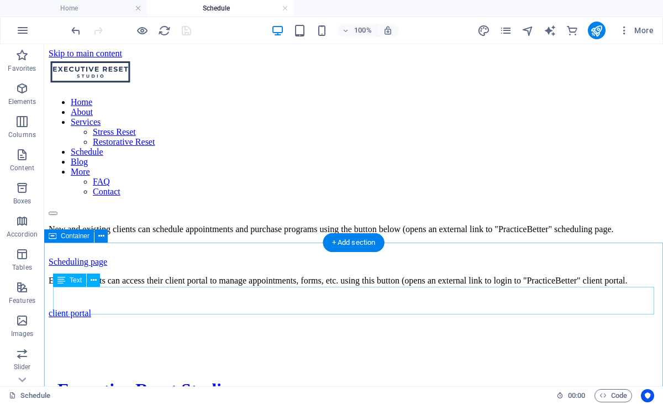
click at [298, 286] on div "Existing Clients can access their client portal to manage appointments, forms, …" at bounding box center [354, 281] width 610 height 10
click at [328, 286] on div "Existing Clients can access their client portal to manage appointments, forms, …" at bounding box center [354, 281] width 610 height 10
click at [329, 286] on div "Existing Clients can access their client portal to manage appointments, forms, …" at bounding box center [354, 281] width 610 height 10
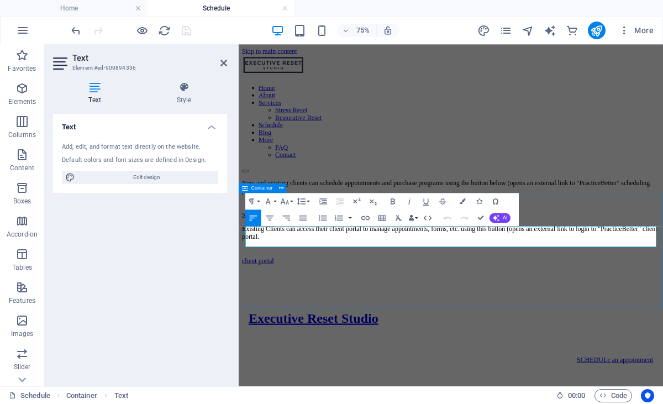
drag, startPoint x: 515, startPoint y: 296, endPoint x: 520, endPoint y: 292, distance: 6.0
click at [515, 296] on p "Existing Clients can access their client portal to manage appointments, forms, …" at bounding box center [521, 296] width 557 height 20
click at [470, 295] on p "Existing Clients can access their client portal to manage appointments, forms, …" at bounding box center [521, 296] width 557 height 20
click at [663, 294] on p "Existing Clients can access their client portal to view packages, manage appoin…" at bounding box center [521, 296] width 557 height 20
drag, startPoint x: 738, startPoint y: 296, endPoint x: 754, endPoint y: 292, distance: 16.5
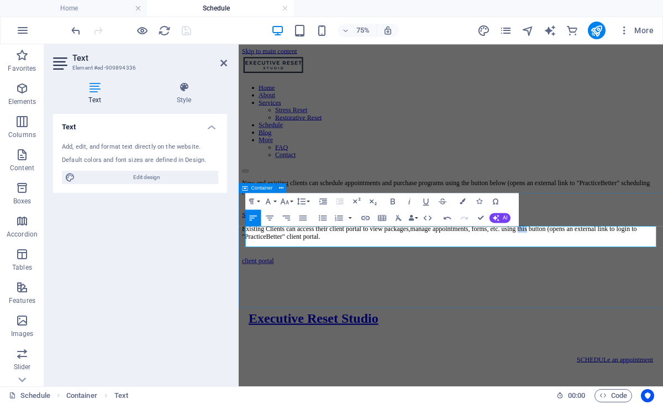
click at [663, 292] on p "Existing Clients can access their client portal to view packages, manage appoin…" at bounding box center [521, 296] width 557 height 20
click at [663, 290] on p "Existing Clients can access their client portal to view packages, manage appoin…" at bounding box center [521, 296] width 557 height 20
click at [642, 338] on div "Existing Clients can access their client portal to view packages, manage appoin…" at bounding box center [521, 312] width 557 height 53
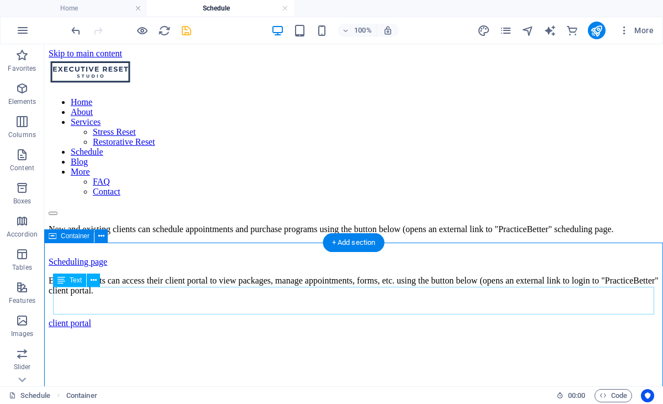
click at [350, 296] on div "Existing Clients can access their client portal to view packages, manage appoin…" at bounding box center [354, 286] width 610 height 20
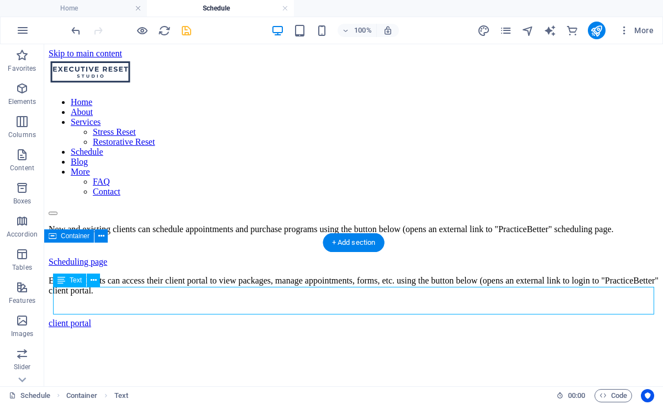
click at [353, 296] on div "Existing Clients can access their client portal to view packages, manage appoin…" at bounding box center [354, 286] width 610 height 20
click at [352, 295] on div "Existing Clients can access their client portal to view packages, manage appoin…" at bounding box center [354, 286] width 610 height 20
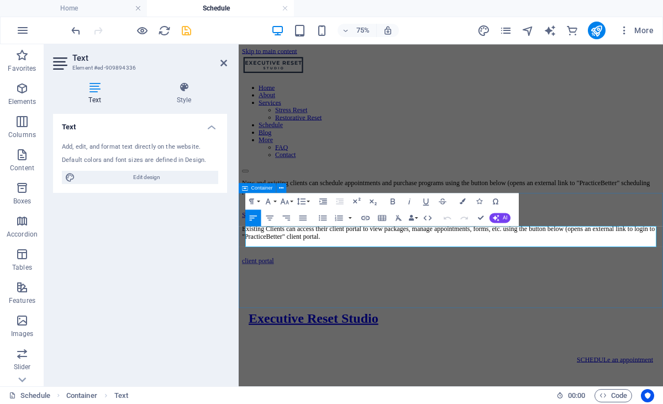
drag, startPoint x: 545, startPoint y: 294, endPoint x: 735, endPoint y: 266, distance: 192.2
click at [545, 294] on p "Existing Clients can access their client portal to view packages, manage appoin…" at bounding box center [521, 296] width 557 height 20
click at [663, 338] on div "Existing Clients can access their client portal to view packages, request and m…" at bounding box center [521, 312] width 557 height 53
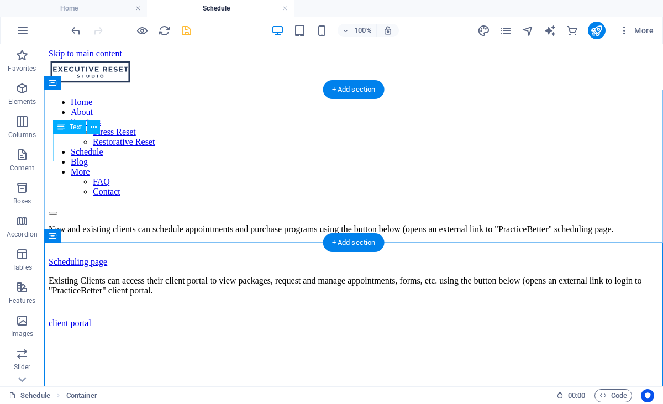
click at [248, 224] on div "New and existing clients can schedule appointments and purchase programs using …" at bounding box center [354, 229] width 610 height 10
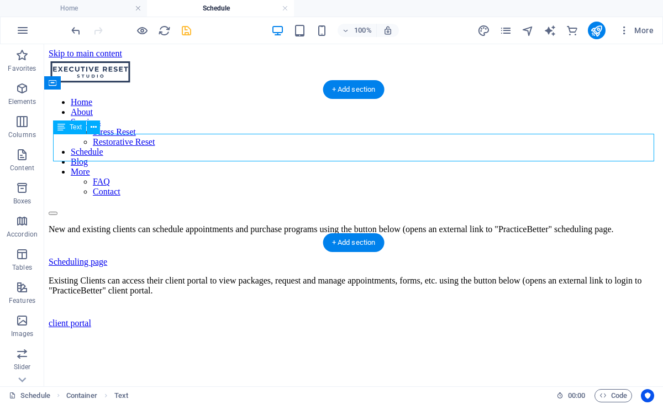
click at [216, 224] on div "New and existing clients can schedule appointments and purchase programs using …" at bounding box center [354, 229] width 610 height 10
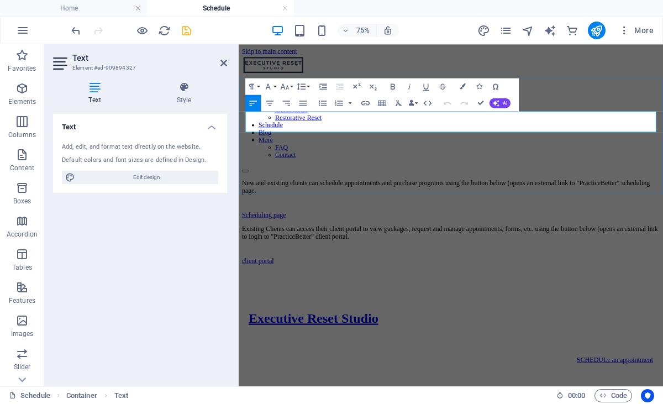
click at [405, 224] on p "New and existing clients can schedule appointments and purchase programs using …" at bounding box center [521, 234] width 557 height 20
drag, startPoint x: 487, startPoint y: 280, endPoint x: 543, endPoint y: 292, distance: 57.6
click at [487, 286] on div "Existing Clients can access their client portal to view packages, request and m…" at bounding box center [521, 312] width 557 height 53
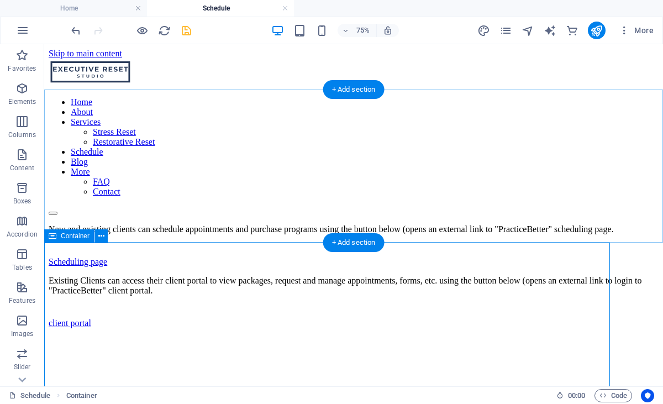
click at [477, 229] on div "New and existing clients can schedule appointments and purchase programs using …" at bounding box center [354, 245] width 610 height 43
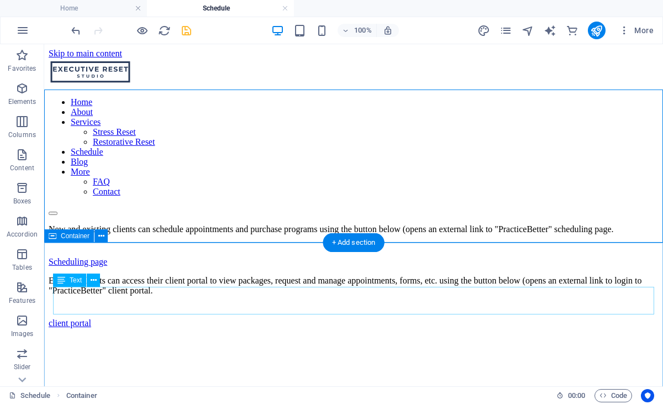
click at [361, 296] on div "Existing Clients can access their client portal to view packages, request and m…" at bounding box center [354, 286] width 610 height 20
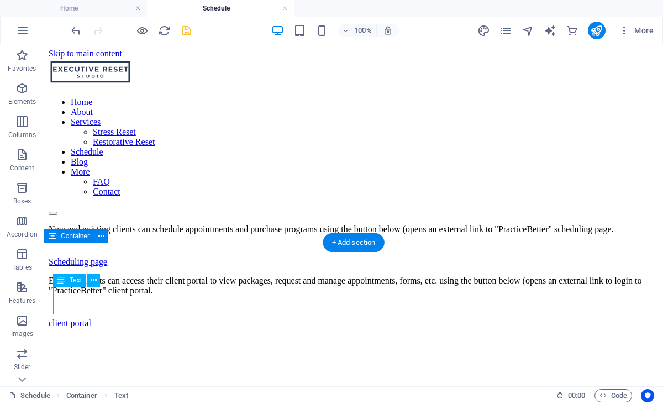
click at [361, 296] on div "Existing Clients can access their client portal to view packages, request and m…" at bounding box center [354, 286] width 610 height 20
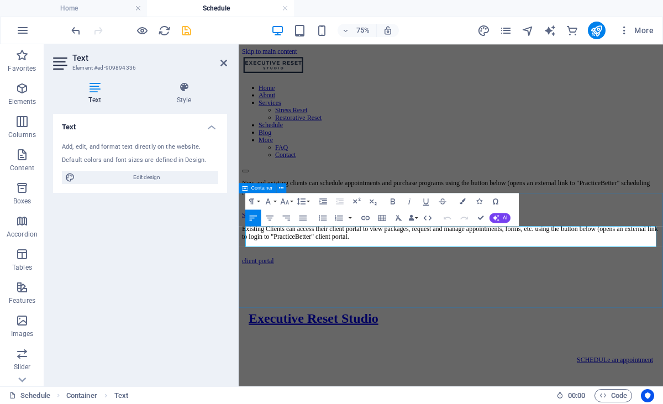
click at [506, 306] on p "Existing Clients can access their client portal to view packages, request and m…" at bounding box center [521, 296] width 557 height 20
drag, startPoint x: 547, startPoint y: 294, endPoint x: 579, endPoint y: 288, distance: 33.1
click at [579, 288] on p "Existing Clients can access their client portal to view packages, request and m…" at bounding box center [521, 296] width 557 height 20
click at [626, 338] on div "Existing Clients can access their client portal to view packages, schedule and …" at bounding box center [521, 312] width 557 height 53
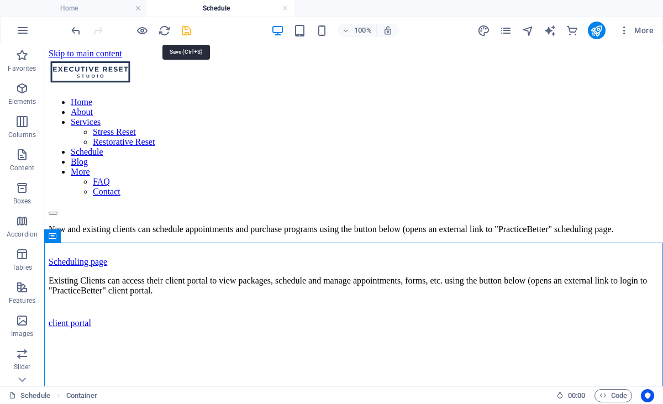
click at [188, 32] on icon "save" at bounding box center [186, 30] width 13 height 13
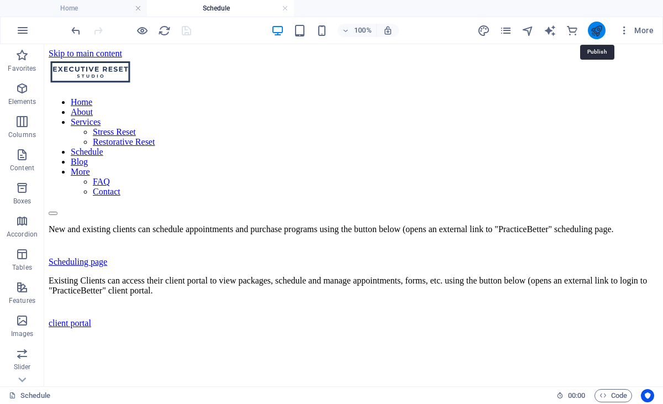
click at [594, 33] on icon "publish" at bounding box center [596, 30] width 13 height 13
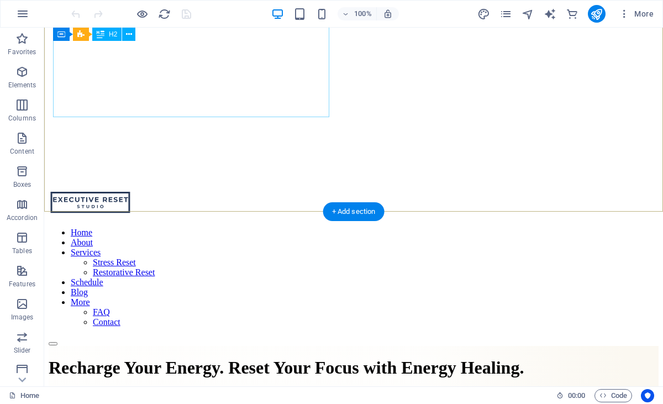
scroll to position [243, 0]
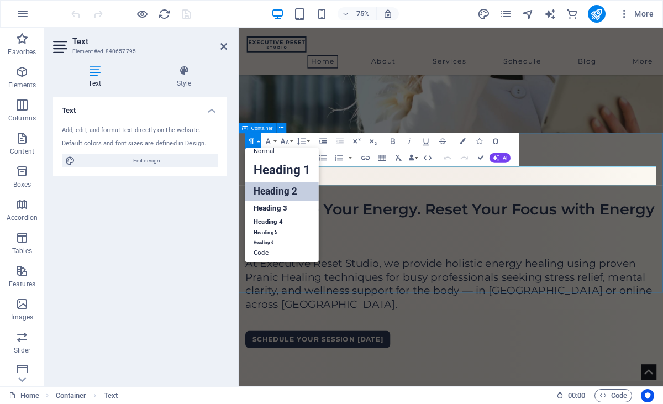
scroll to position [8, 0]
click at [0, 0] on link "Heading 2" at bounding box center [0, 0] width 0 height 0
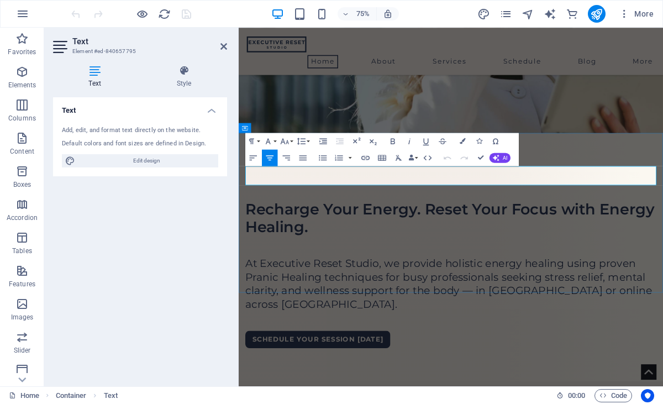
drag, startPoint x: 267, startPoint y: 224, endPoint x: 713, endPoint y: 224, distance: 445.6
click at [254, 139] on icon "button" at bounding box center [252, 142] width 10 height 10
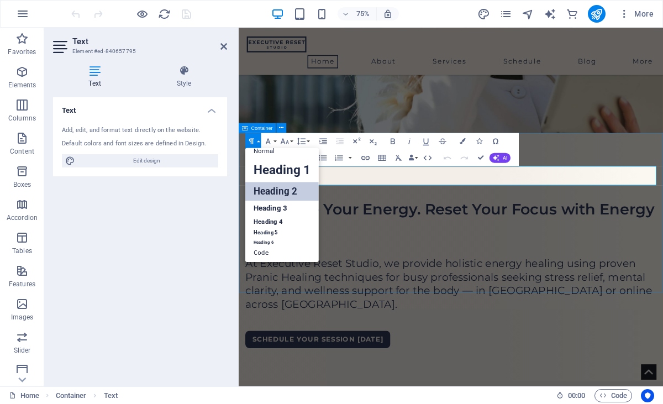
click at [0, 0] on link "Heading 2" at bounding box center [0, 0] width 0 height 0
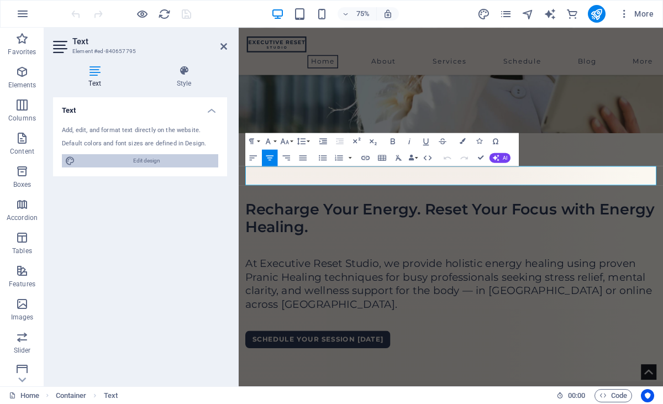
click at [163, 164] on span "Edit design" at bounding box center [146, 160] width 137 height 13
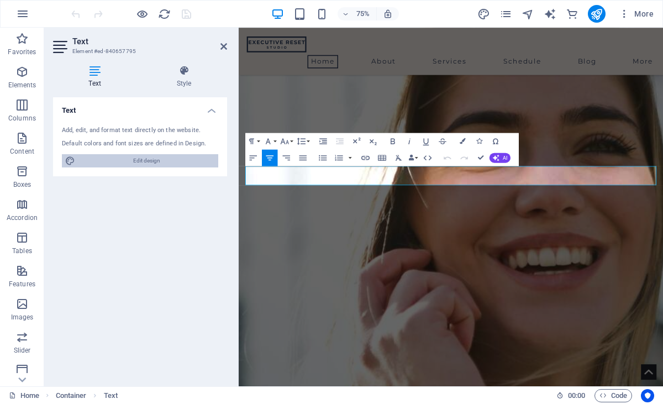
select select "px"
select select "500"
select select "px"
select select "500"
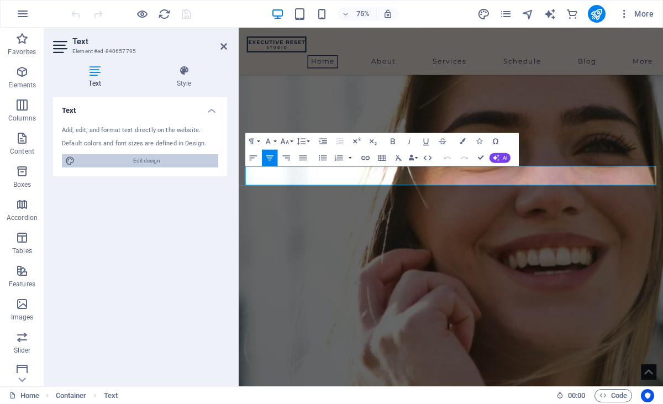
select select "px"
select select "rem"
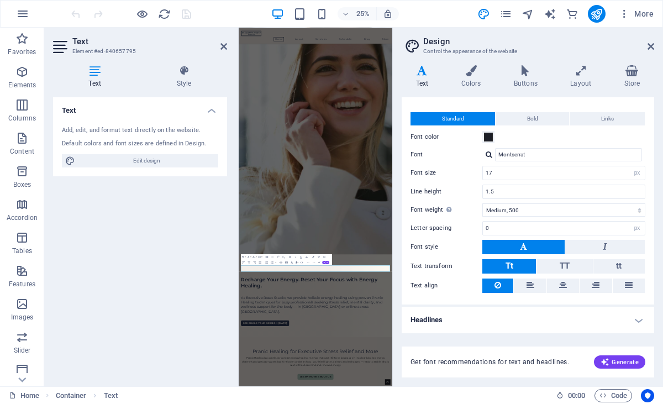
scroll to position [15, 0]
drag, startPoint x: 638, startPoint y: 321, endPoint x: 619, endPoint y: 310, distance: 22.8
click at [638, 321] on h4 "Headlines" at bounding box center [528, 320] width 253 height 27
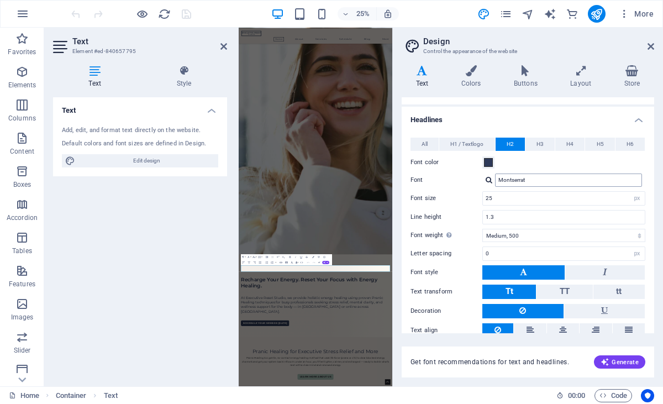
scroll to position [221, 0]
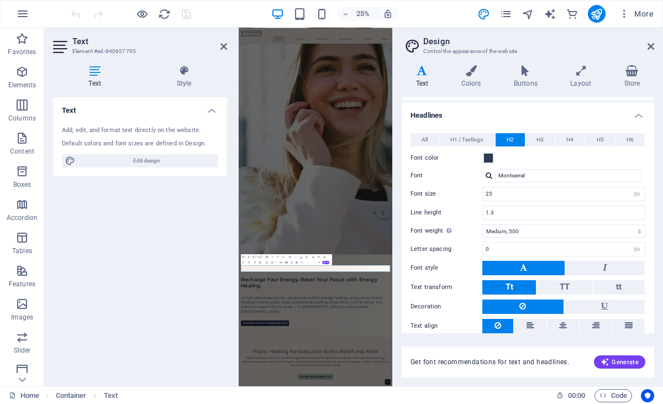
click at [516, 139] on button "H2" at bounding box center [510, 139] width 29 height 13
click at [491, 161] on span at bounding box center [488, 158] width 9 height 9
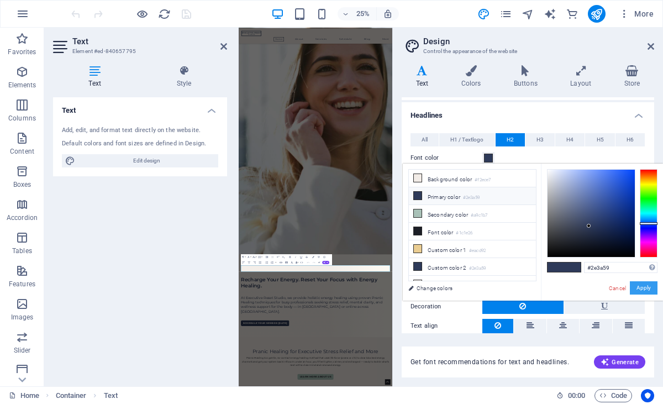
click at [649, 289] on button "Apply" at bounding box center [644, 287] width 28 height 13
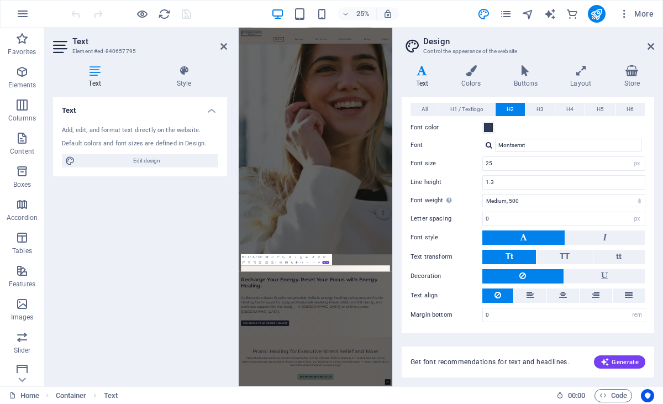
scroll to position [250, 0]
click at [149, 278] on div "Text Add, edit, and format text directly on the website. Default colors and fon…" at bounding box center [140, 237] width 174 height 280
click at [652, 49] on icon at bounding box center [651, 46] width 7 height 9
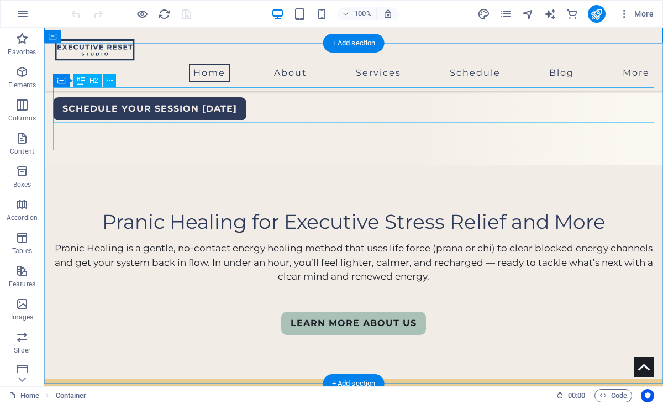
scroll to position [580, 0]
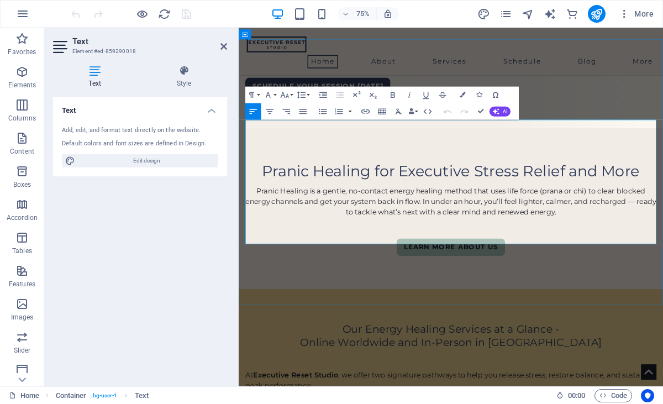
drag, startPoint x: 431, startPoint y: 215, endPoint x: 449, endPoint y: 211, distance: 18.8
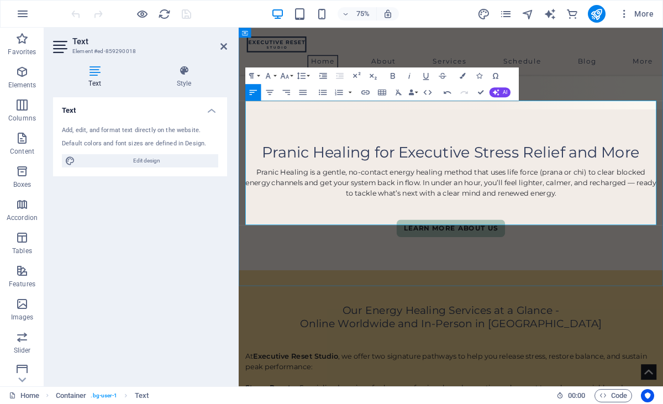
scroll to position [604, 0]
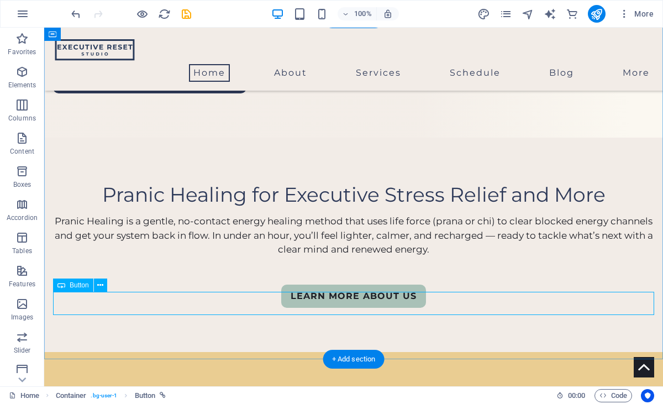
scroll to position [605, 0]
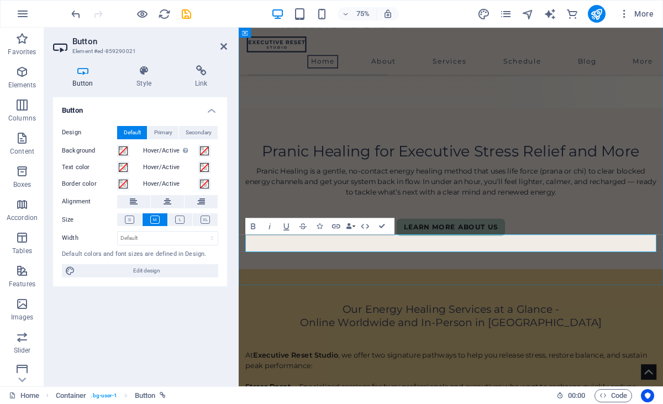
scroll to position [606, 0]
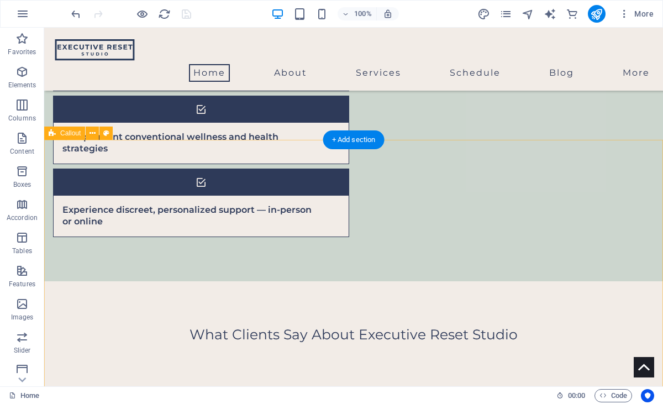
scroll to position [1657, 0]
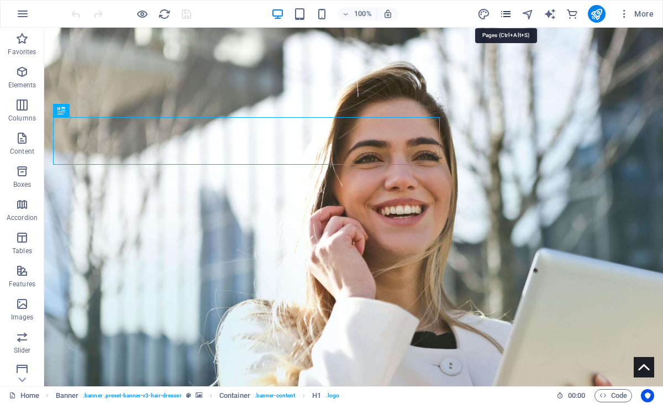
click at [501, 15] on icon "pages" at bounding box center [506, 14] width 13 height 13
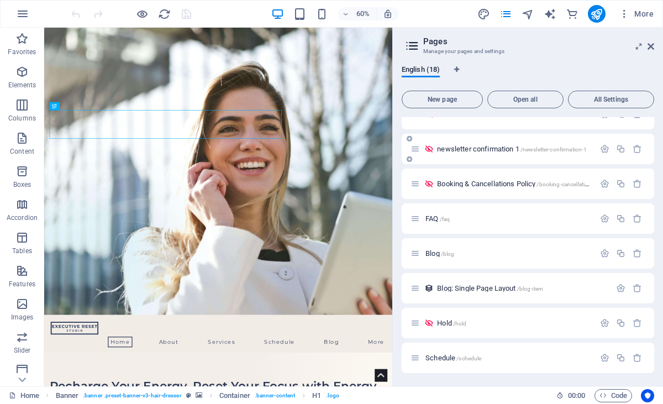
scroll to position [340, 0]
click at [477, 357] on span "/schedule" at bounding box center [469, 358] width 25 height 6
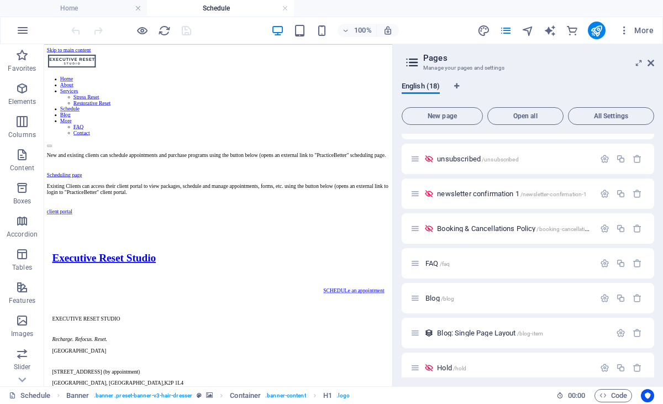
scroll to position [0, 0]
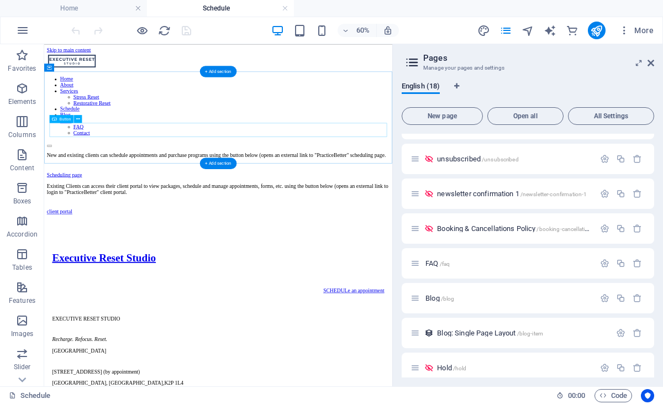
click at [137, 257] on div "Scheduling page" at bounding box center [335, 262] width 572 height 10
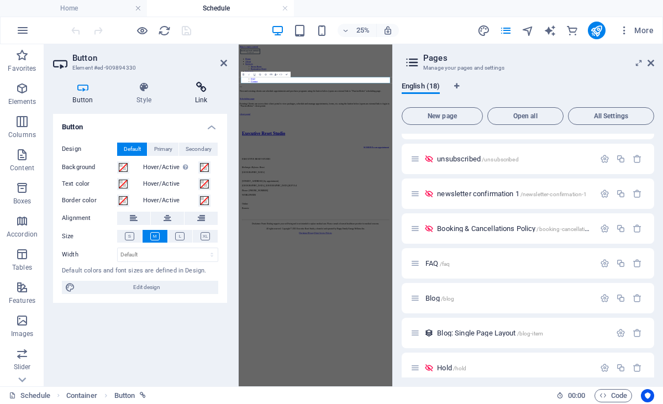
click at [203, 91] on icon at bounding box center [201, 87] width 52 height 11
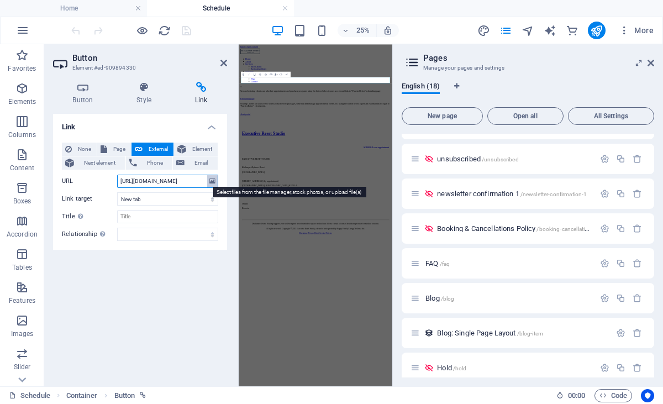
drag, startPoint x: 127, startPoint y: 181, endPoint x: 212, endPoint y: 181, distance: 84.6
click at [212, 181] on div "URL https://executiveresetstudio.practicebetter.io/#/682cf203296113b2f421fd75/b…" at bounding box center [140, 181] width 156 height 13
paste input "l.bttr.to/v9lER"
type input "https://l.bttr.to/v9lER"
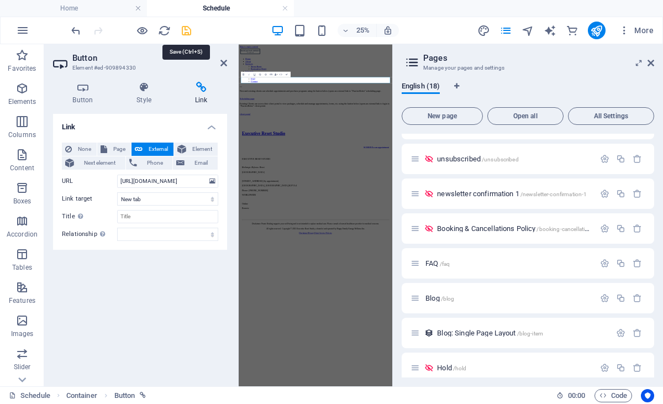
click at [190, 34] on icon "save" at bounding box center [186, 30] width 13 height 13
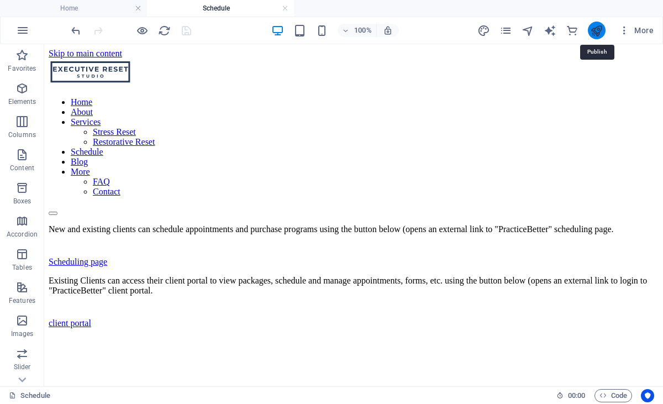
click at [596, 32] on icon "publish" at bounding box center [596, 30] width 13 height 13
